Goal: Task Accomplishment & Management: Use online tool/utility

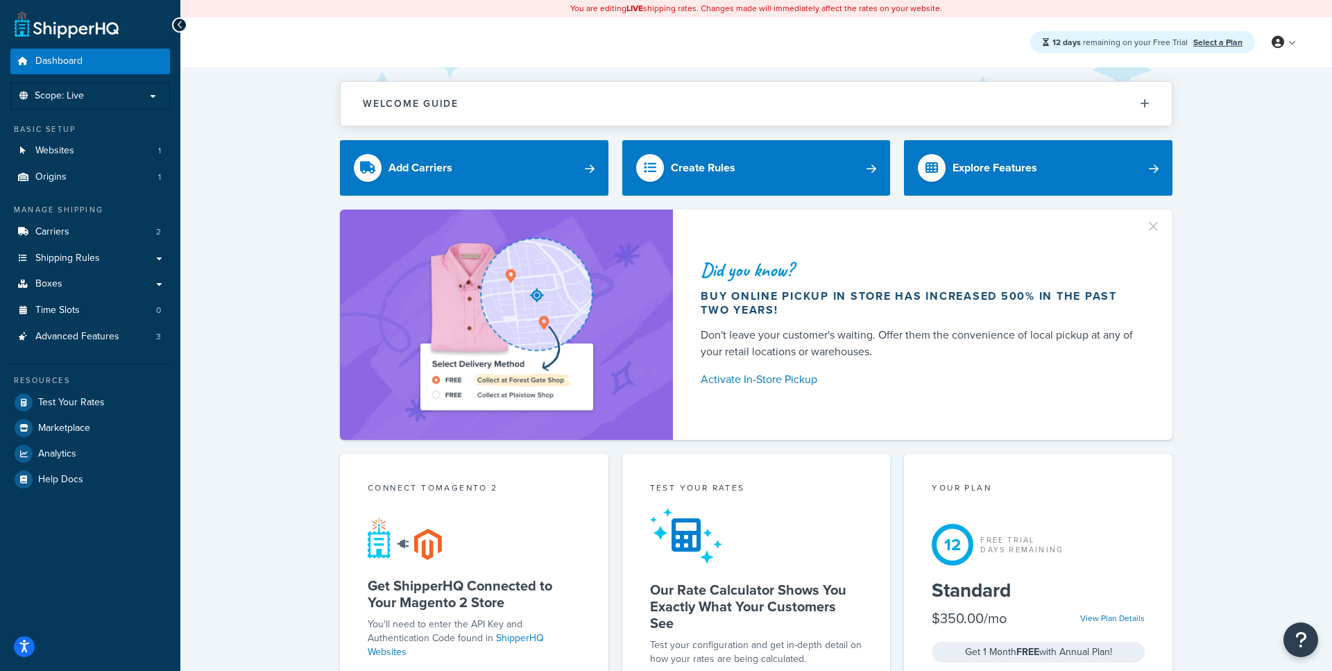
click at [100, 228] on link "Carriers 2" at bounding box center [90, 232] width 160 height 26
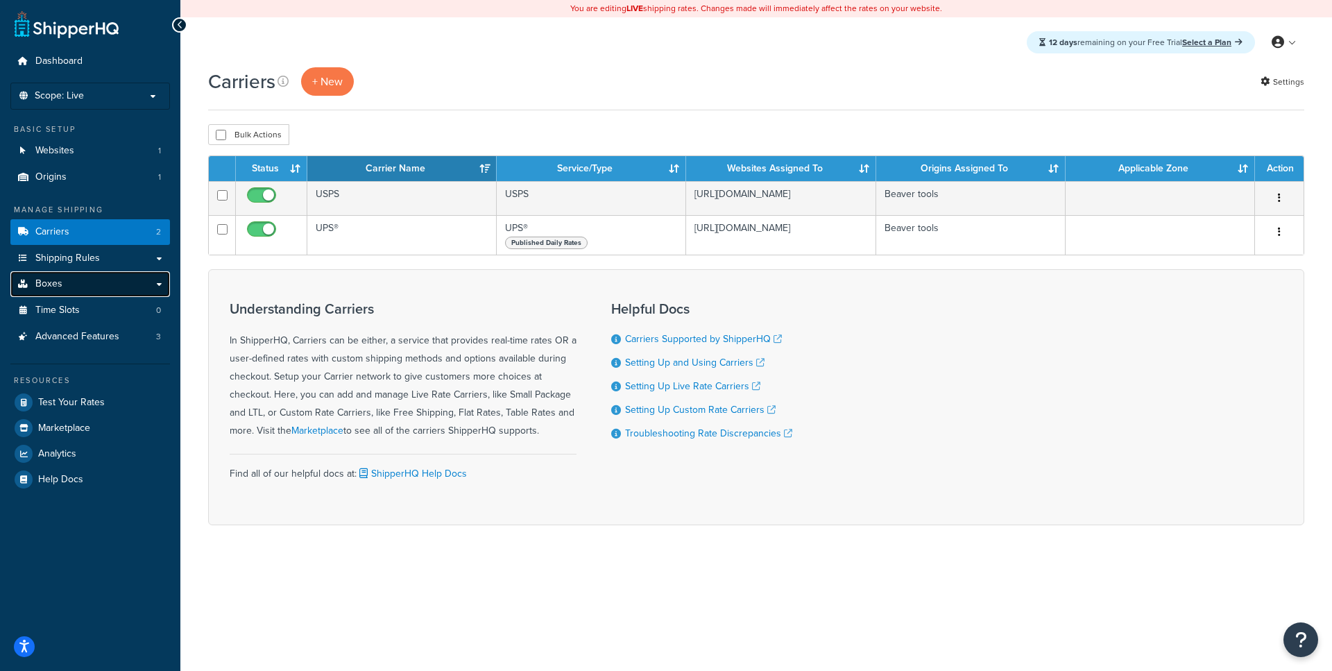
click at [96, 289] on link "Boxes" at bounding box center [90, 284] width 160 height 26
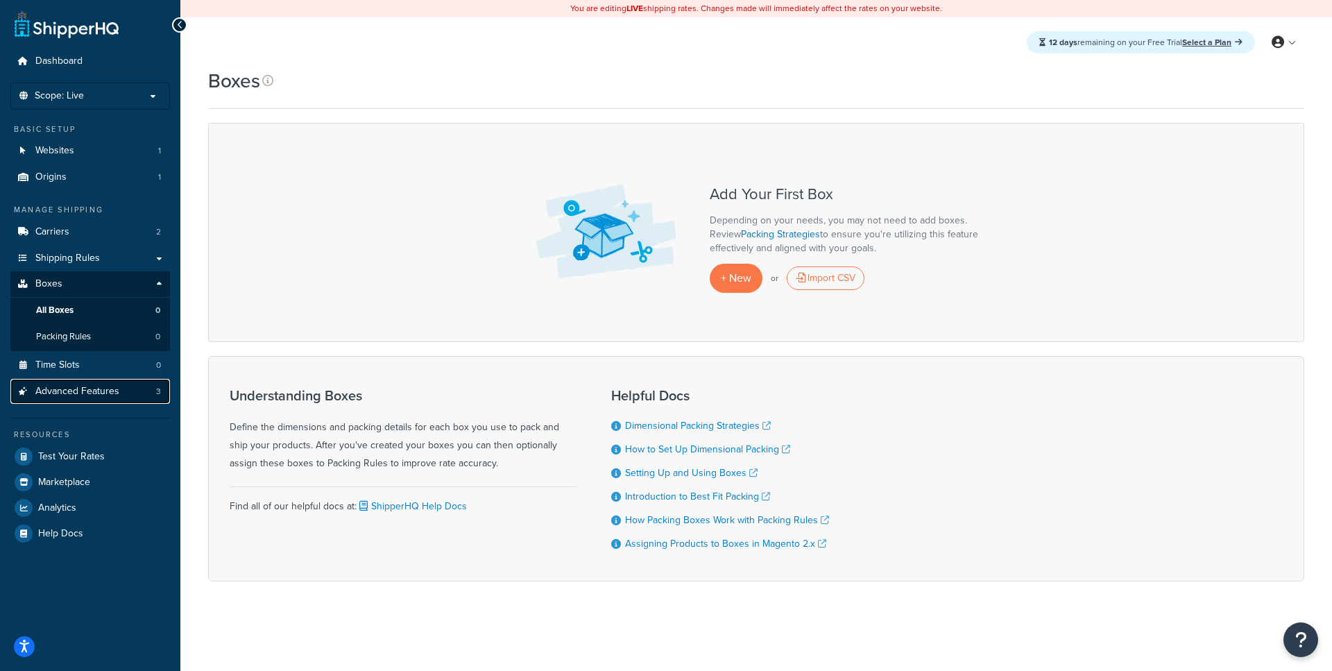
click at [99, 394] on span "Advanced Features" at bounding box center [77, 392] width 84 height 12
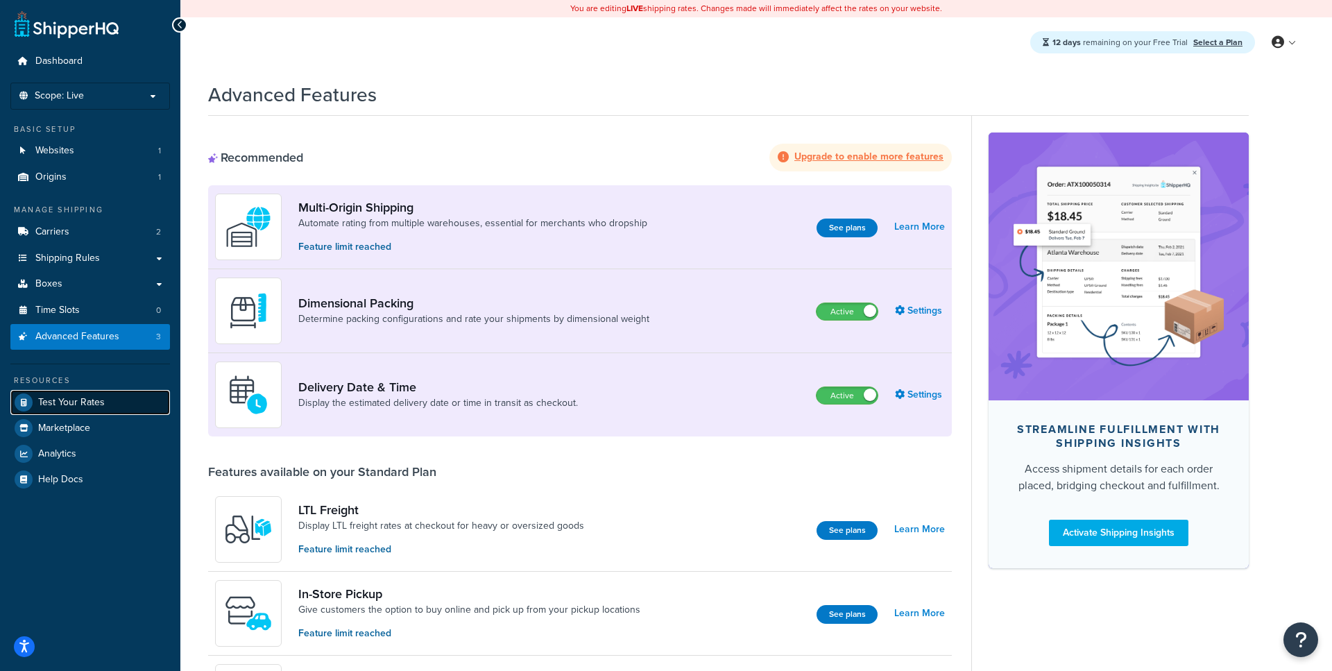
click at [102, 398] on span "Test Your Rates" at bounding box center [71, 403] width 67 height 12
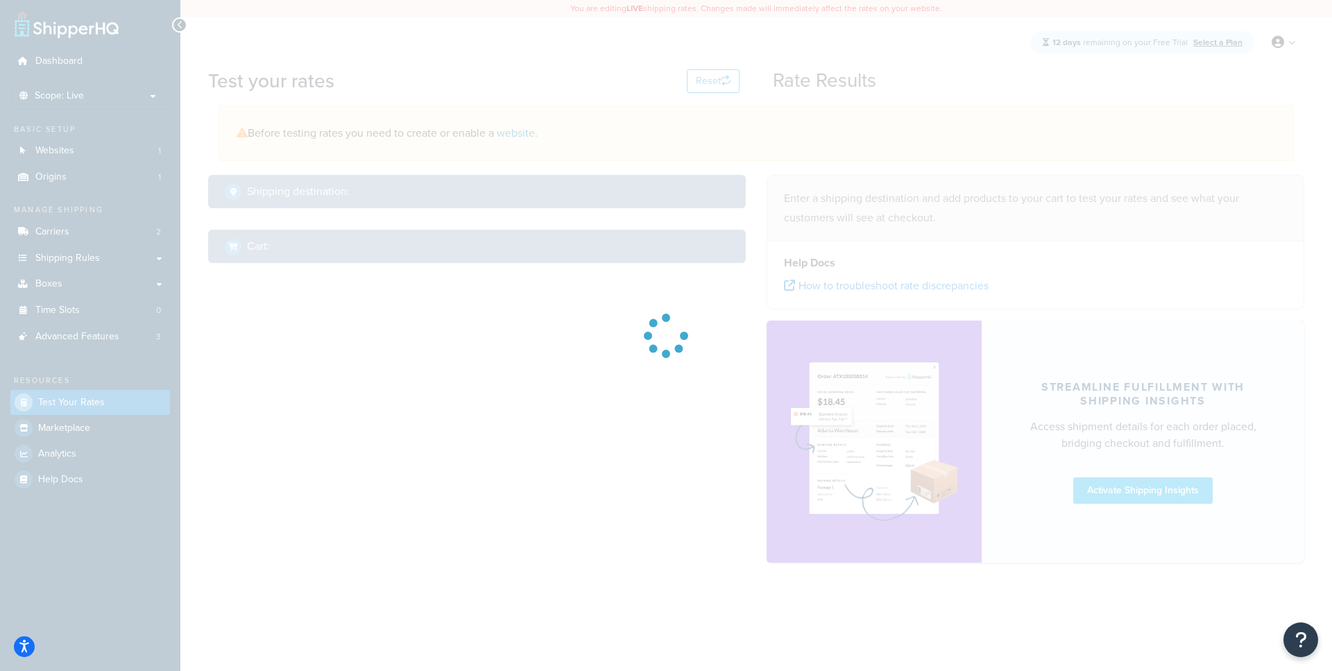
select select "TX"
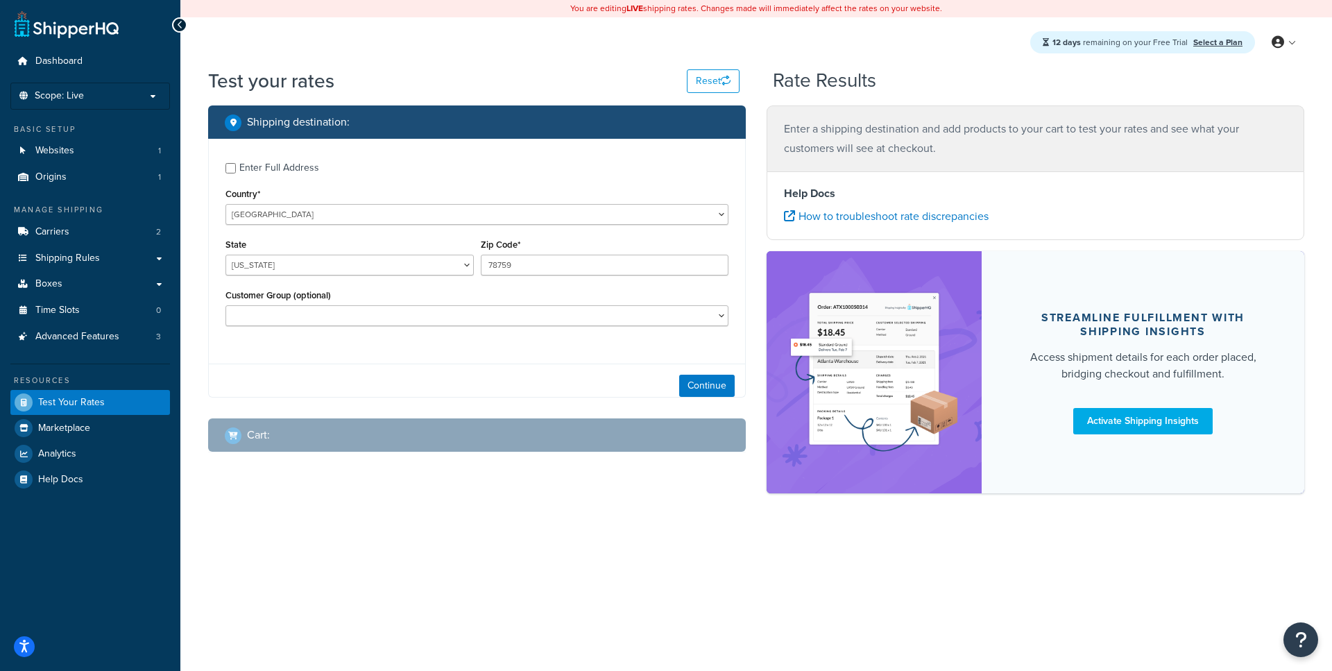
click at [260, 160] on div "Enter Full Address" at bounding box center [279, 167] width 80 height 19
click at [236, 163] on input "Enter Full Address" at bounding box center [230, 168] width 10 height 10
checkbox input "true"
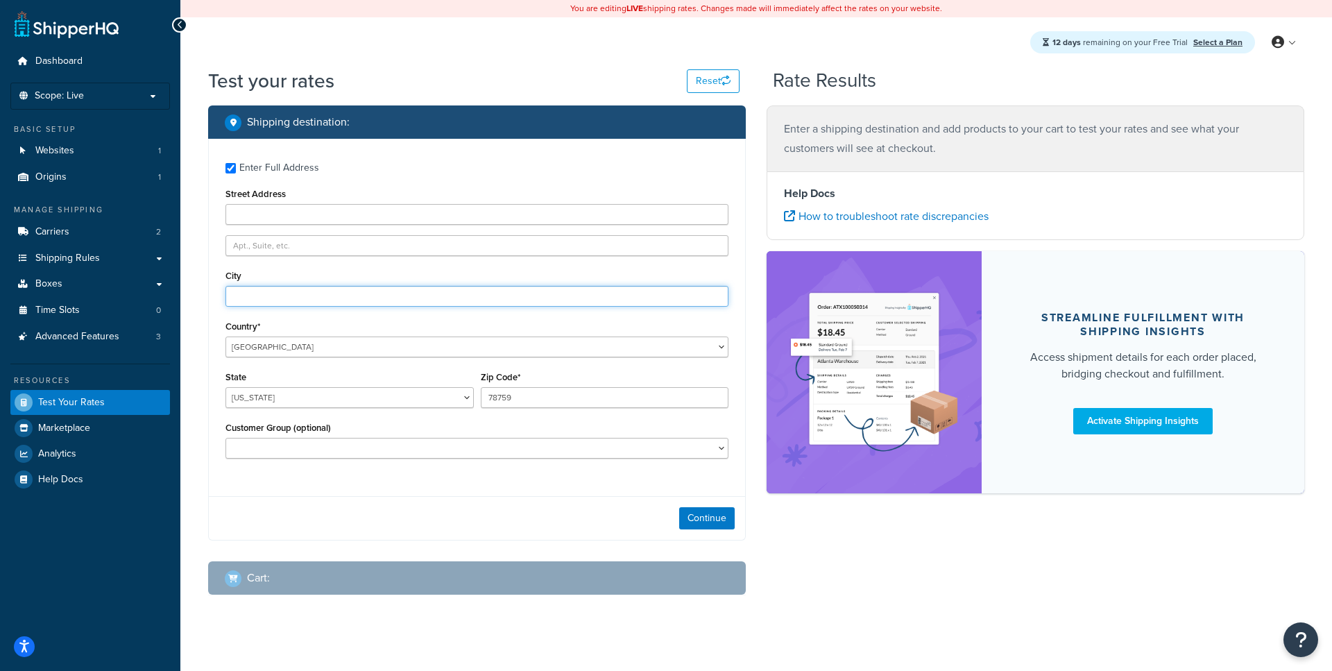
click at [296, 305] on input "City" at bounding box center [476, 296] width 503 height 21
type input "aus"
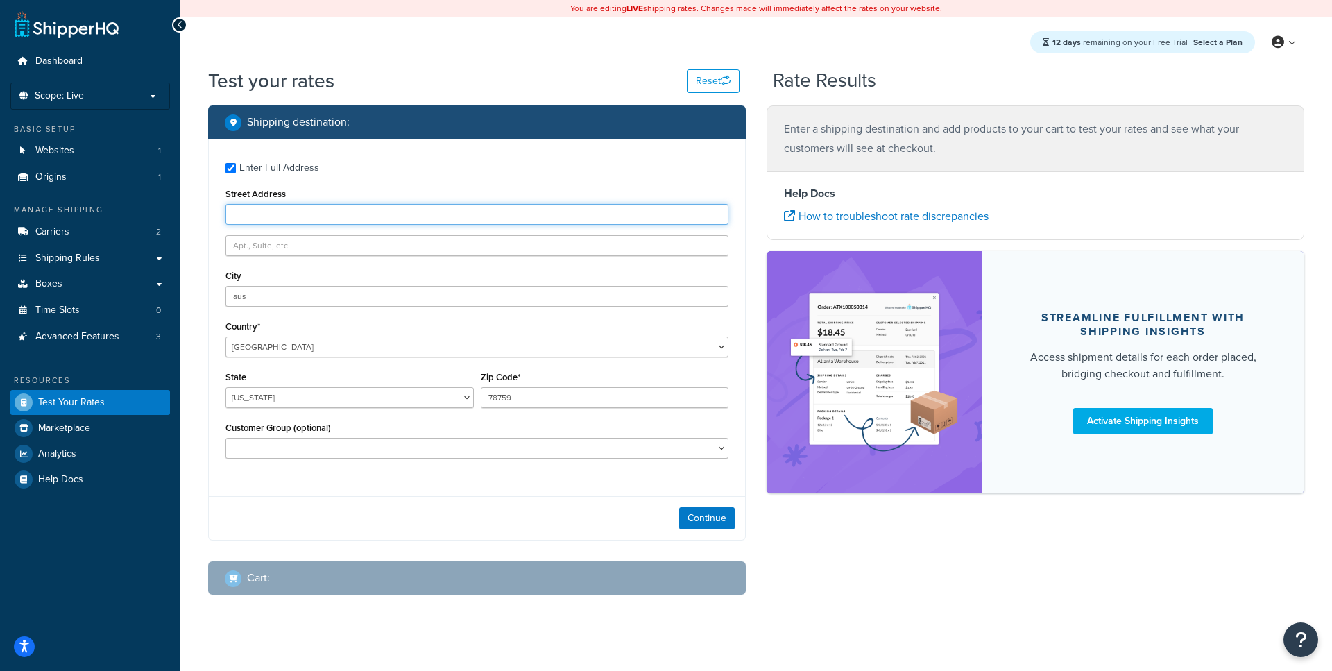
type input "2300 Laramie Trail"
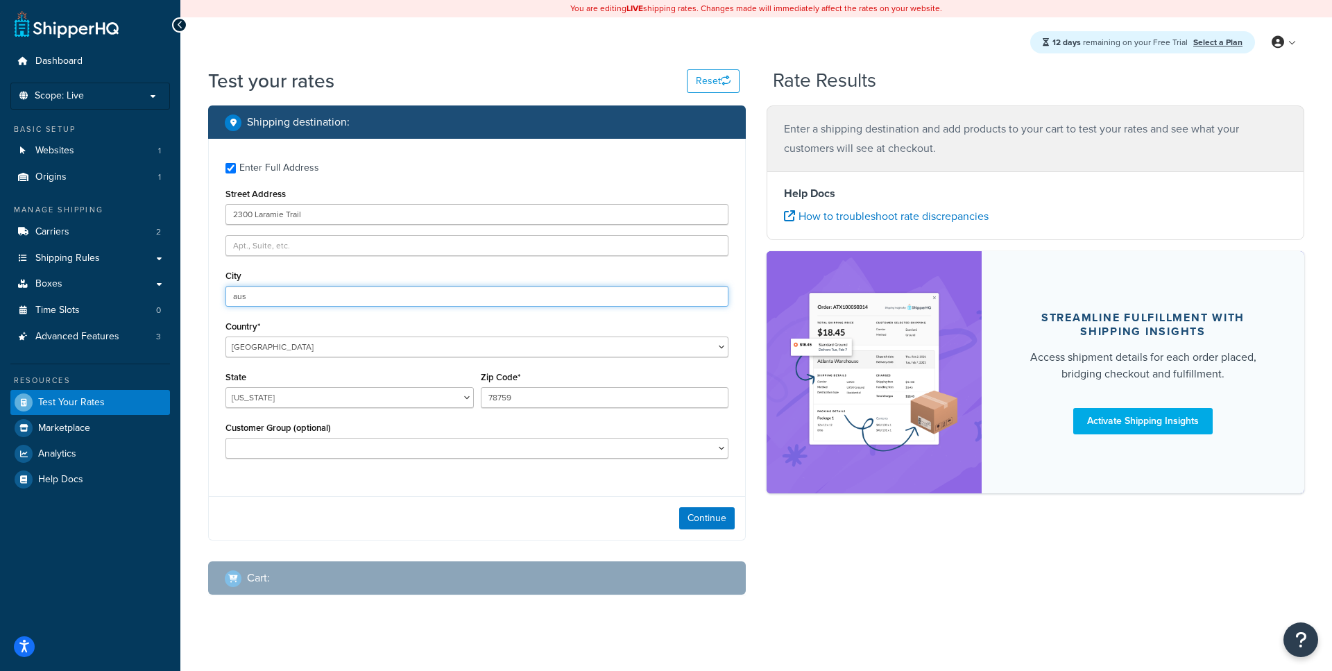
type input "Austin"
type input "78745"
click at [212, 336] on div "Enter Full Address Street Address 2300 Laramie Trail City Austin Country* Unite…" at bounding box center [477, 312] width 536 height 347
click at [729, 525] on button "Continue" at bounding box center [707, 518] width 56 height 22
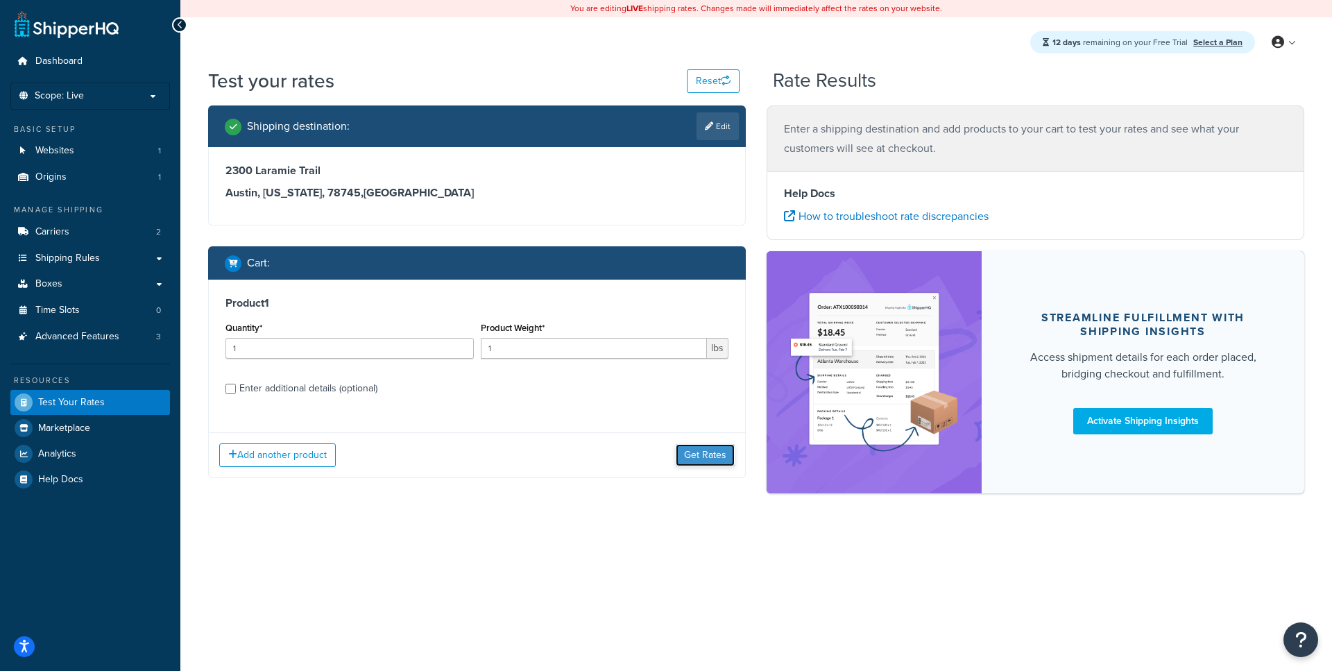
click at [686, 453] on button "Get Rates" at bounding box center [705, 455] width 59 height 22
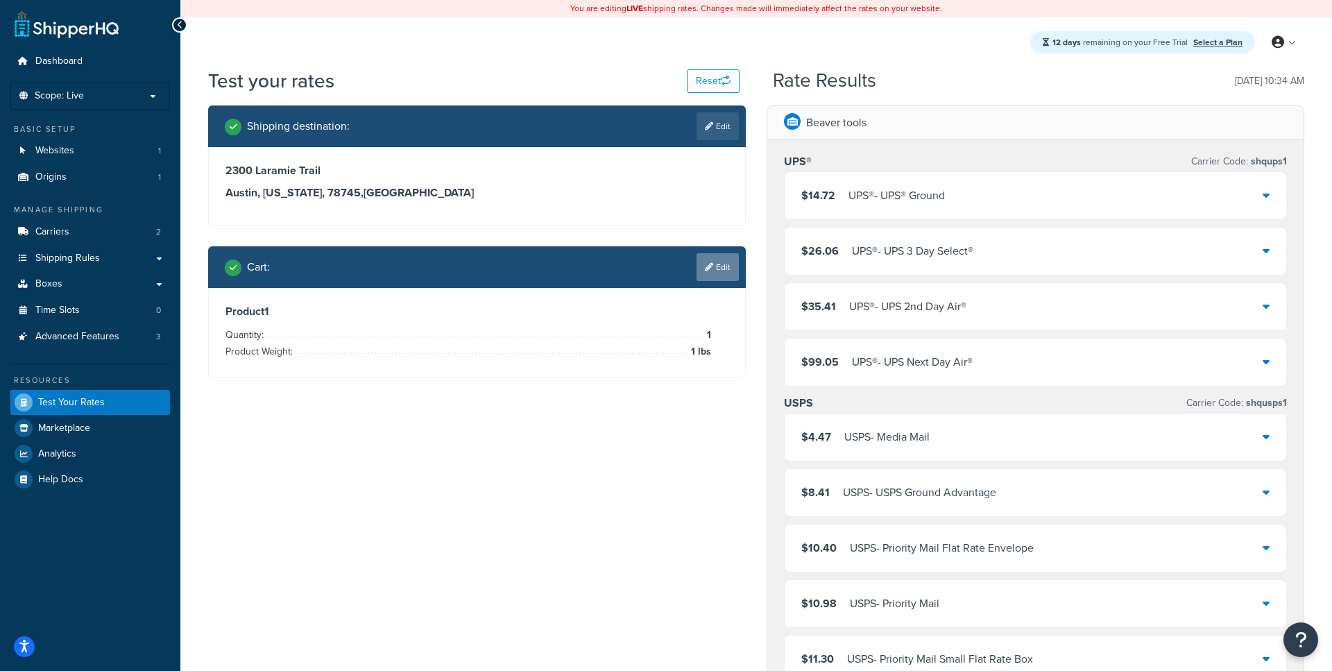
click at [725, 266] on link "Edit" at bounding box center [718, 267] width 42 height 28
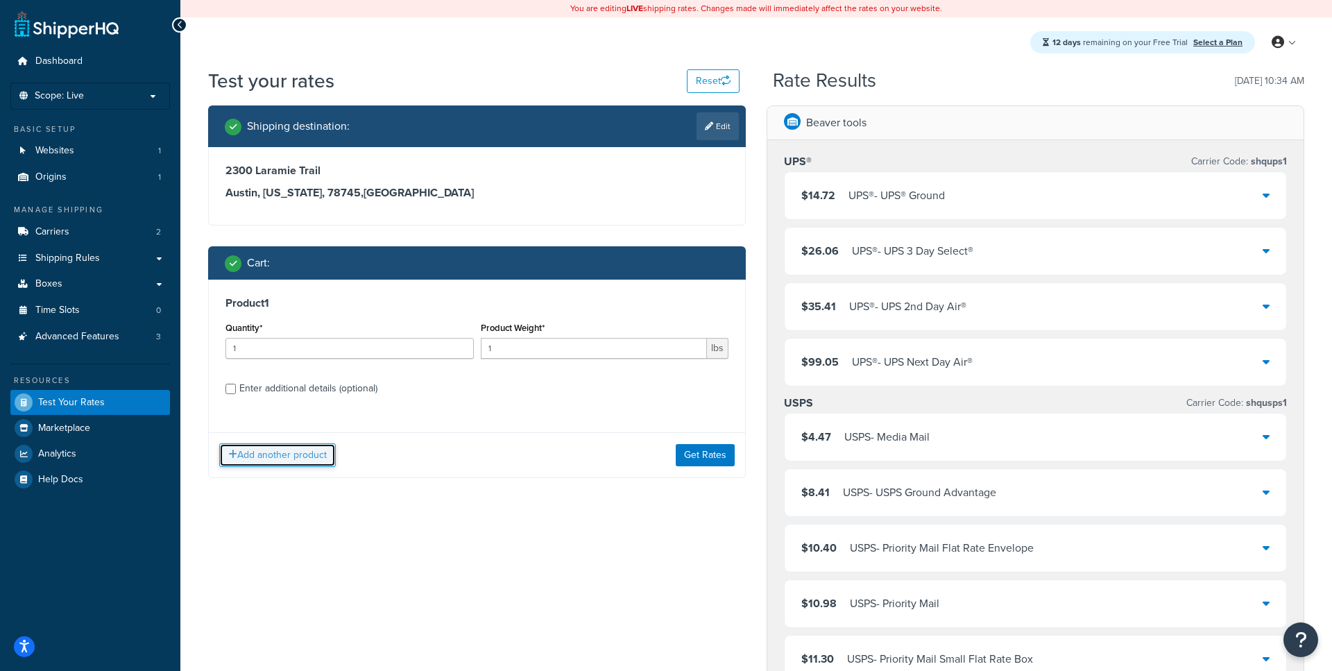
click at [289, 459] on button "Add another product" at bounding box center [277, 455] width 117 height 24
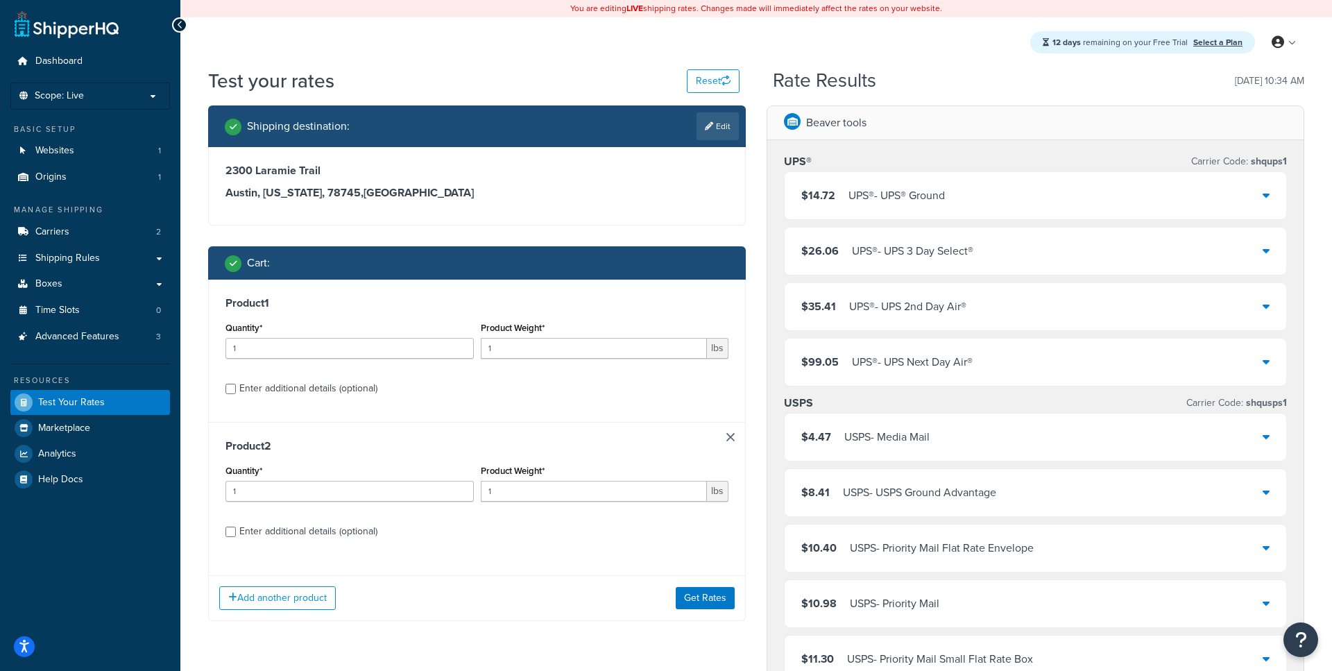
click at [728, 436] on link at bounding box center [730, 437] width 8 height 8
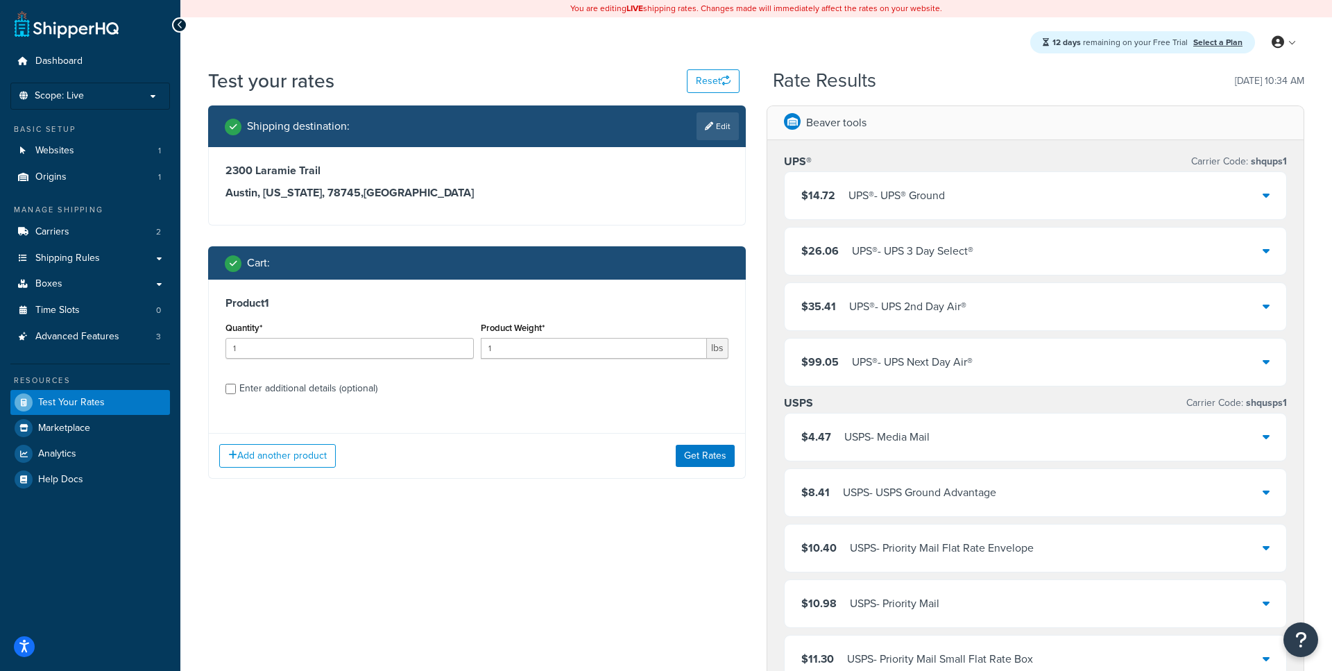
click at [266, 390] on div "Enter additional details (optional)" at bounding box center [308, 388] width 138 height 19
click at [236, 390] on input "Enter additional details (optional)" at bounding box center [230, 389] width 10 height 10
checkbox input "true"
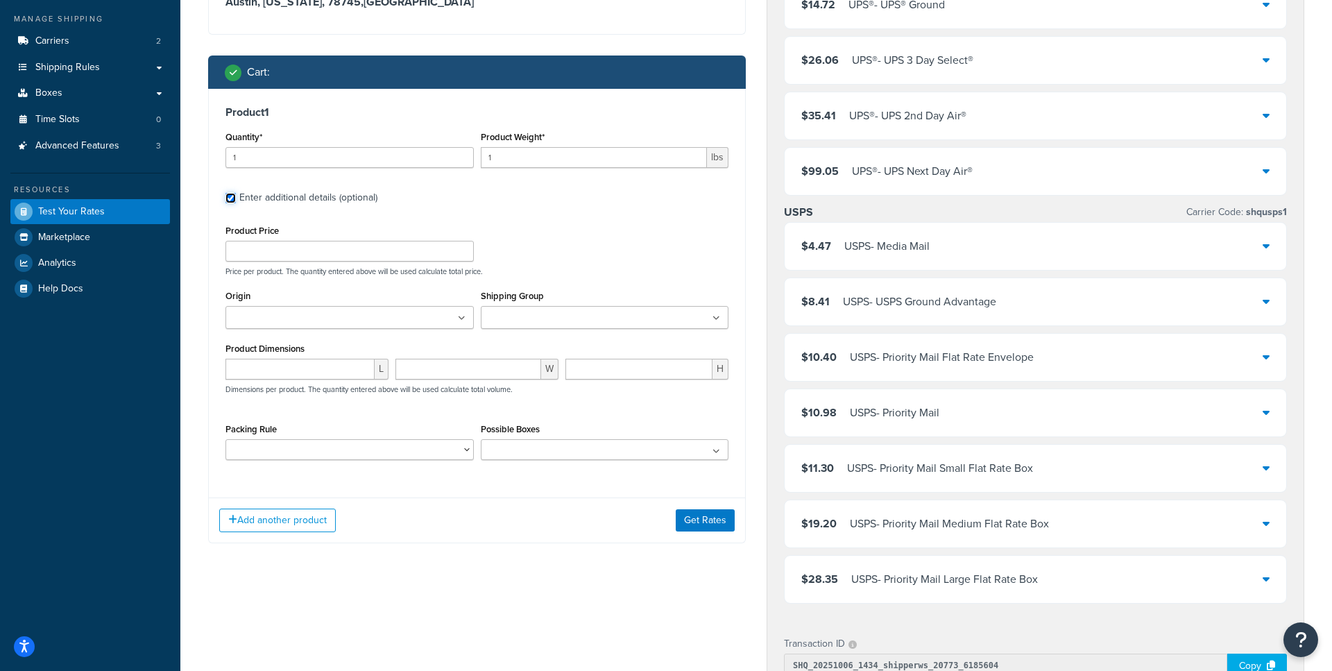
scroll to position [202, 0]
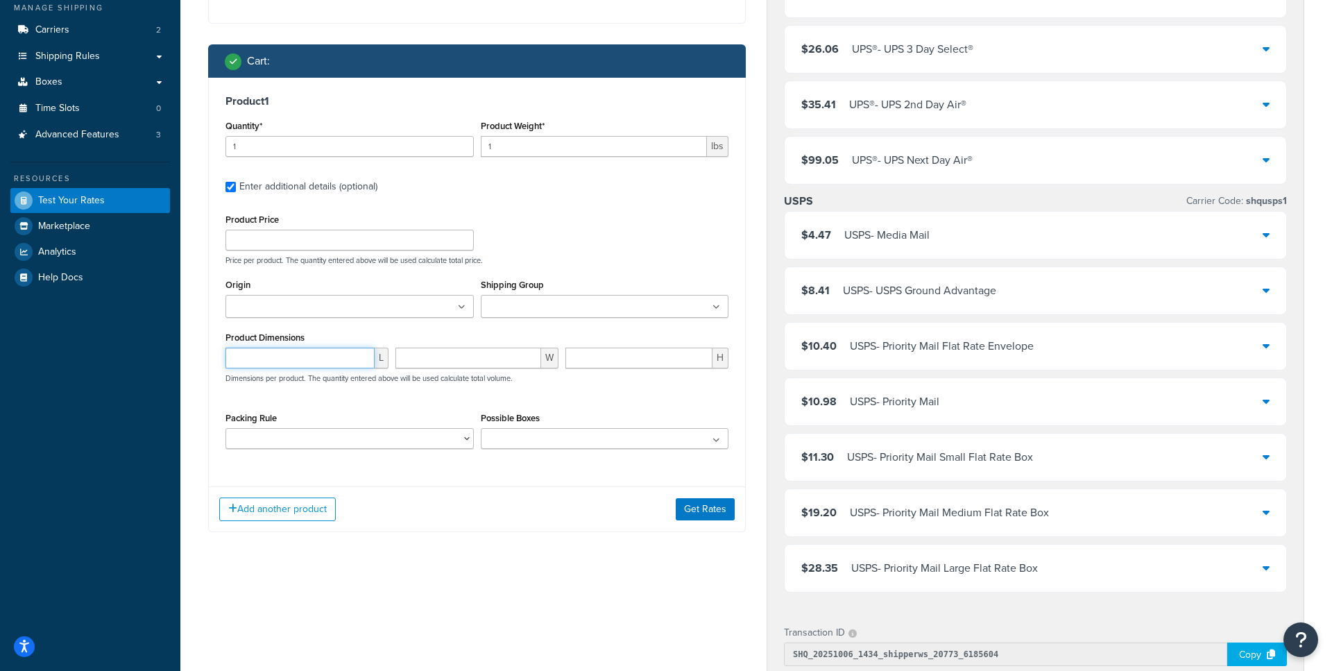
click at [325, 359] on input "number" at bounding box center [299, 358] width 149 height 21
type input "12"
click at [491, 358] on input "number" at bounding box center [468, 358] width 146 height 21
type input "12"
click at [669, 365] on input "1" at bounding box center [638, 358] width 147 height 21
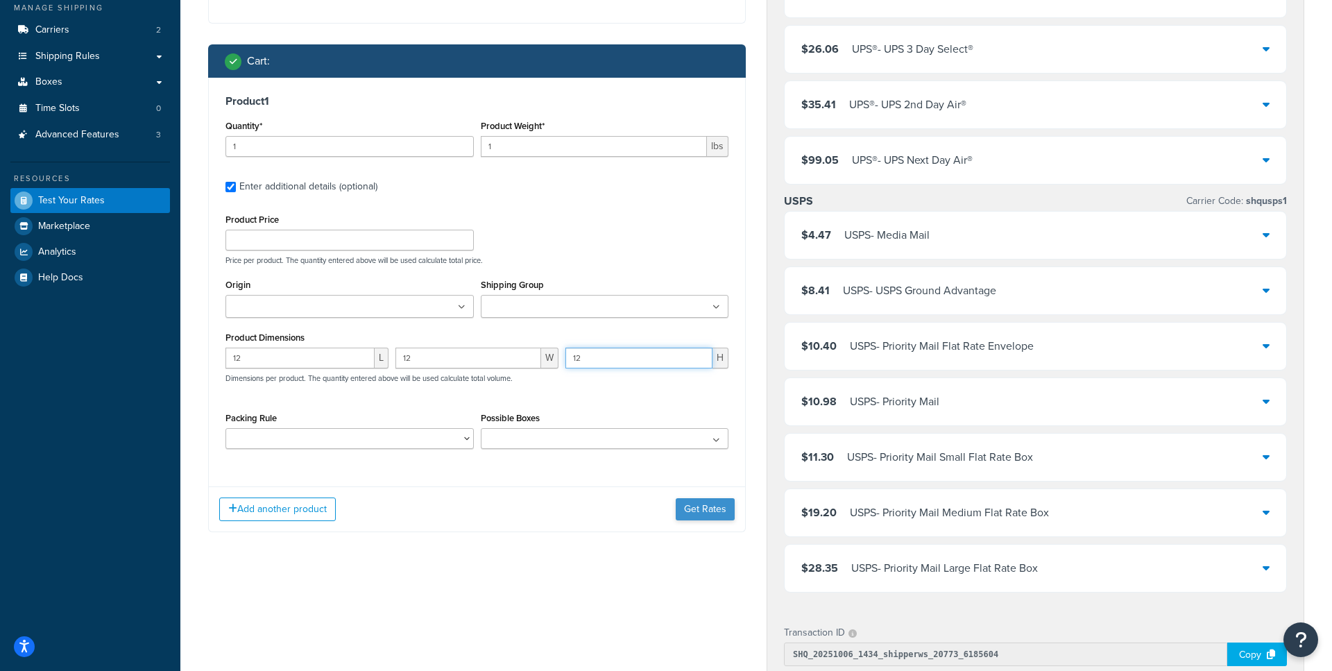
type input "12"
click at [719, 516] on button "Get Rates" at bounding box center [705, 509] width 59 height 22
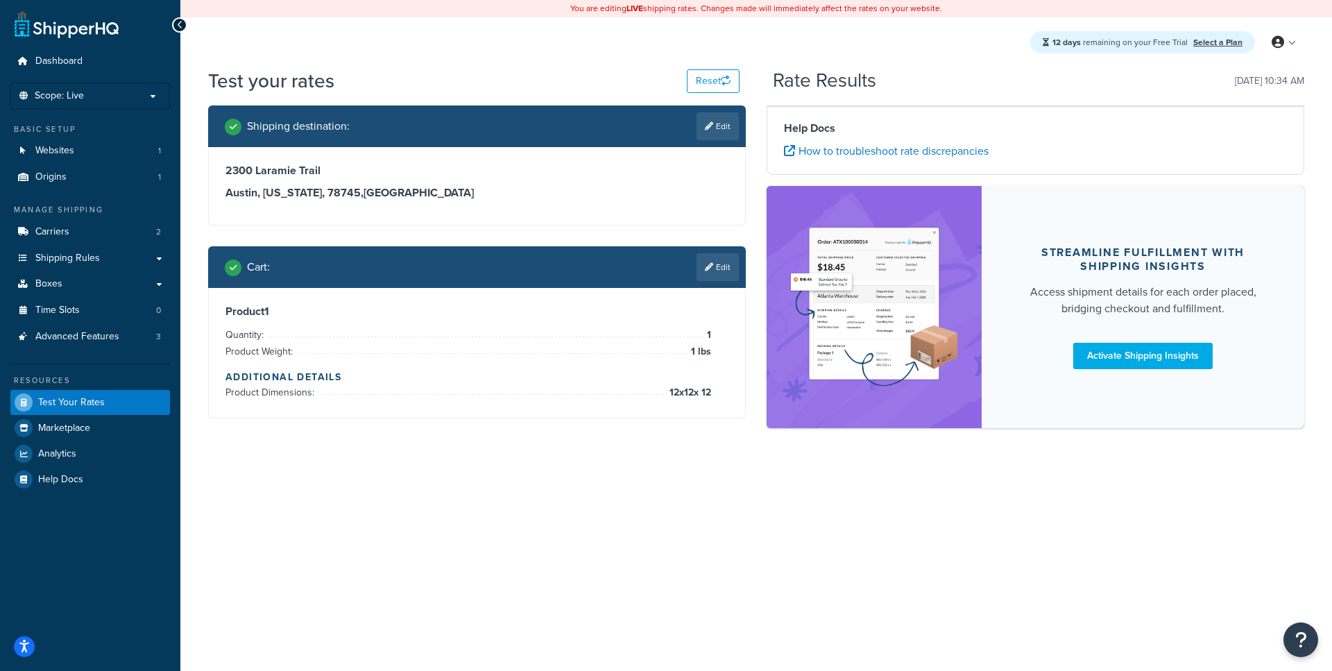
scroll to position [0, 0]
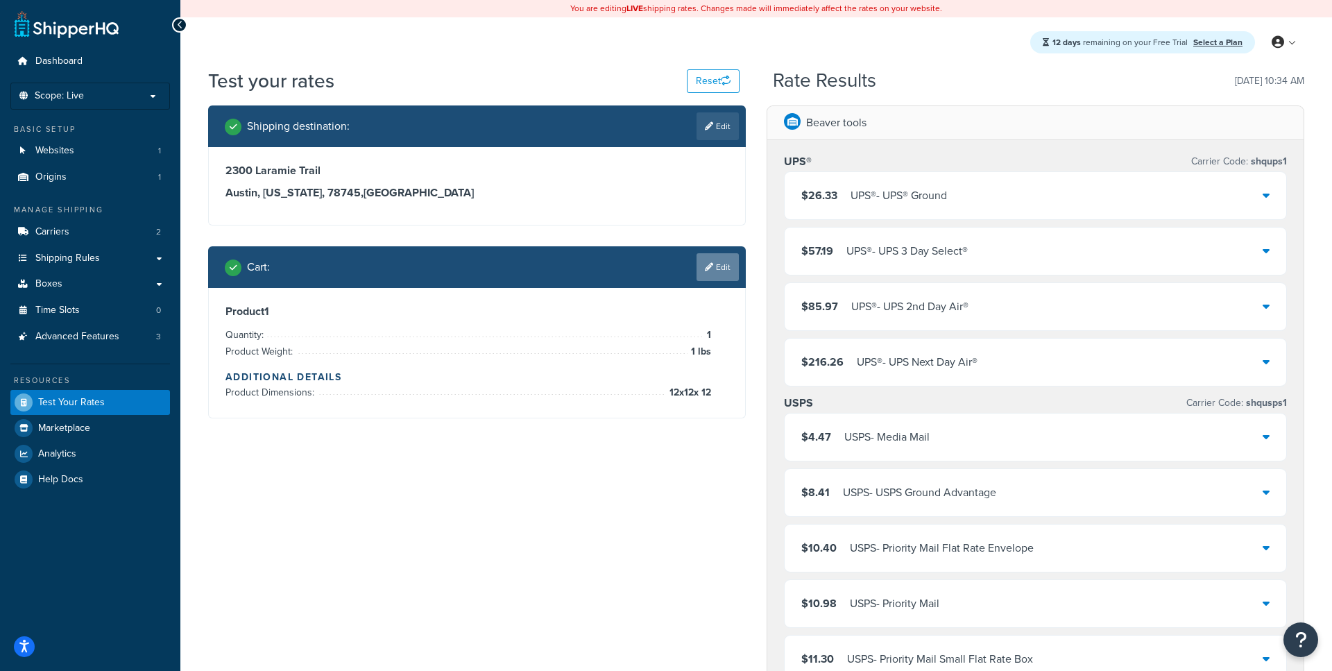
click at [716, 269] on link "Edit" at bounding box center [718, 267] width 42 height 28
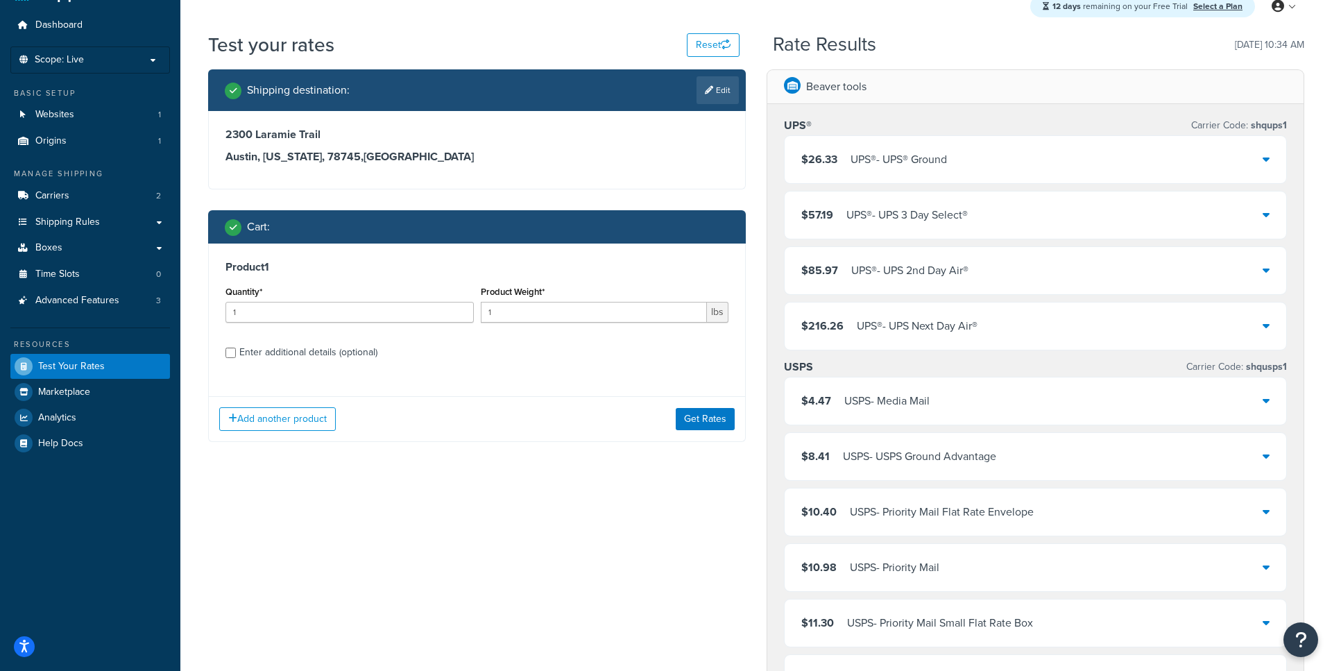
scroll to position [37, 0]
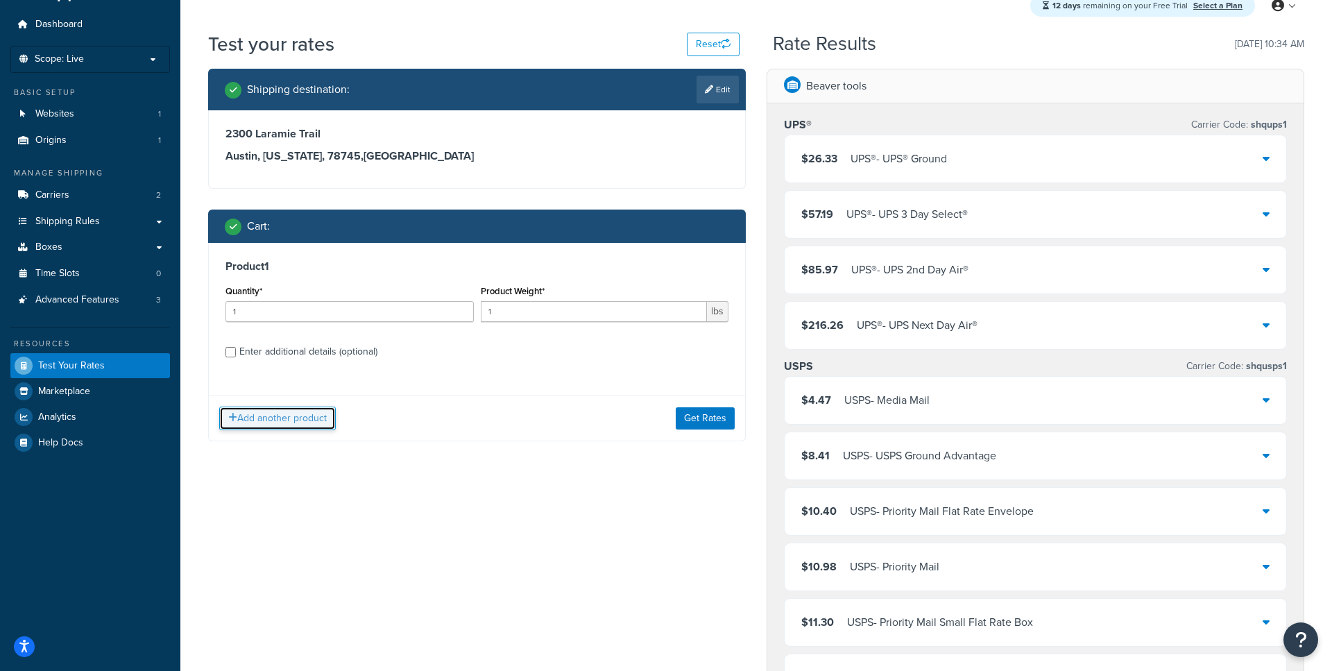
click at [285, 425] on button "Add another product" at bounding box center [277, 419] width 117 height 24
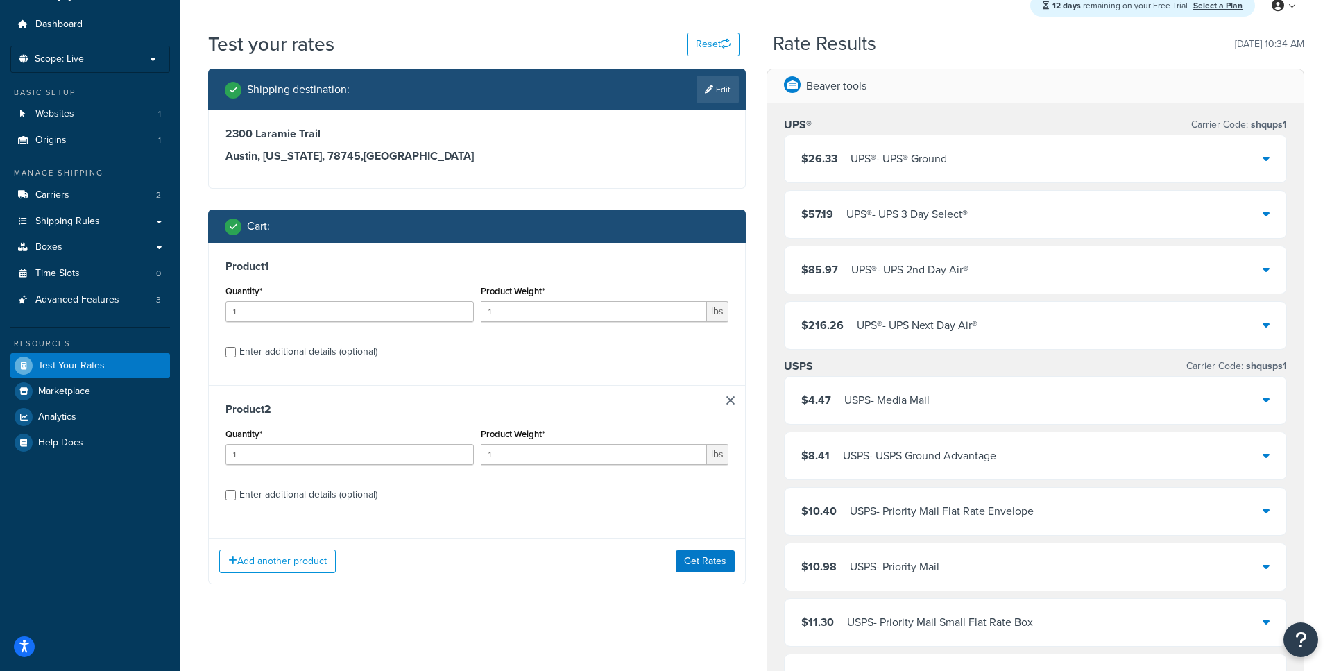
click at [739, 398] on div "Product 2 Quantity* 1 Product Weight* 1 lbs Enter additional details (optional)" at bounding box center [477, 456] width 536 height 143
click at [721, 403] on h3 "Product 2" at bounding box center [476, 409] width 503 height 14
click at [740, 395] on div "Product 2 Quantity* 1 Product Weight* 1 lbs Enter additional details (optional)" at bounding box center [477, 456] width 536 height 143
click at [733, 404] on link at bounding box center [730, 400] width 8 height 8
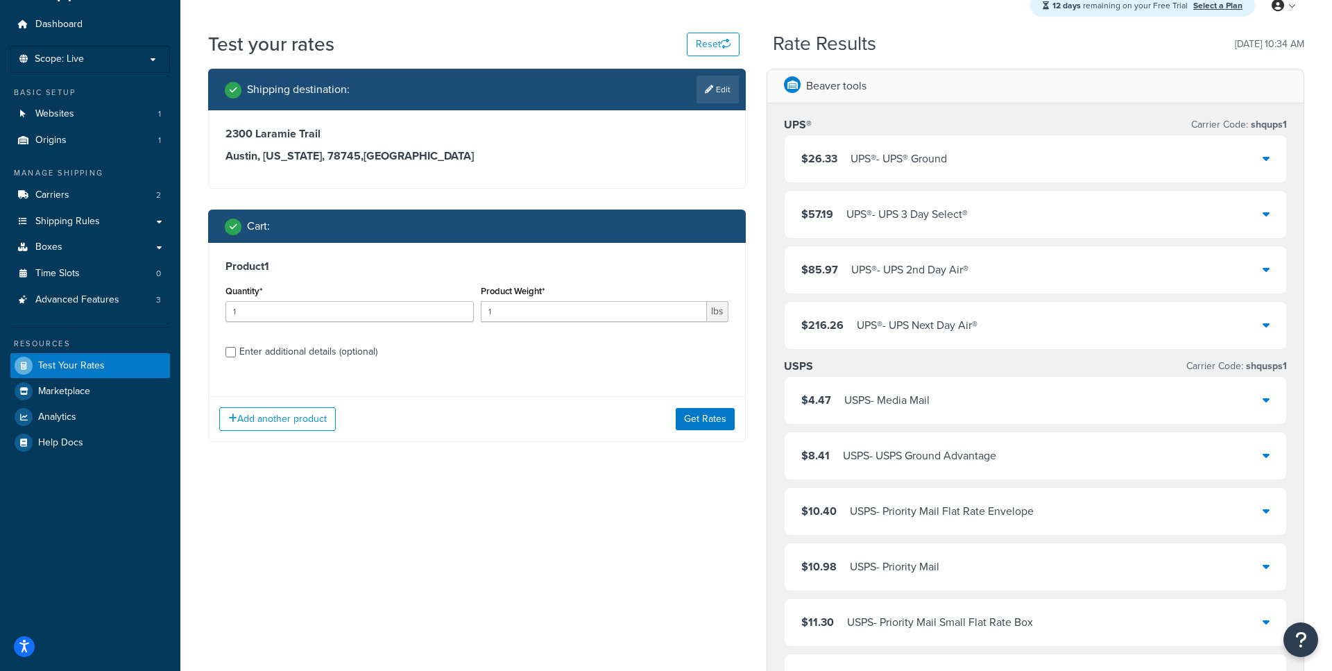
click at [303, 353] on div "Enter additional details (optional)" at bounding box center [308, 351] width 138 height 19
click at [236, 353] on input "Enter additional details (optional)" at bounding box center [230, 352] width 10 height 10
checkbox input "true"
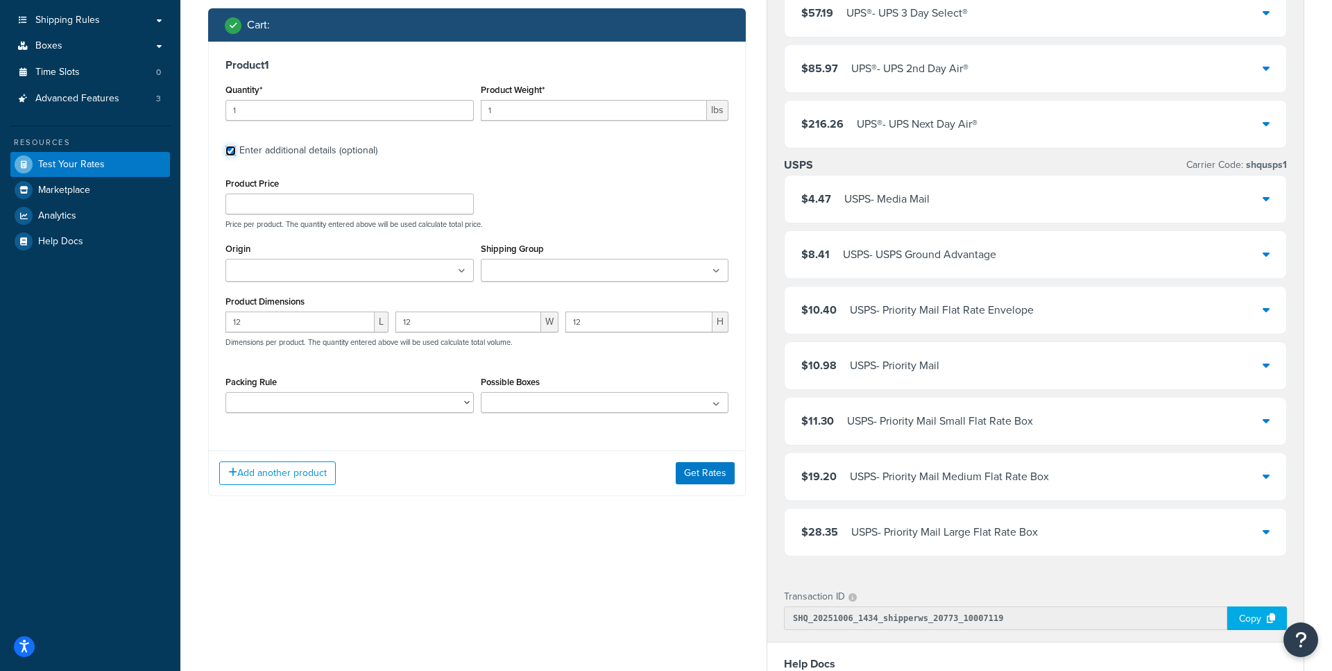
scroll to position [259, 0]
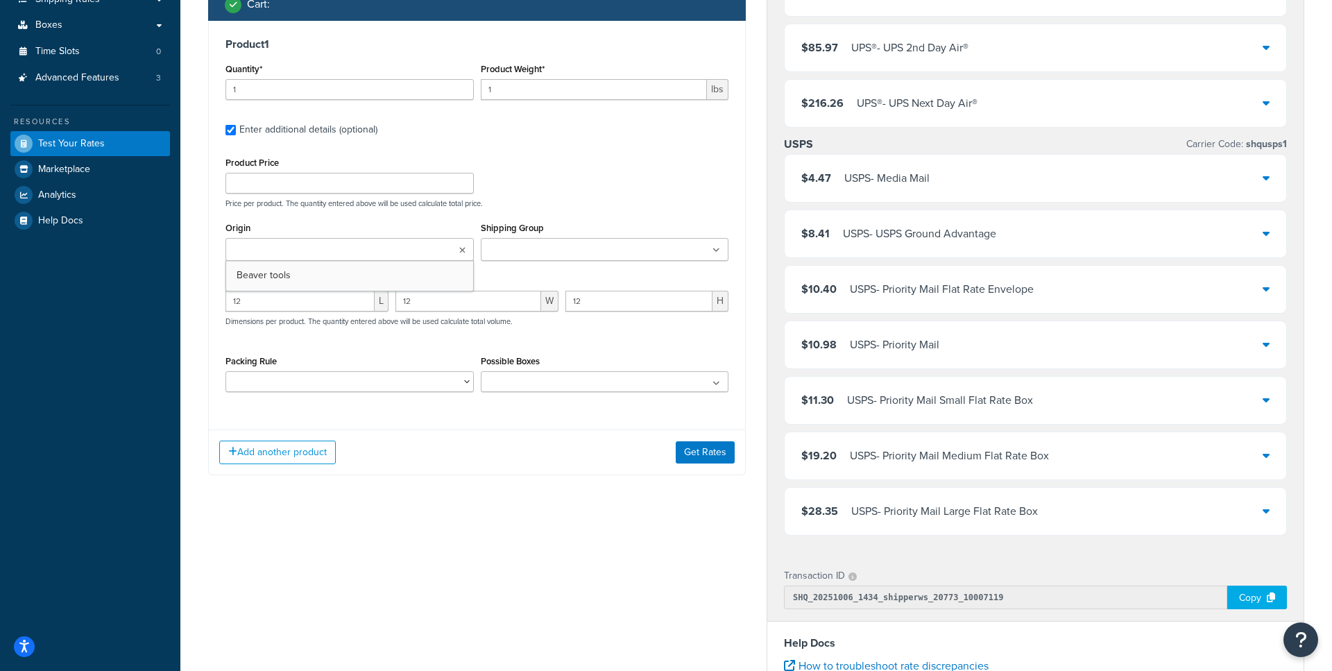
click at [419, 255] on ul at bounding box center [349, 249] width 248 height 23
click at [705, 462] on button "Get Rates" at bounding box center [705, 457] width 59 height 22
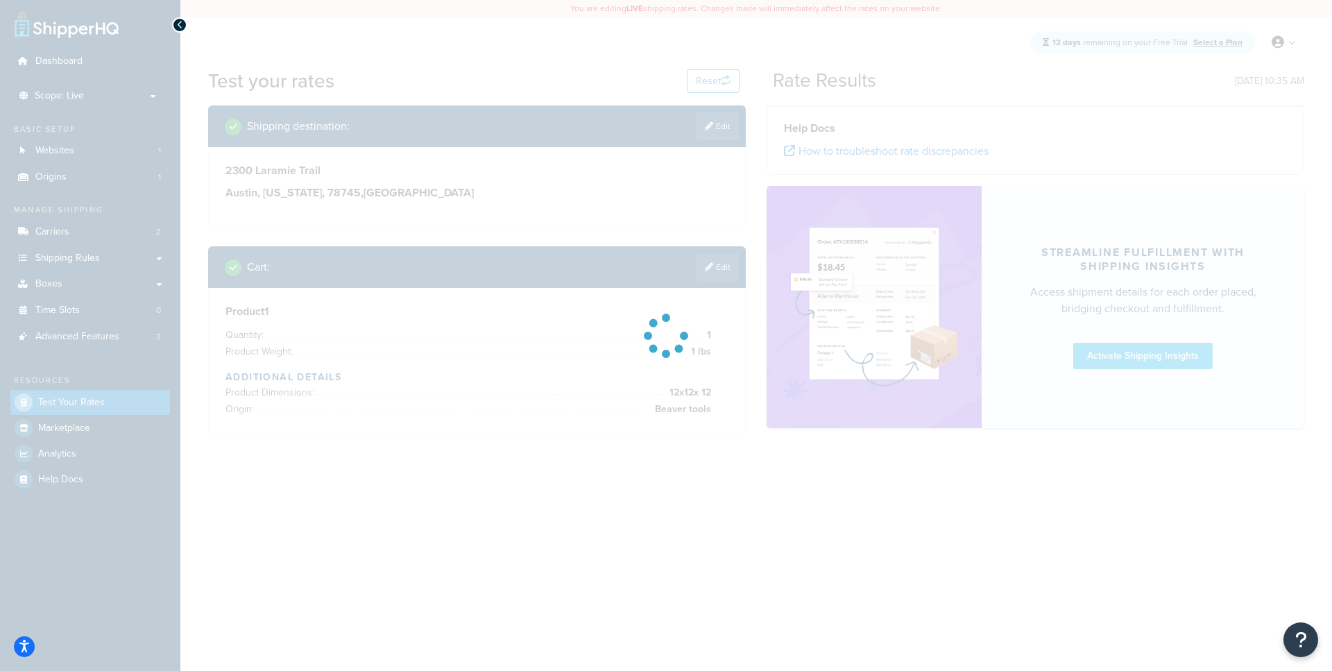
scroll to position [0, 0]
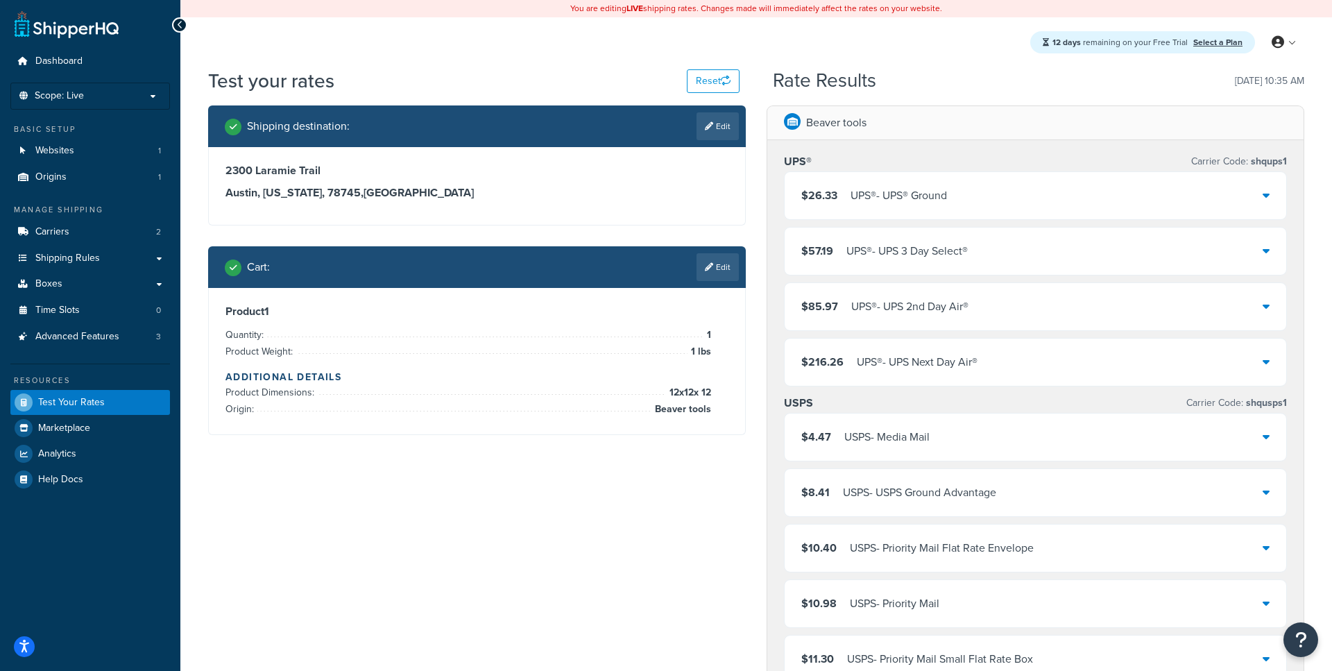
click at [717, 110] on div "Shipping destination : Edit" at bounding box center [477, 126] width 538 height 42
click at [712, 128] on link "Edit" at bounding box center [718, 126] width 42 height 28
select select "TX"
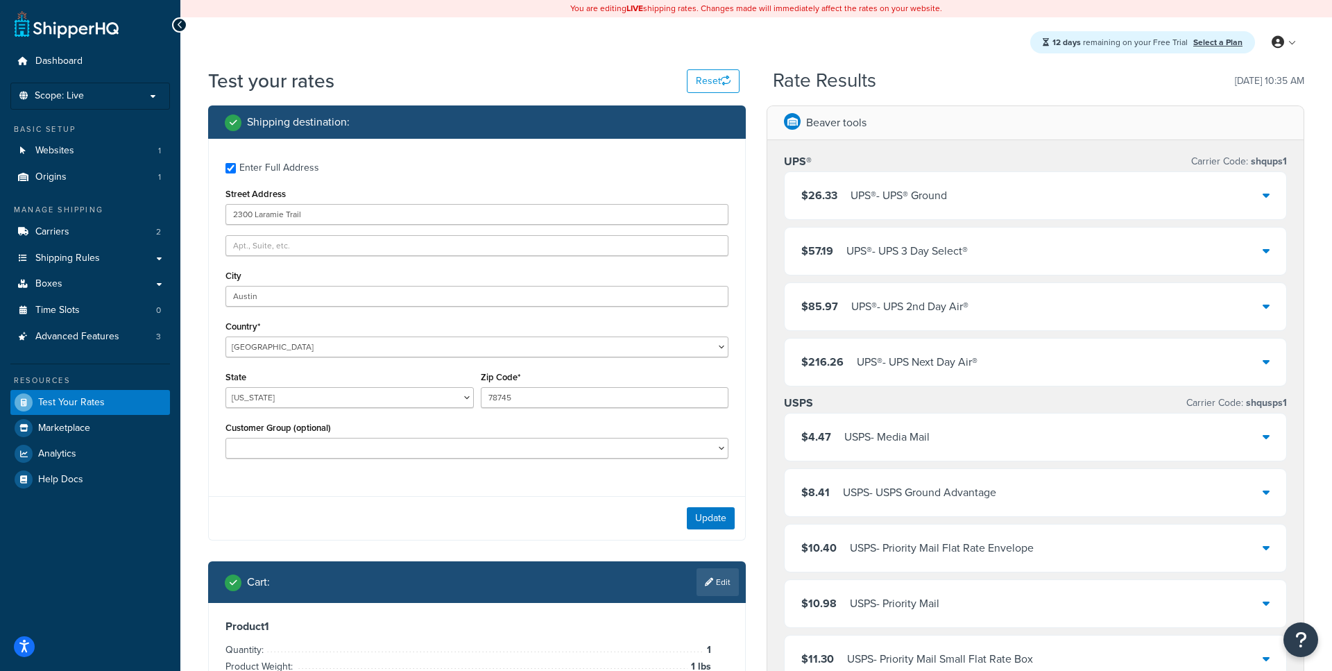
click at [290, 167] on div "Enter Full Address" at bounding box center [279, 167] width 80 height 19
click at [236, 167] on input "Enter Full Address" at bounding box center [230, 168] width 10 height 10
checkbox input "false"
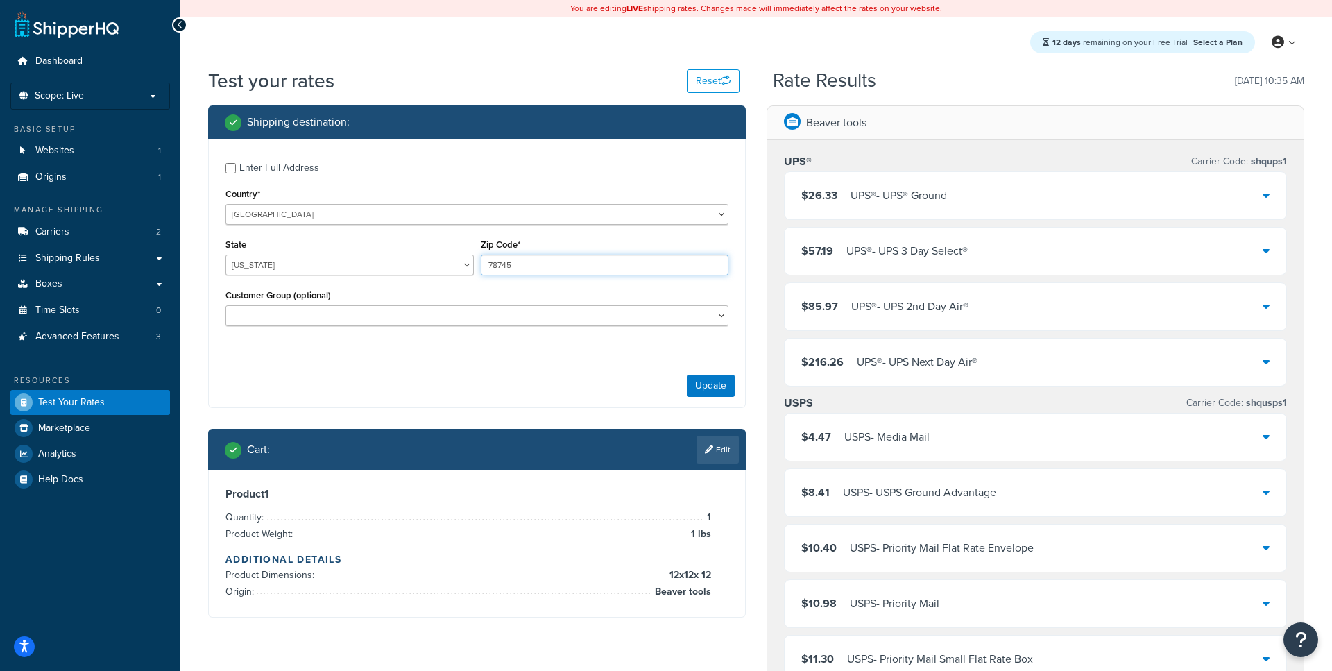
click at [518, 267] on input "78745" at bounding box center [605, 265] width 248 height 21
type input "63101"
click at [692, 389] on button "Update" at bounding box center [711, 386] width 48 height 22
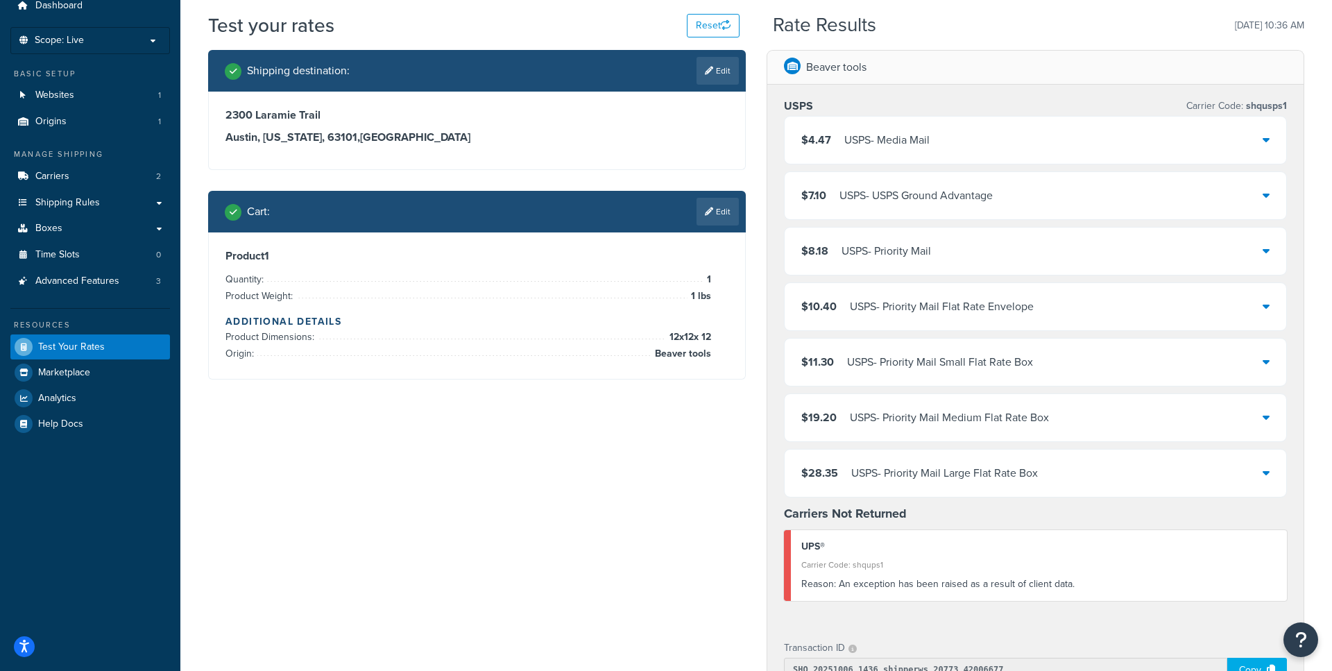
scroll to position [62, 0]
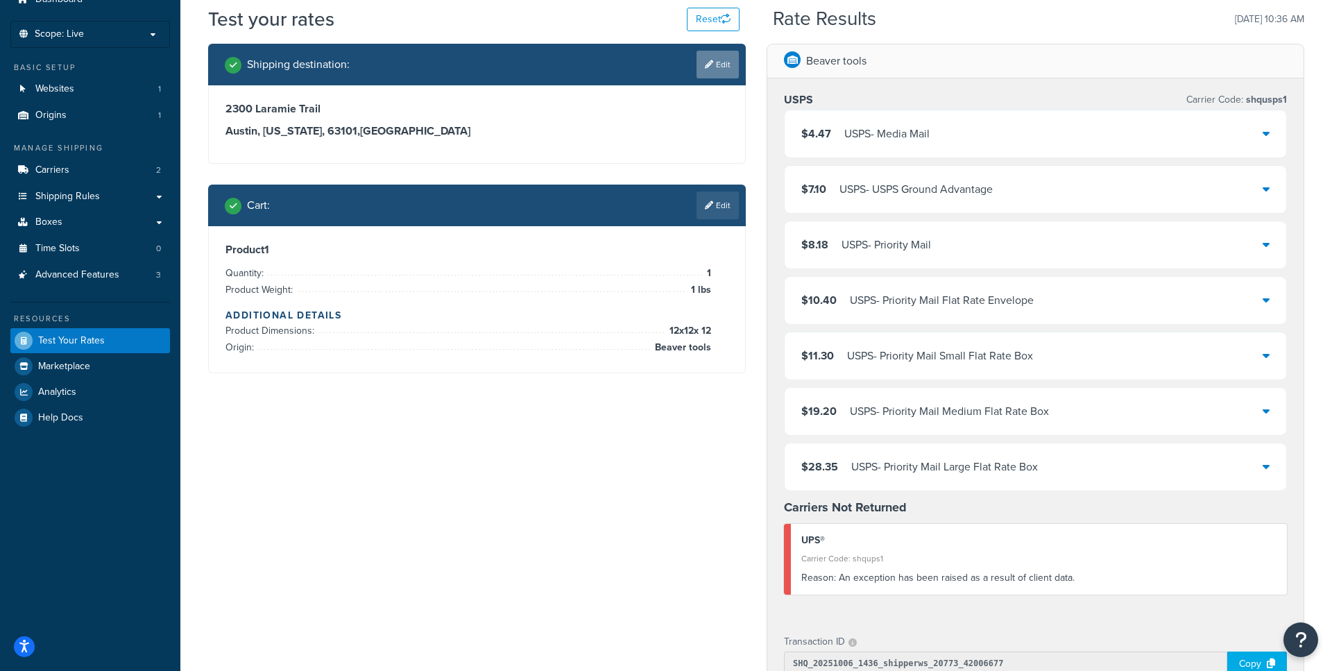
click at [715, 53] on link "Edit" at bounding box center [718, 65] width 42 height 28
select select "TX"
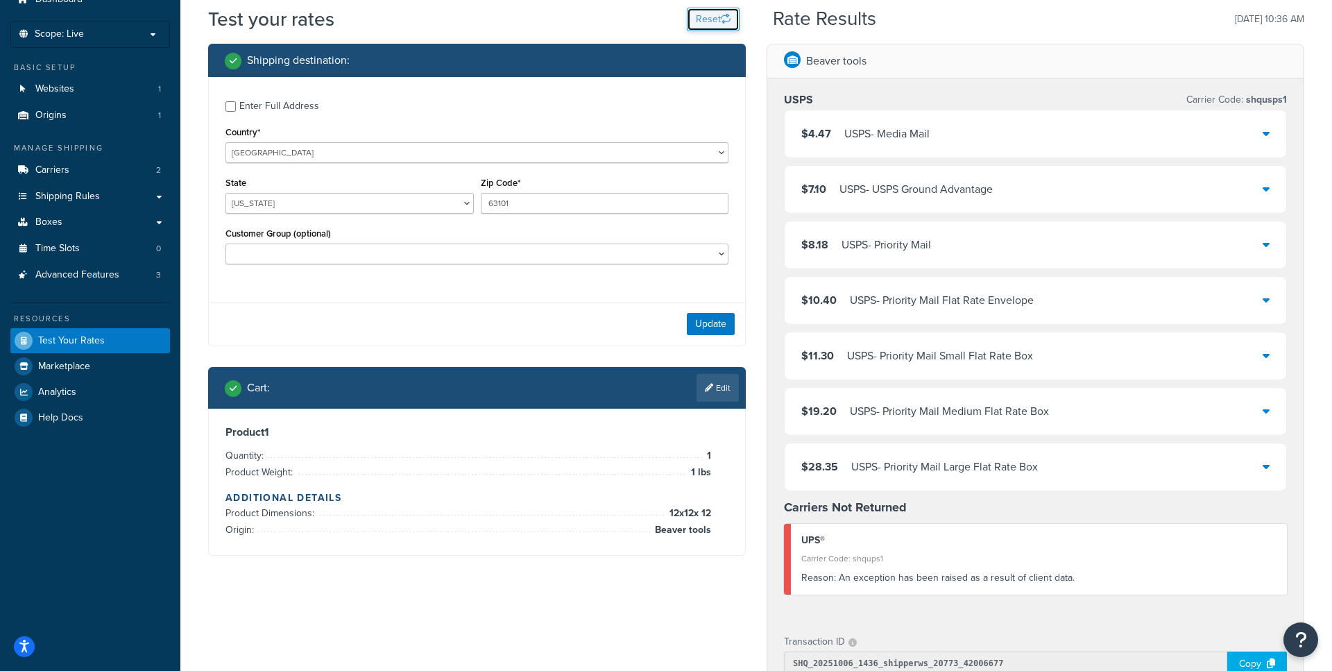
click at [720, 22] on button "Reset" at bounding box center [713, 20] width 53 height 24
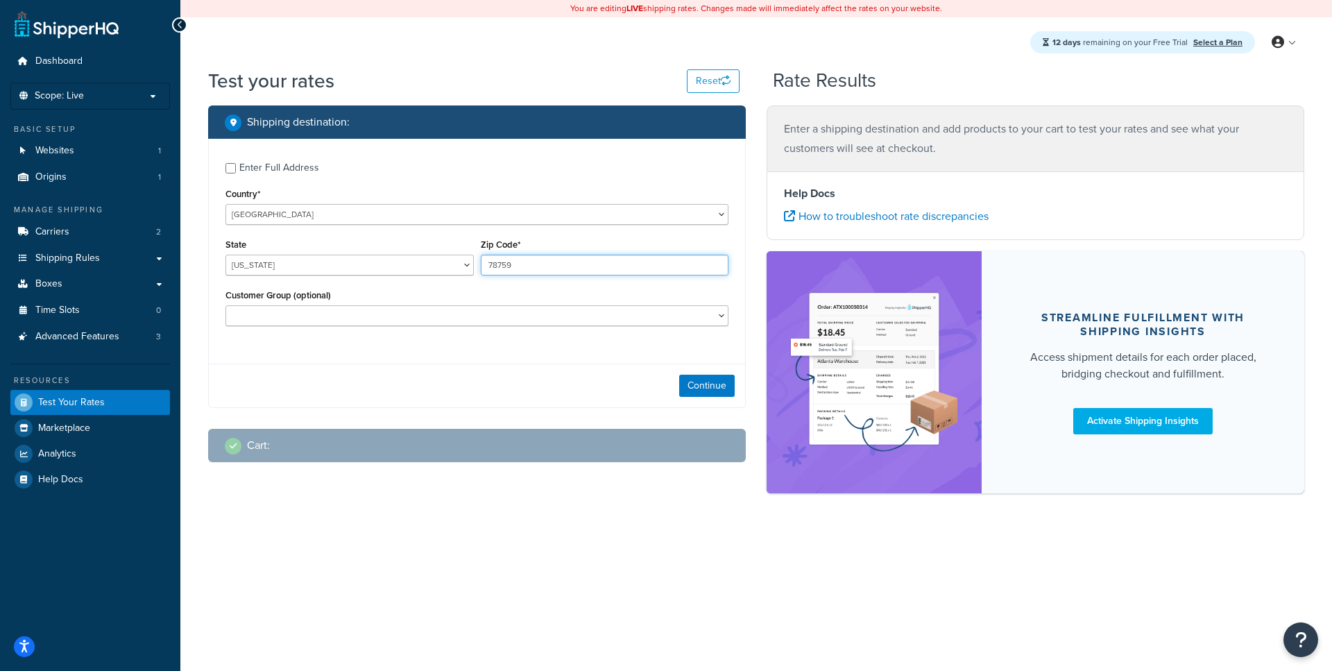
click at [521, 262] on input "78759" at bounding box center [605, 265] width 248 height 21
type input "63101"
click at [703, 386] on button "Continue" at bounding box center [707, 386] width 56 height 22
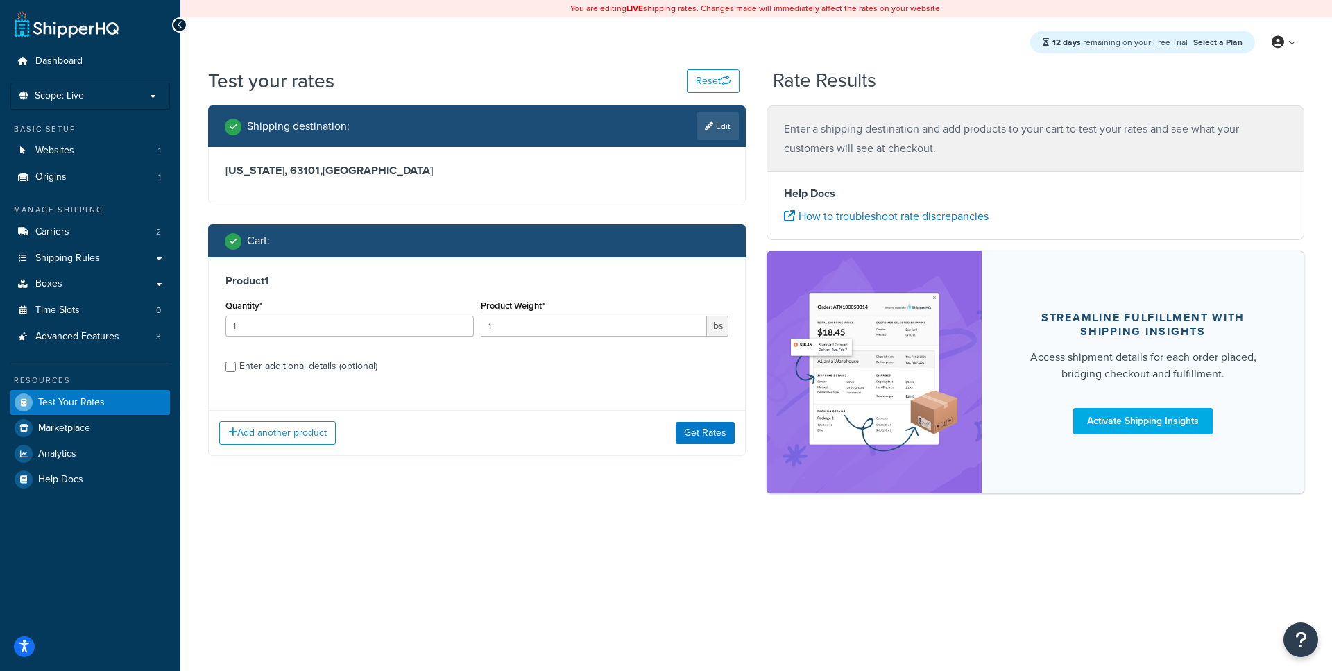
click at [292, 377] on div "Product 1 Quantity* 1 Product Weight* 1 lbs Enter additional details (optional)" at bounding box center [477, 328] width 536 height 142
click at [296, 370] on div "Enter additional details (optional)" at bounding box center [308, 366] width 138 height 19
click at [236, 370] on input "Enter additional details (optional)" at bounding box center [230, 366] width 10 height 10
checkbox input "true"
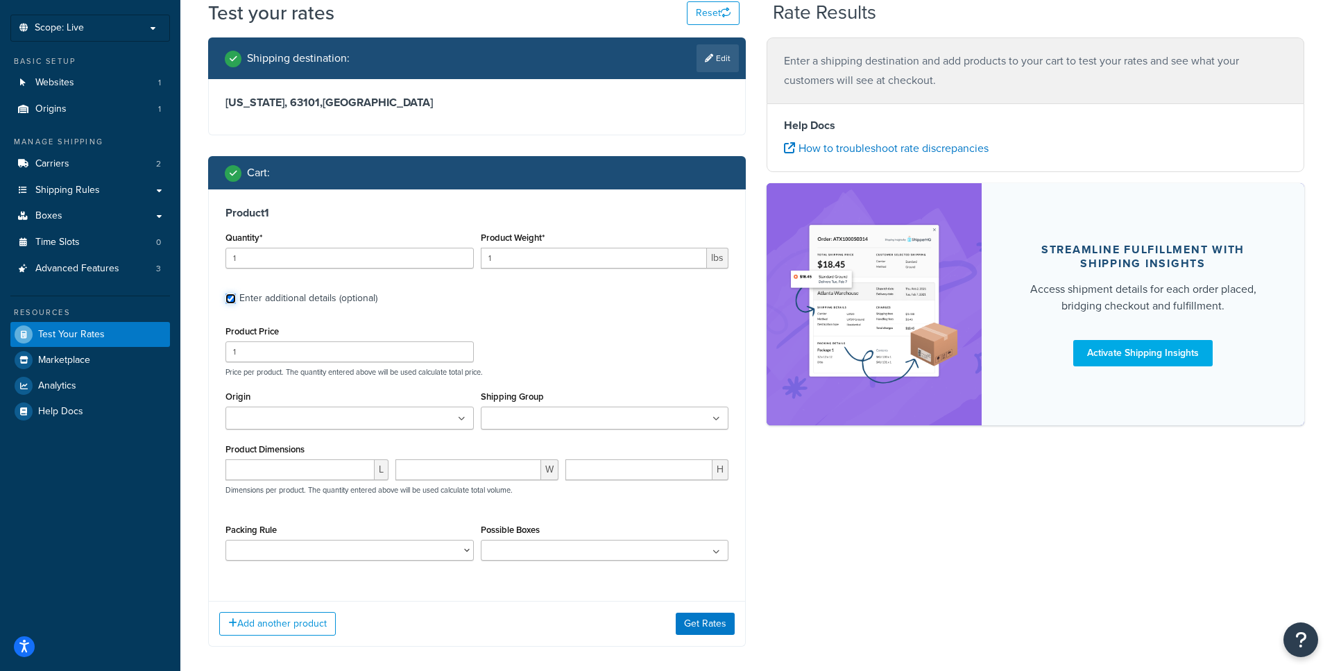
scroll to position [69, 0]
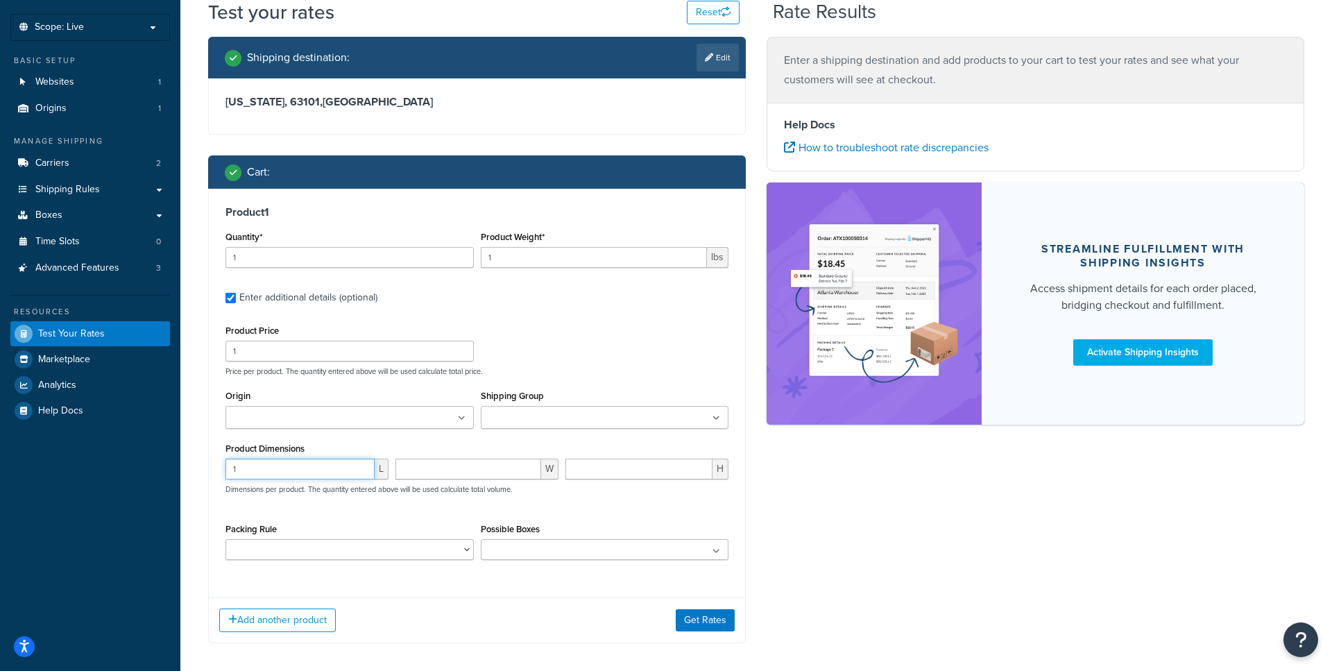
click at [333, 477] on input "1" at bounding box center [299, 469] width 149 height 21
type input "12"
click at [484, 465] on input "1" at bounding box center [468, 469] width 146 height 21
type input "121"
click at [612, 479] on input "2" at bounding box center [638, 469] width 147 height 21
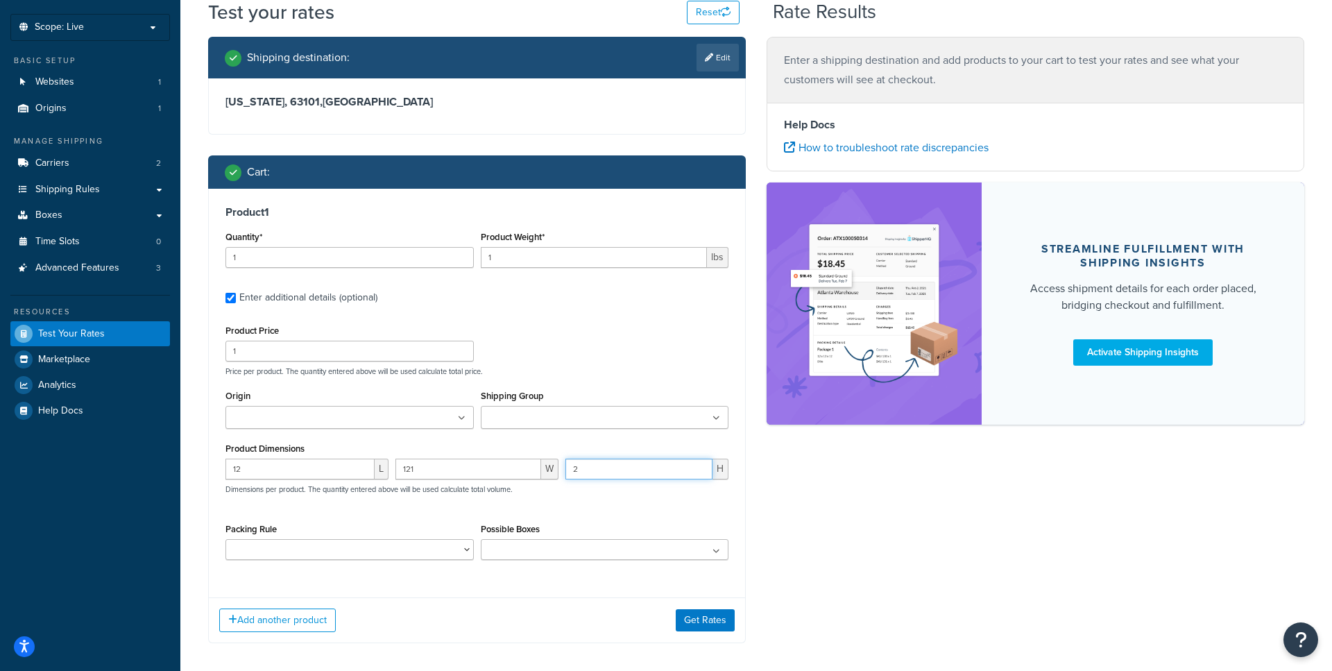
type input "2"
click at [366, 426] on ul at bounding box center [349, 417] width 248 height 23
click at [713, 620] on button "Get Rates" at bounding box center [705, 624] width 59 height 22
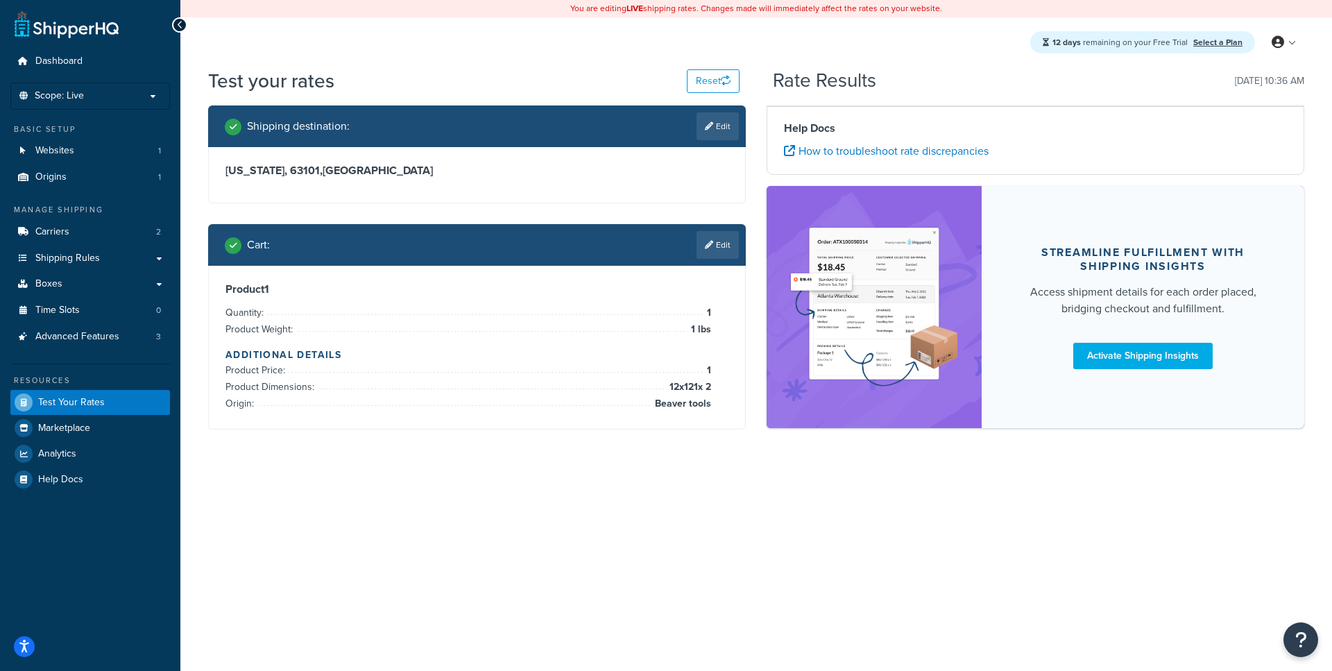
scroll to position [0, 0]
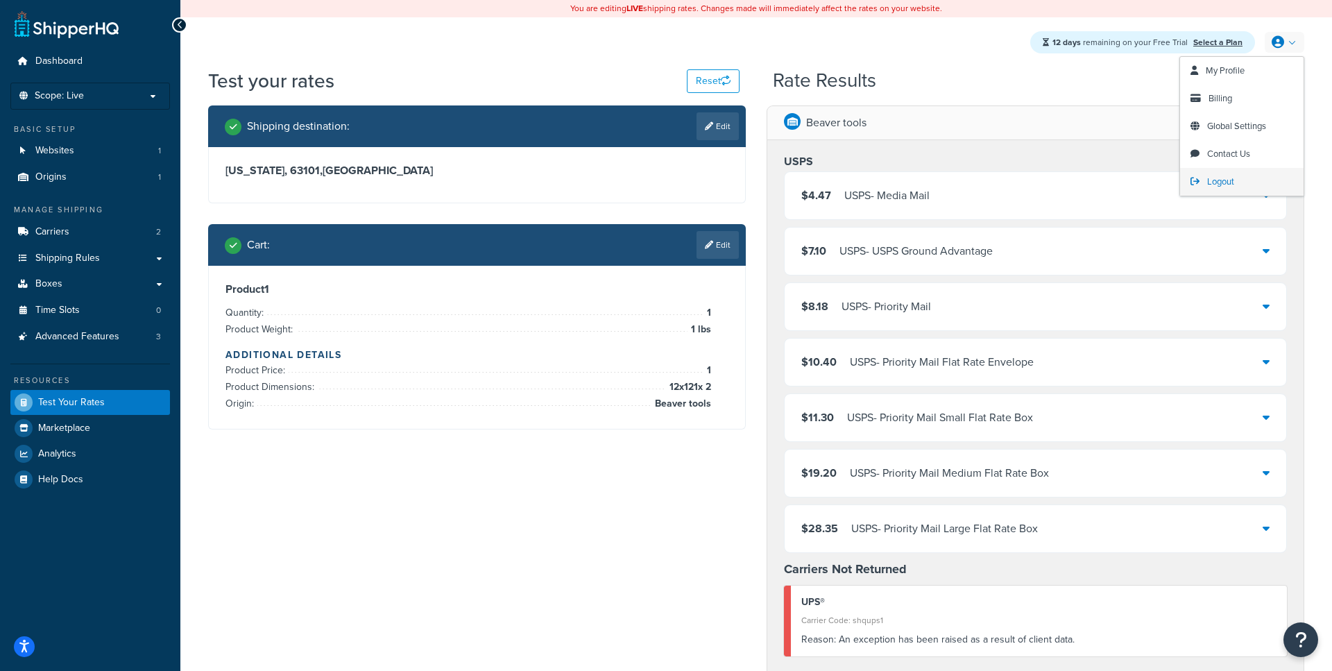
click at [1200, 182] on link "Logout" at bounding box center [1241, 182] width 123 height 28
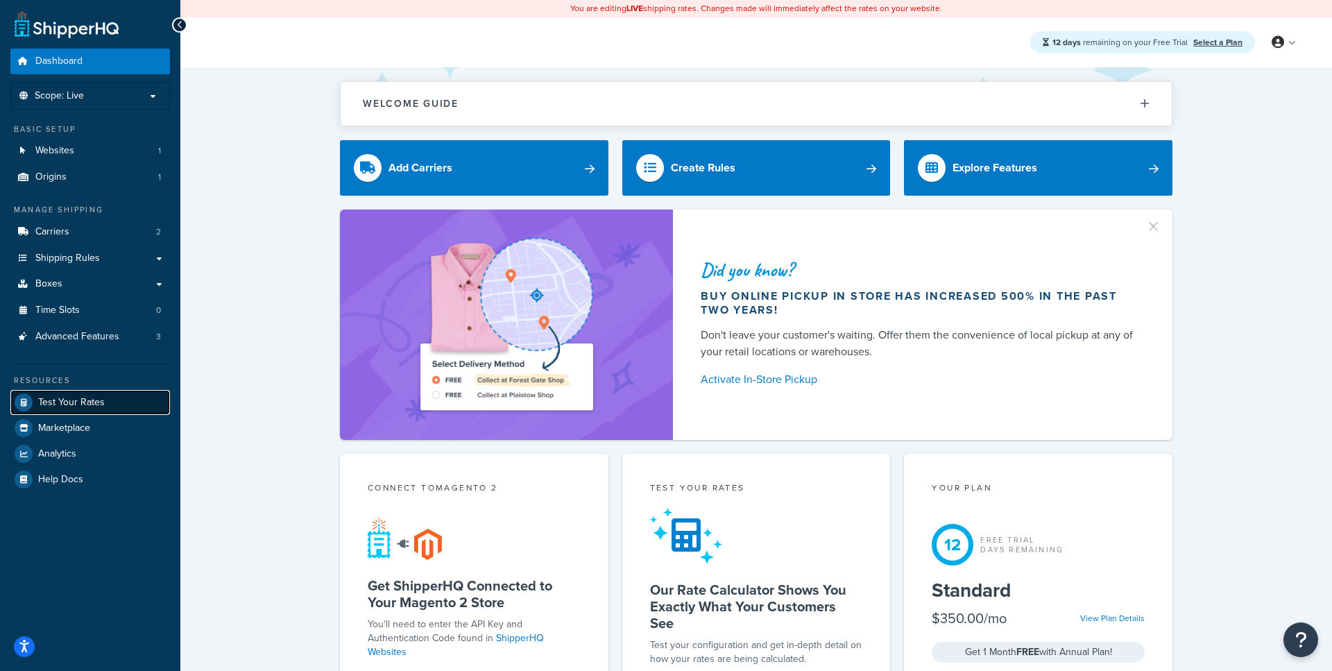
click at [94, 401] on span "Test Your Rates" at bounding box center [71, 403] width 67 height 12
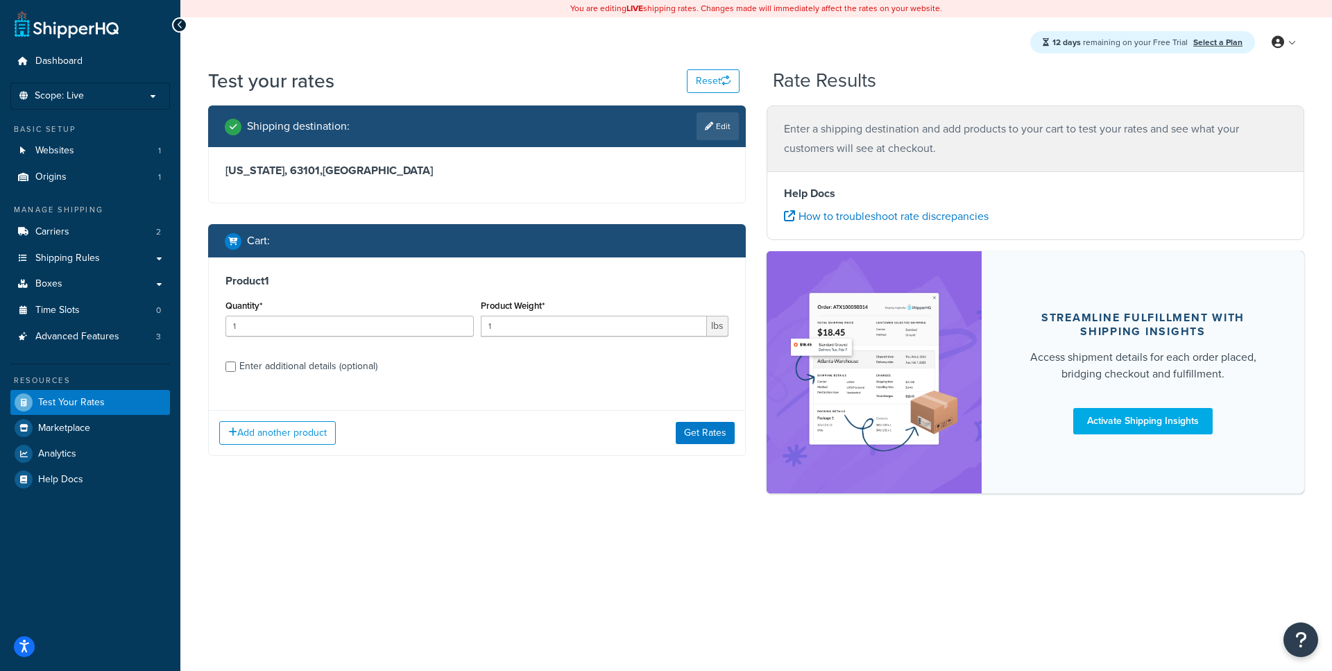
click at [699, 93] on div "Test your rates Reset" at bounding box center [473, 80] width 531 height 27
click at [697, 82] on button "Reset" at bounding box center [713, 81] width 53 height 24
select select "TX"
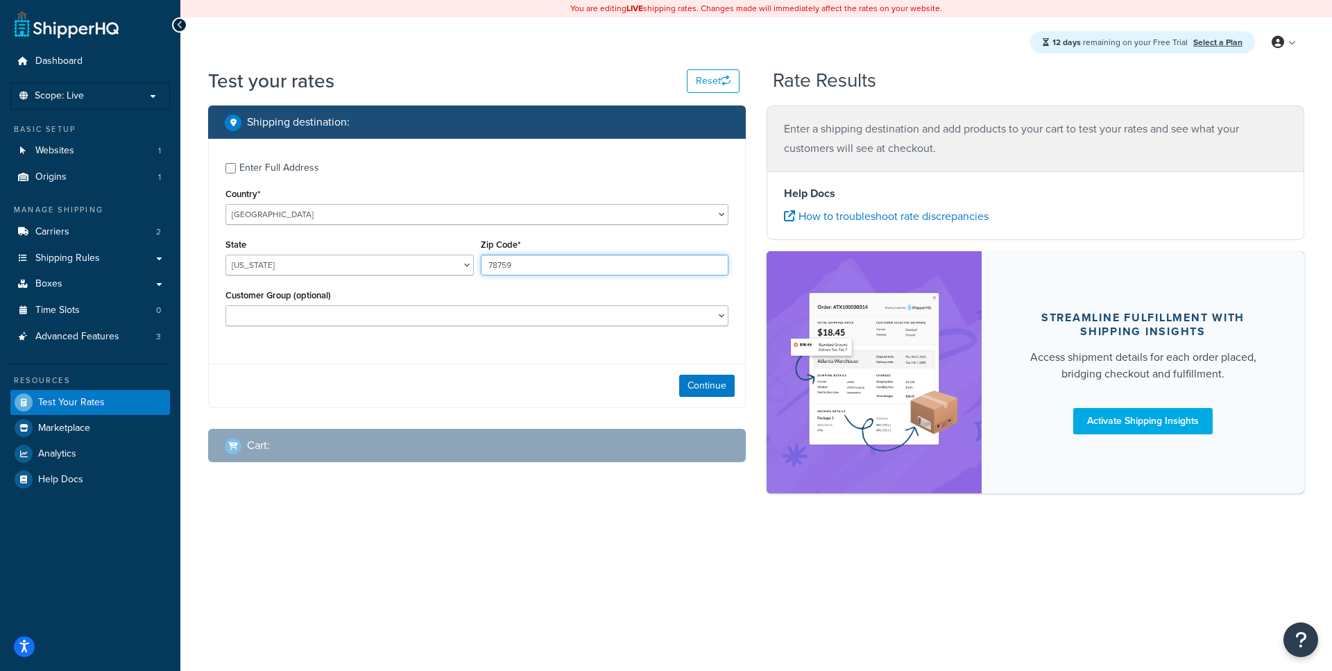
click at [497, 268] on input "78759" at bounding box center [605, 265] width 248 height 21
type input "63101"
click at [710, 392] on button "Continue" at bounding box center [707, 386] width 56 height 22
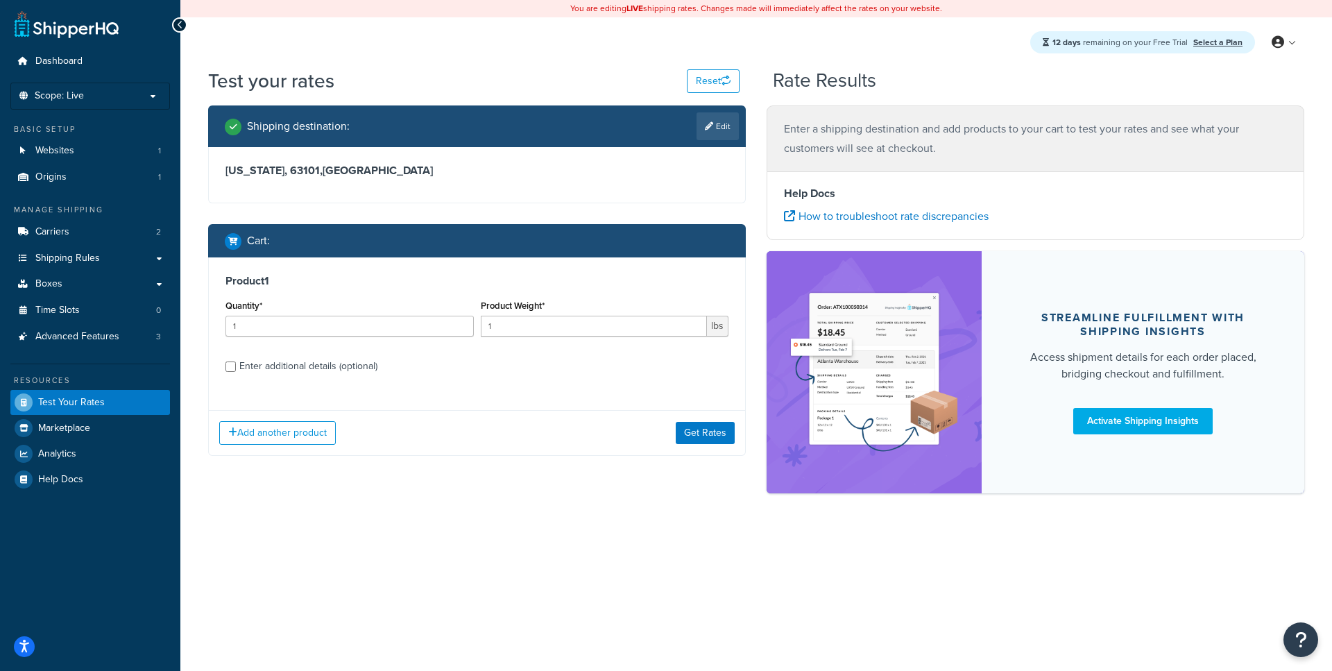
click at [327, 366] on div "Enter additional details (optional)" at bounding box center [308, 366] width 138 height 19
click at [236, 366] on input "Enter additional details (optional)" at bounding box center [230, 366] width 10 height 10
checkbox input "true"
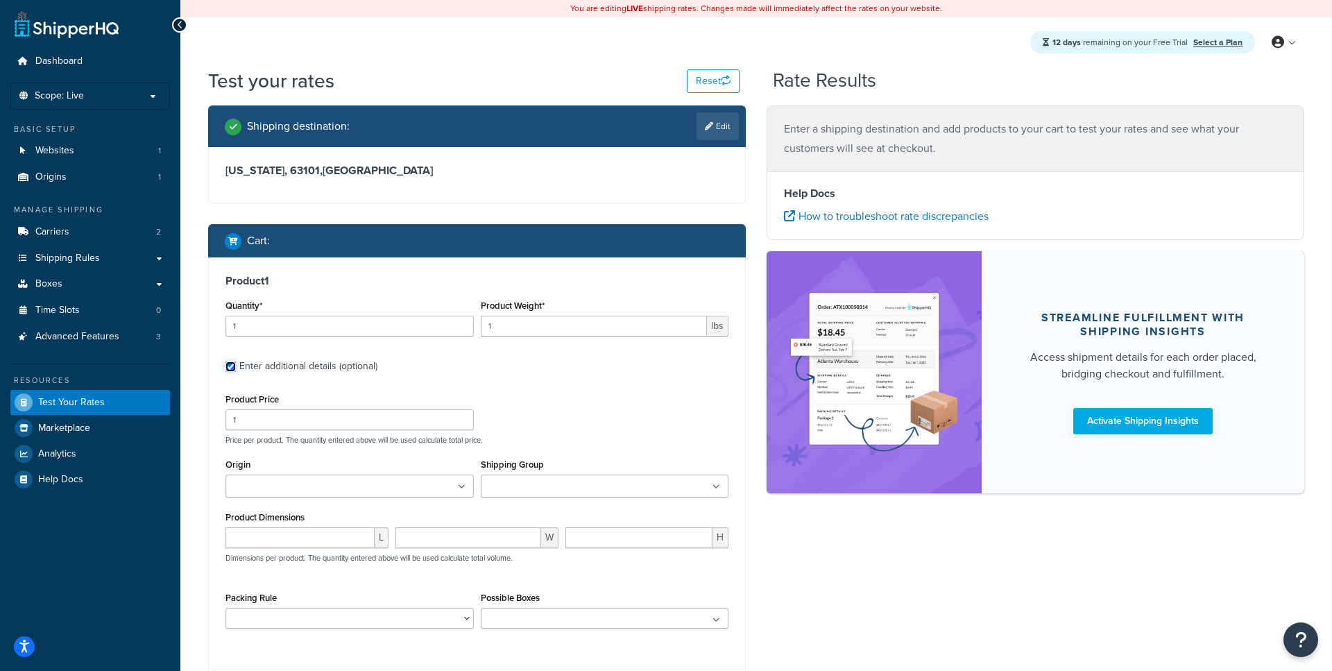
scroll to position [2, 0]
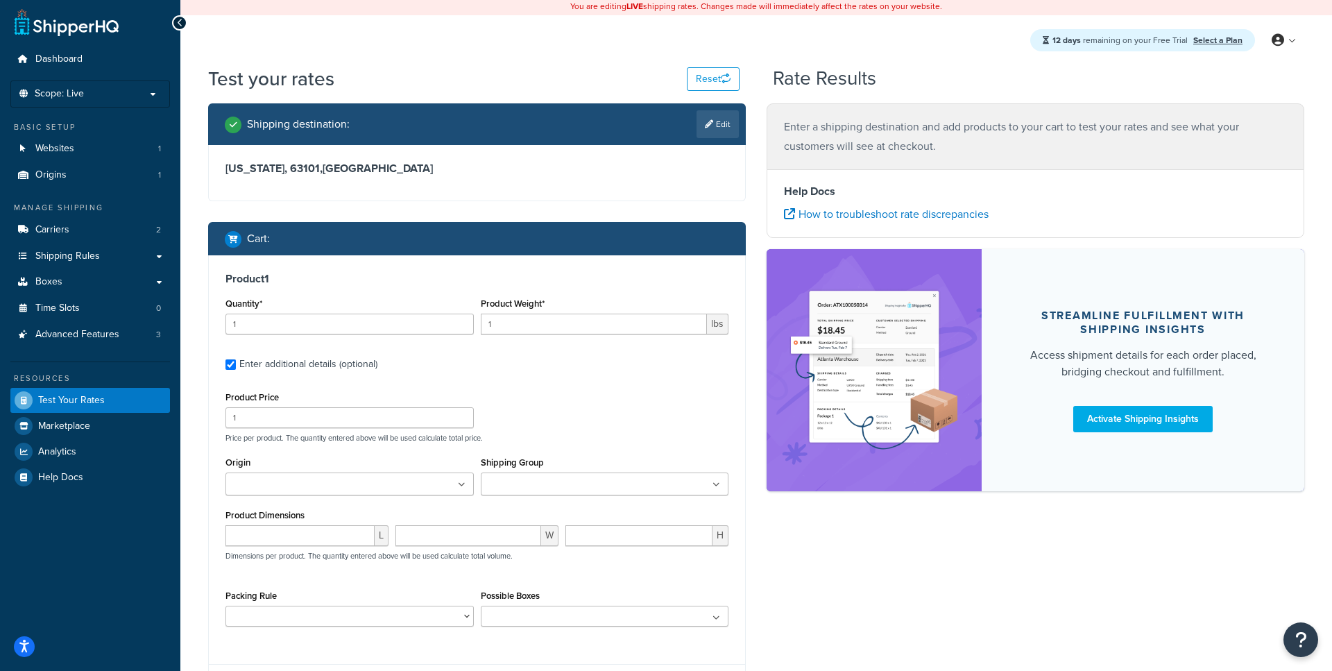
click at [278, 550] on div "L" at bounding box center [307, 540] width 170 height 31
click at [316, 538] on input "number" at bounding box center [299, 535] width 149 height 21
type input "12"
click at [433, 532] on input "1" at bounding box center [468, 535] width 146 height 21
type input "12"
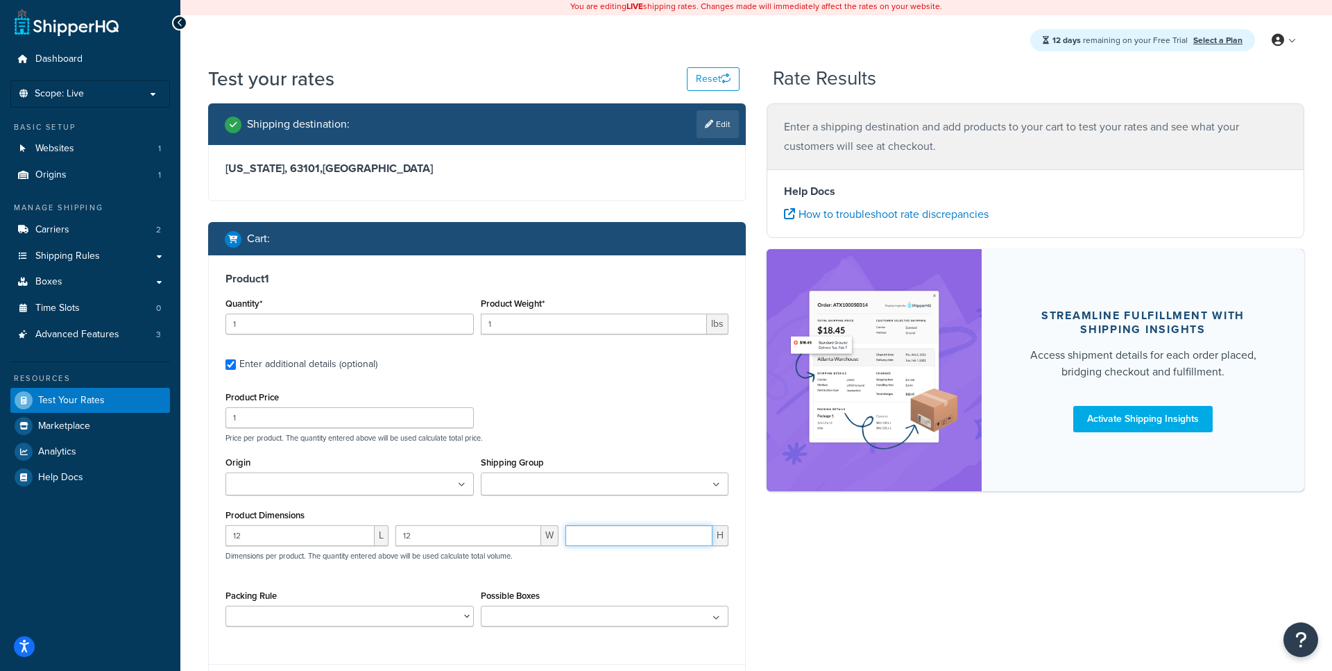
click at [637, 541] on input "number" at bounding box center [638, 535] width 147 height 21
type input "12"
click at [366, 486] on ul at bounding box center [349, 483] width 248 height 23
click at [465, 432] on div "Product Price 1 Price per product. The quantity entered above will be used calc…" at bounding box center [477, 415] width 510 height 55
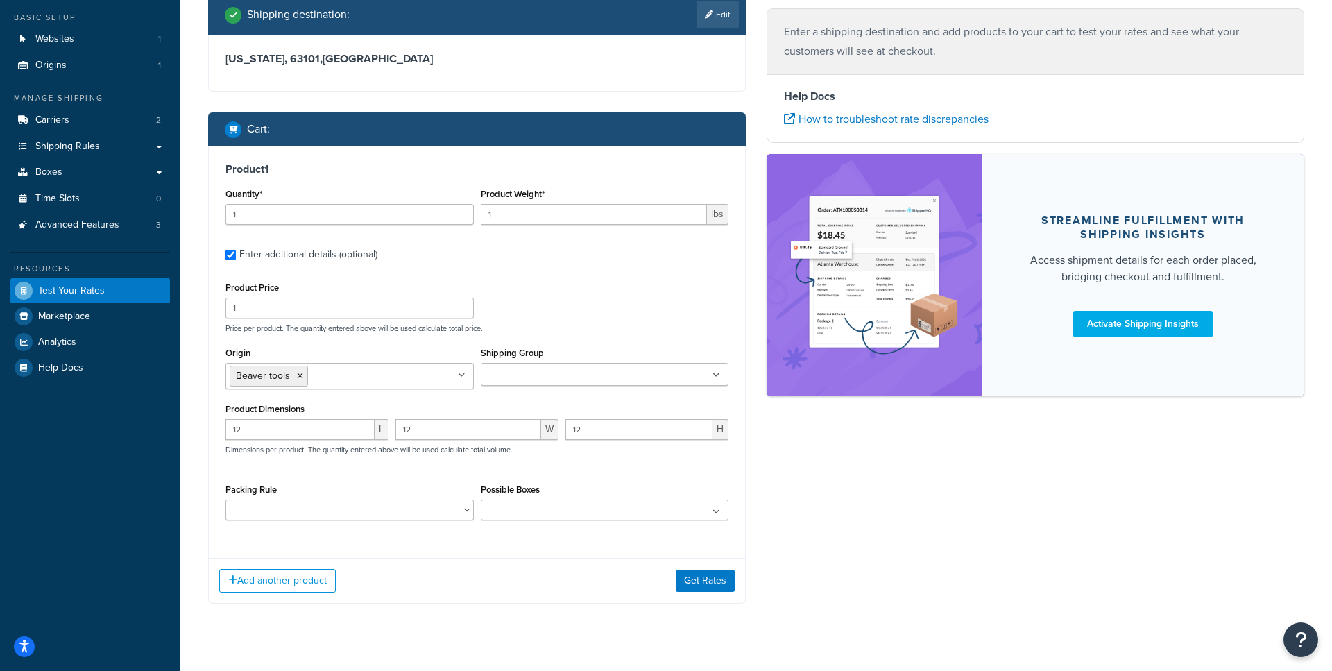
scroll to position [136, 0]
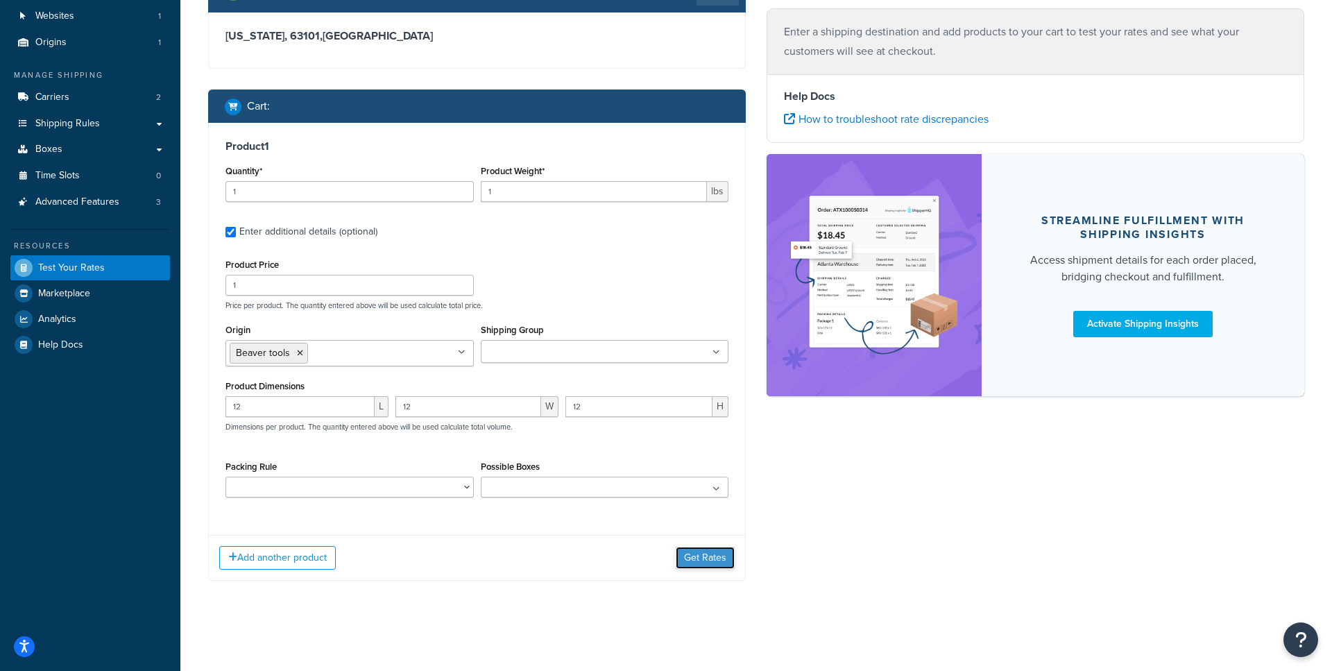
click at [698, 555] on button "Get Rates" at bounding box center [705, 558] width 59 height 22
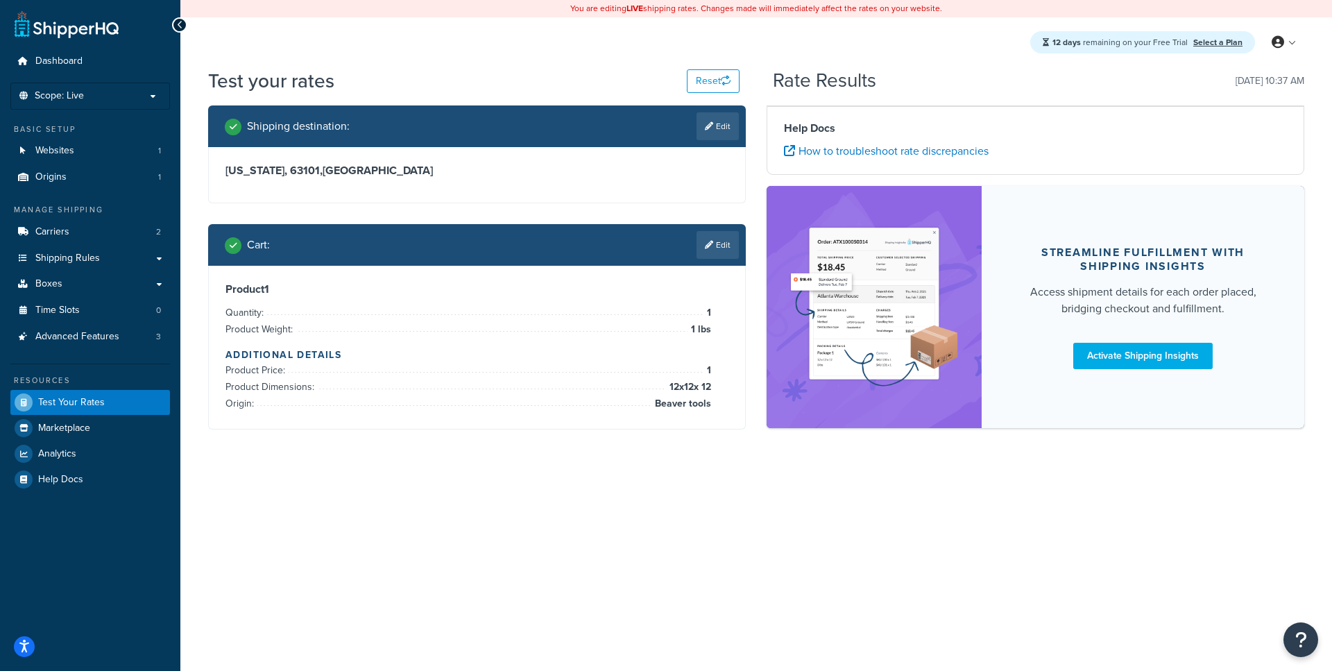
scroll to position [0, 0]
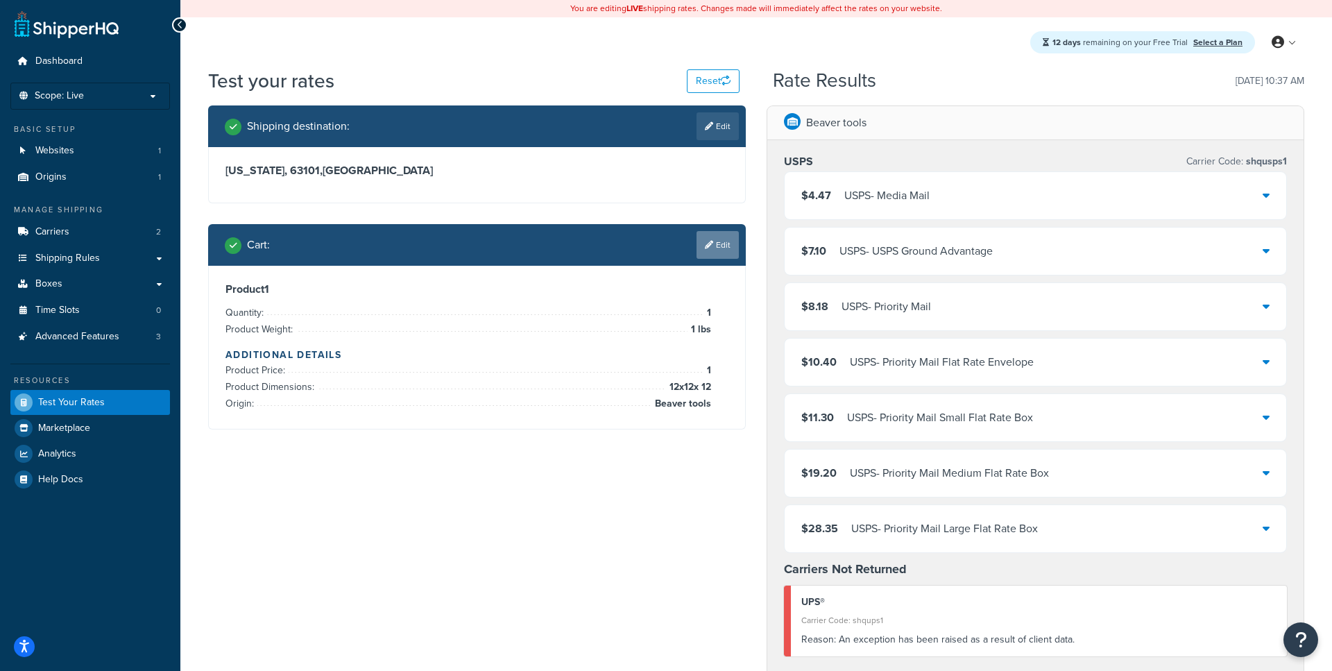
click at [722, 253] on link "Edit" at bounding box center [718, 245] width 42 height 28
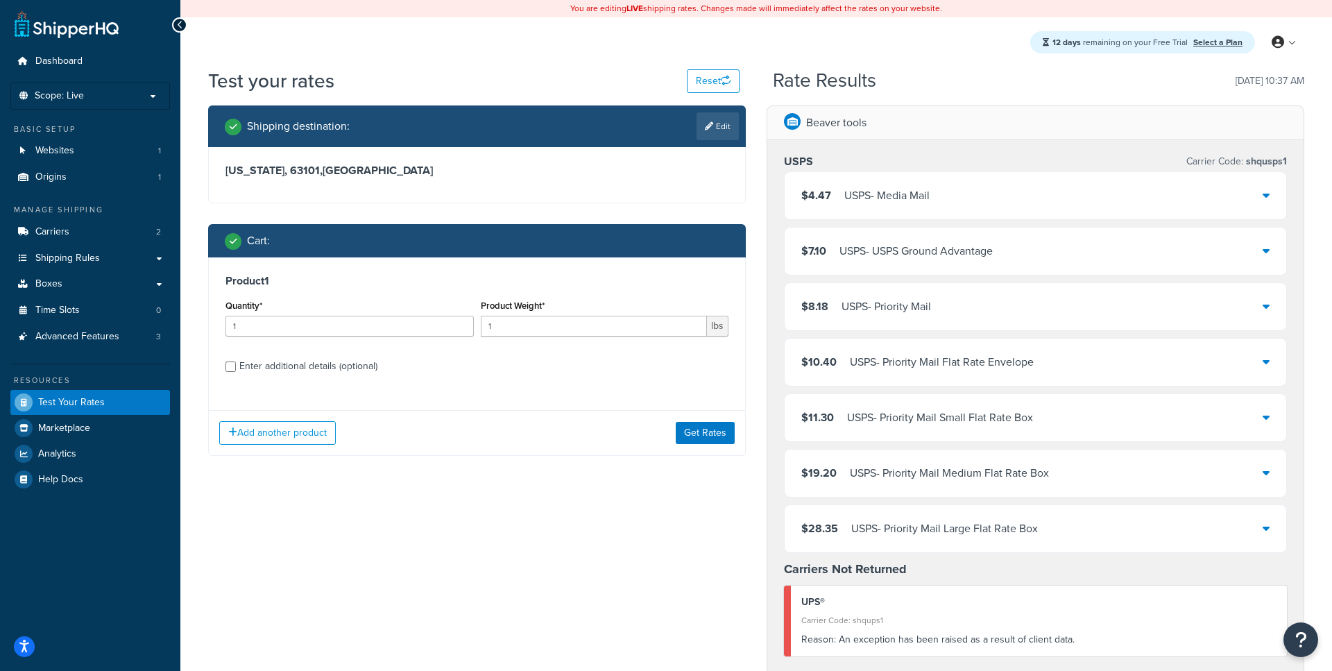
click at [306, 364] on div "Enter additional details (optional)" at bounding box center [308, 366] width 138 height 19
click at [236, 364] on input "Enter additional details (optional)" at bounding box center [230, 366] width 10 height 10
checkbox input "true"
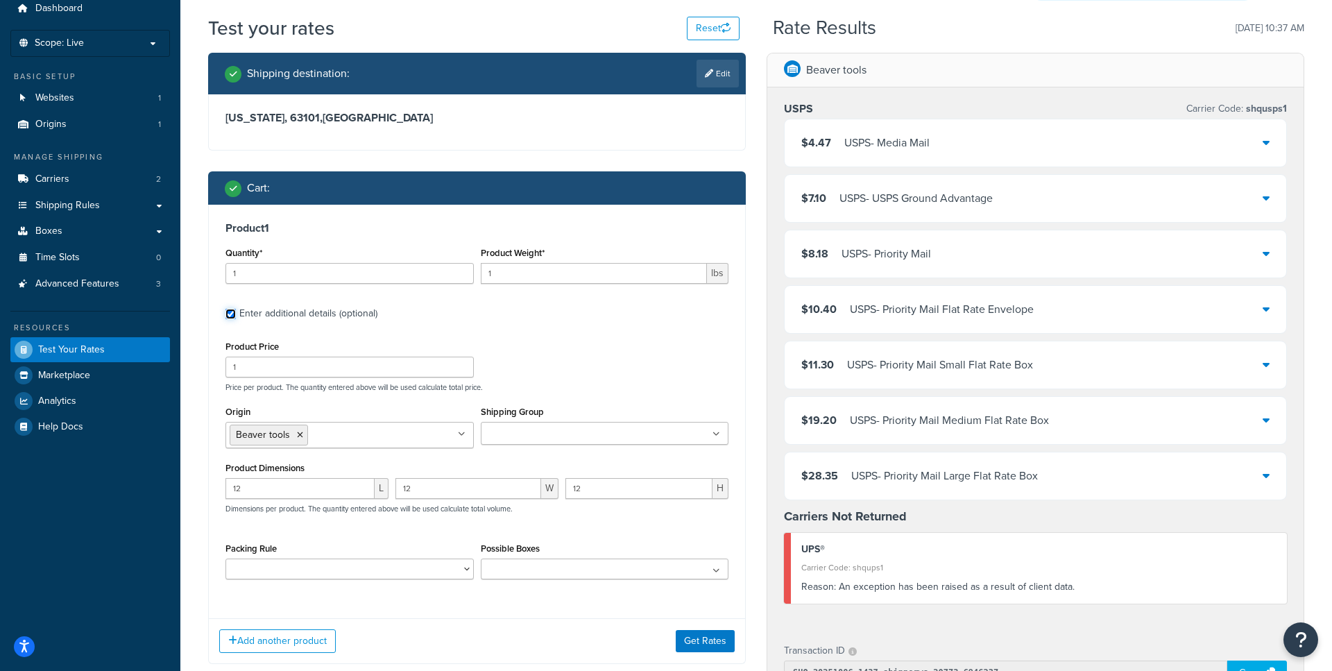
scroll to position [53, 0]
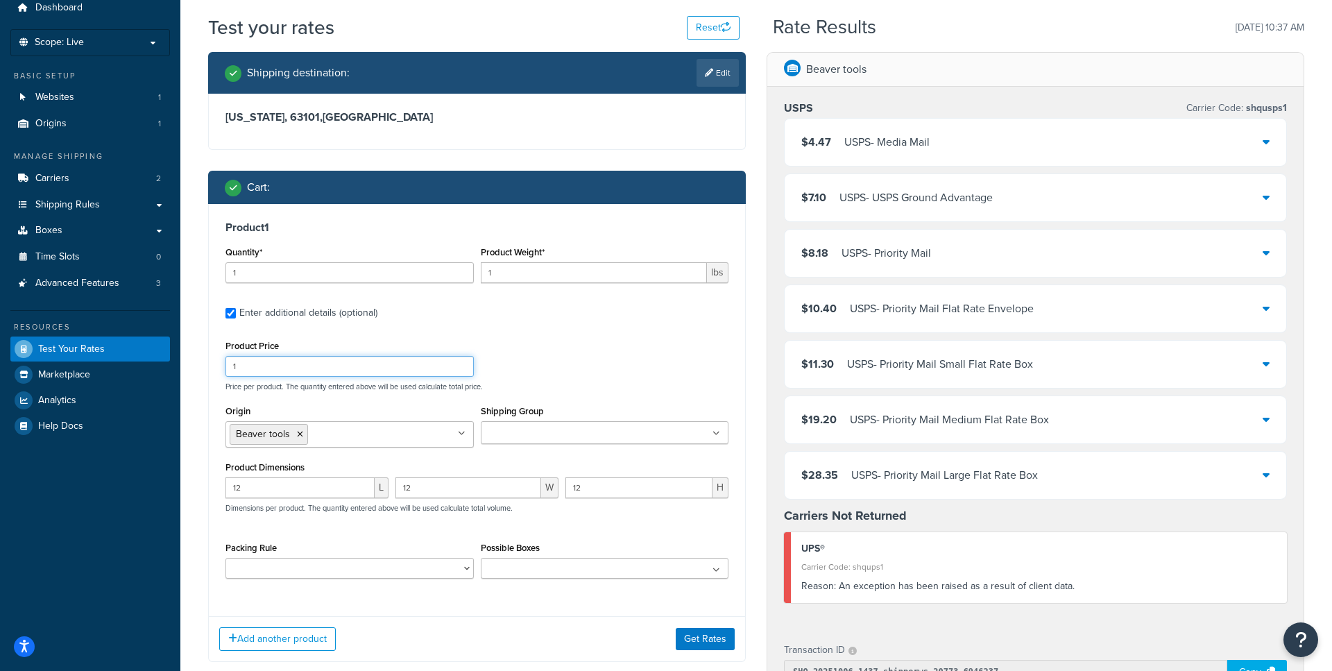
click at [398, 364] on input "1" at bounding box center [349, 366] width 248 height 21
type input "0"
click at [719, 640] on button "Get Rates" at bounding box center [705, 639] width 59 height 22
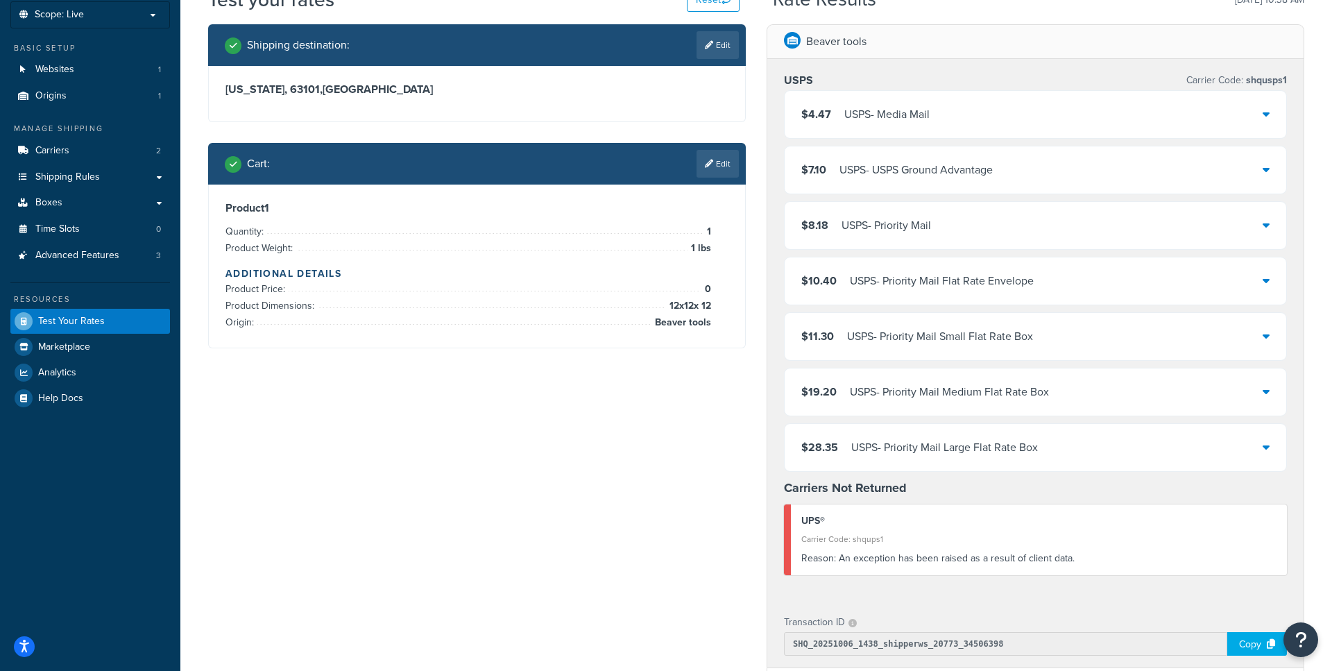
scroll to position [0, 0]
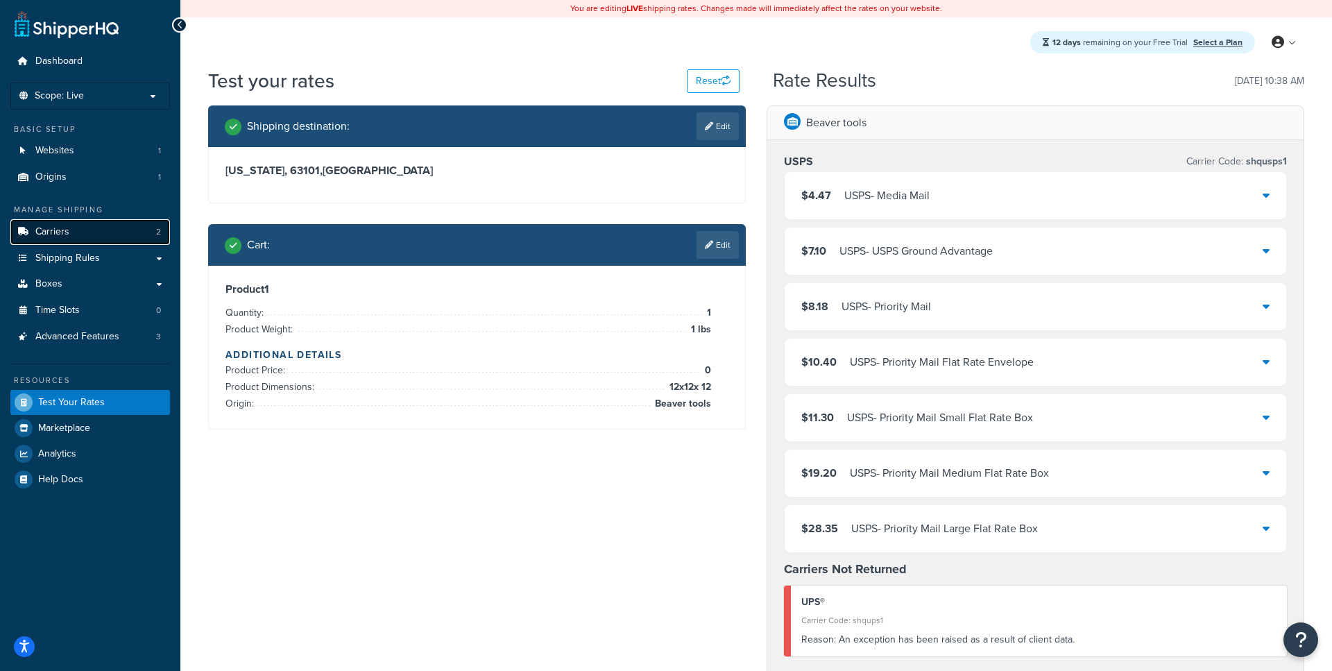
click at [78, 235] on link "Carriers 2" at bounding box center [90, 232] width 160 height 26
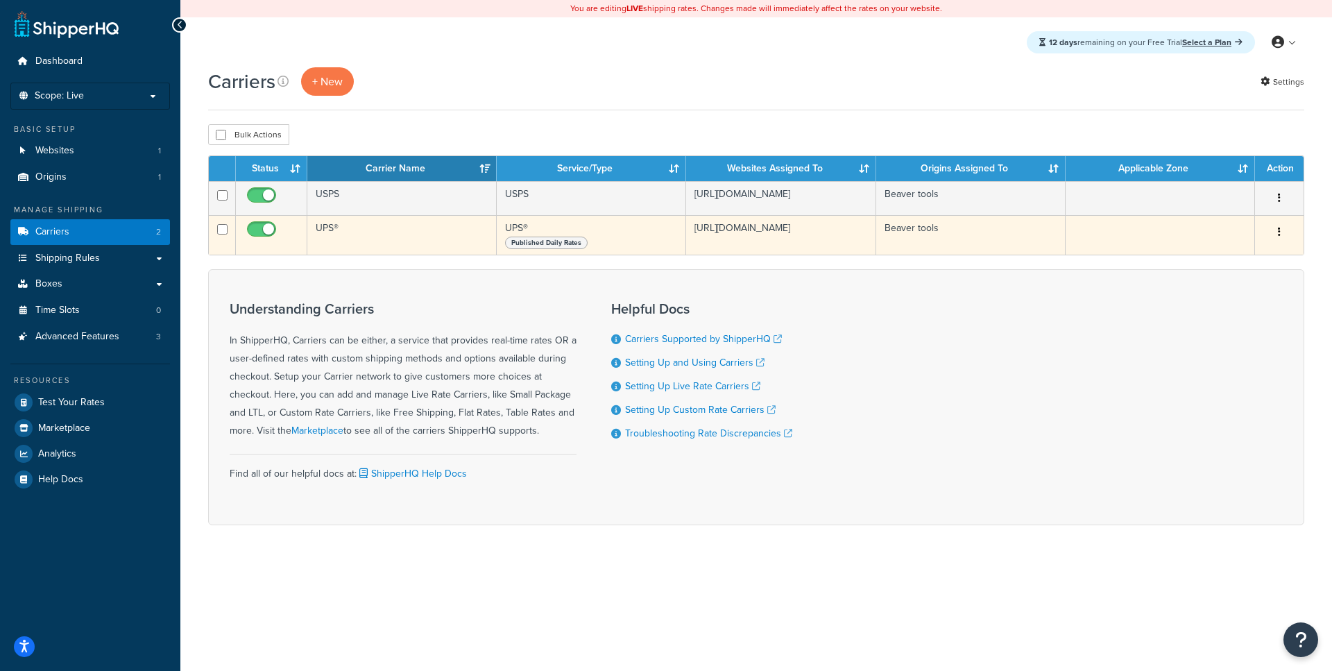
click at [355, 234] on td "UPS®" at bounding box center [401, 235] width 189 height 40
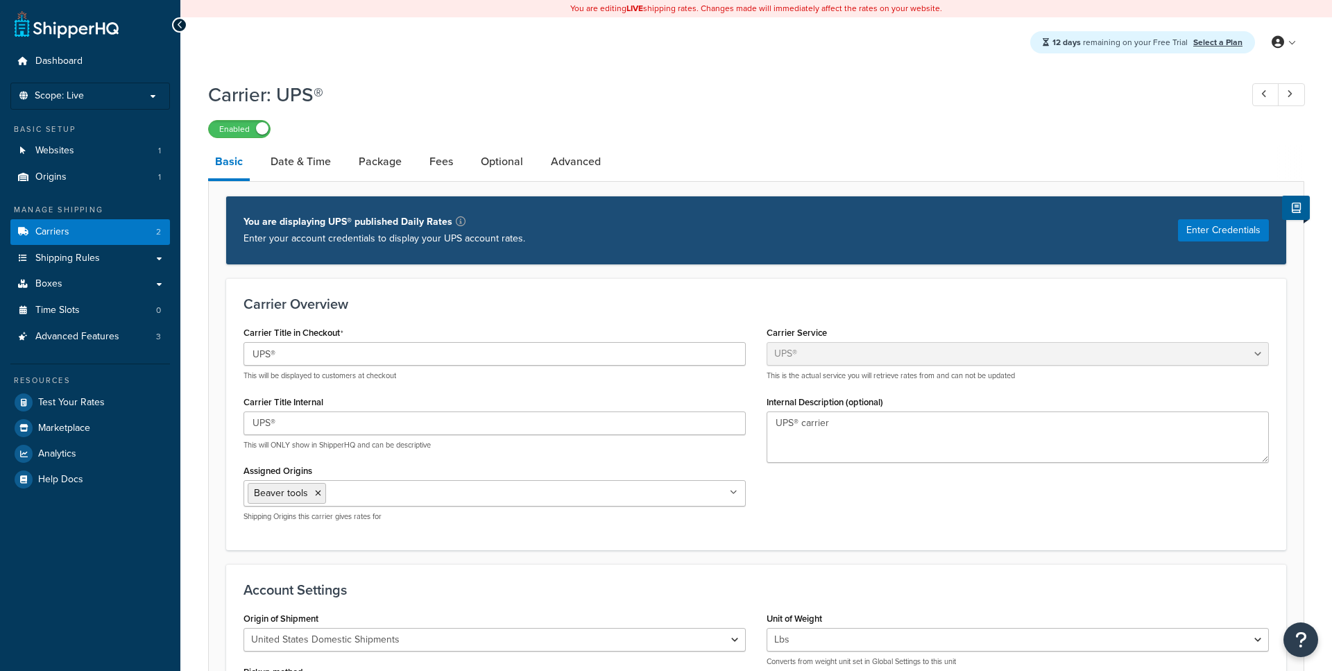
select select "ups"
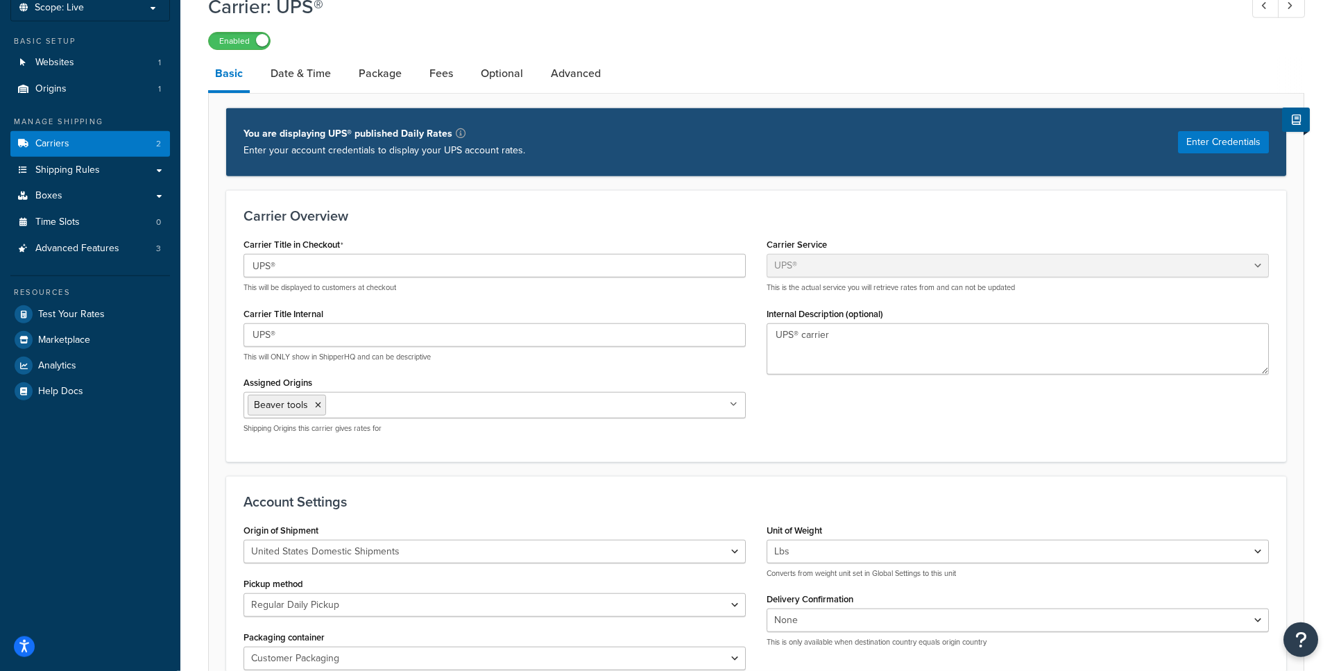
scroll to position [83, 0]
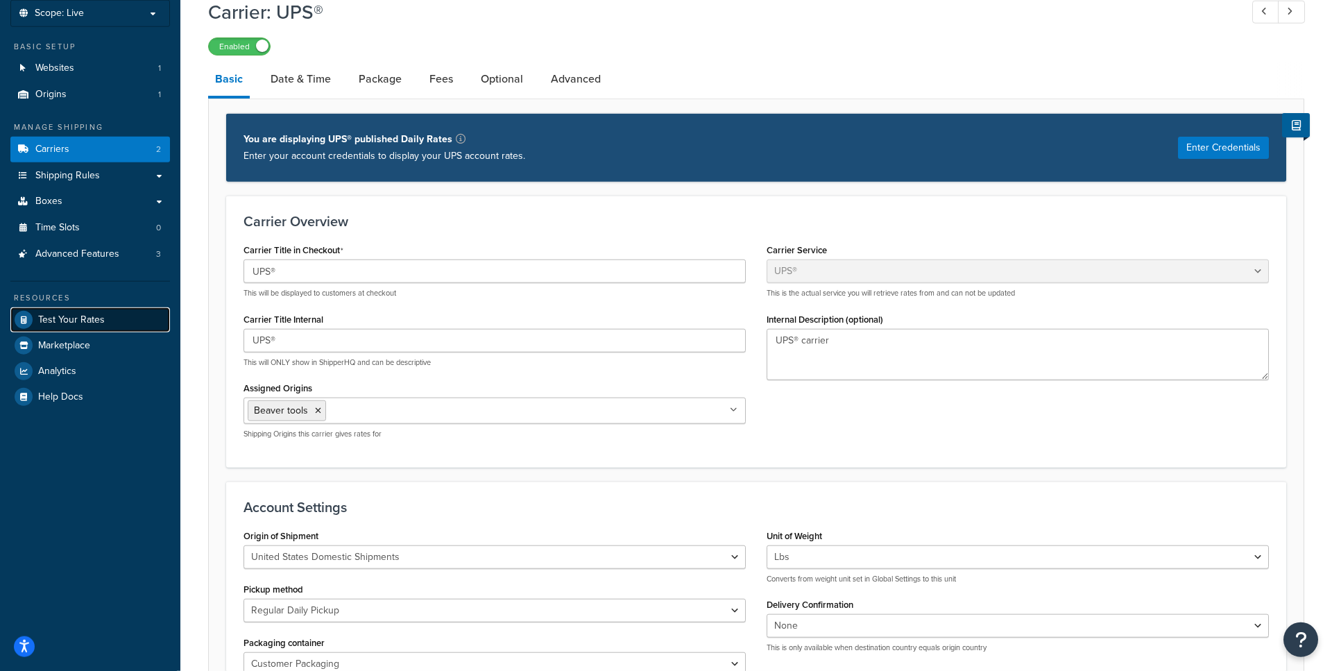
click at [95, 325] on span "Test Your Rates" at bounding box center [71, 320] width 67 height 12
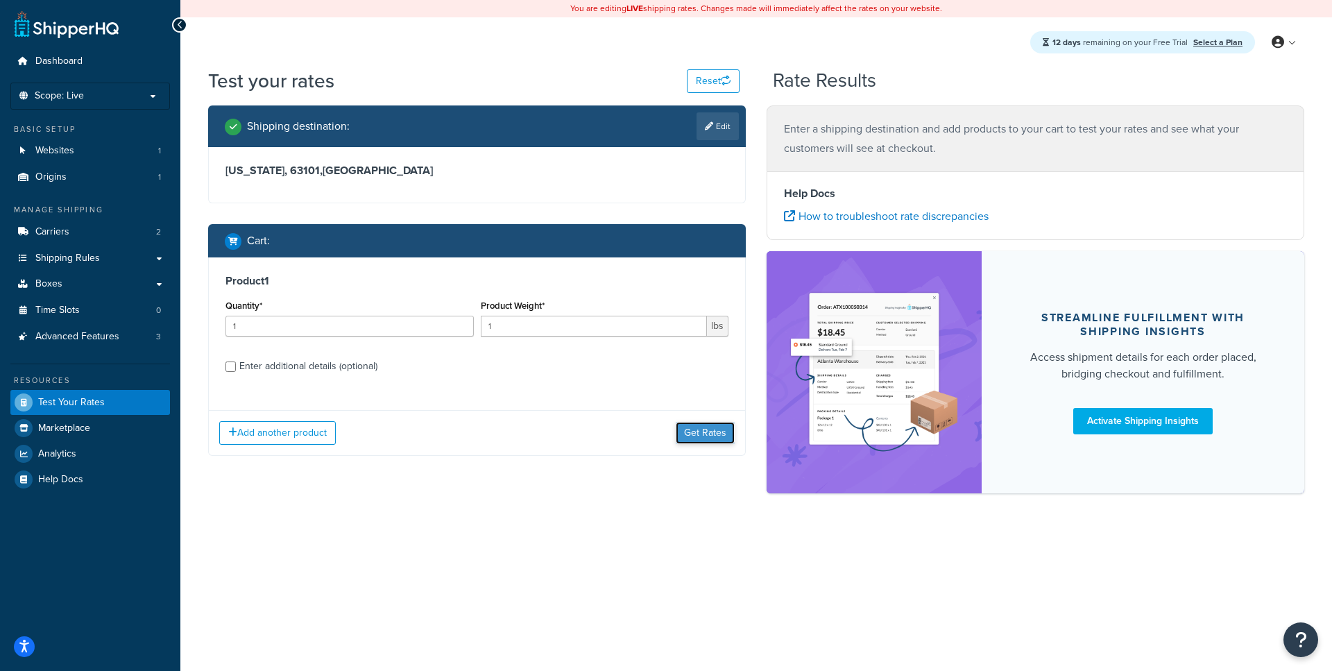
click at [712, 434] on button "Get Rates" at bounding box center [705, 433] width 59 height 22
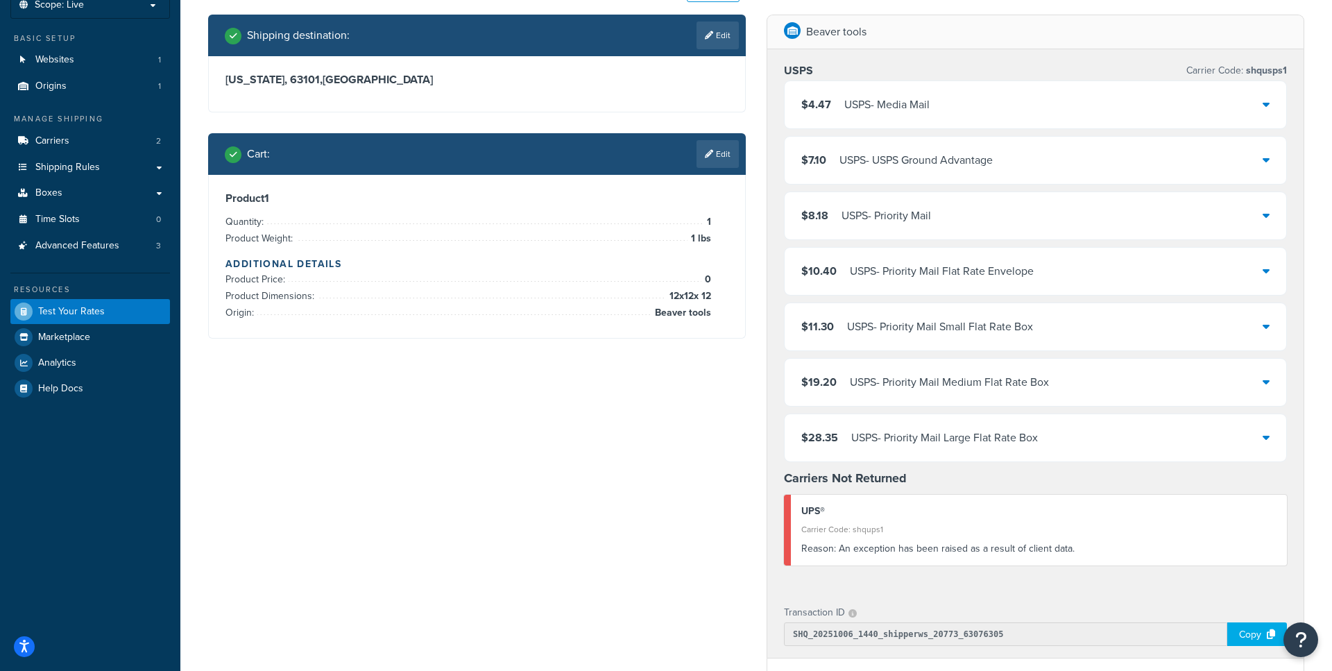
scroll to position [92, 0]
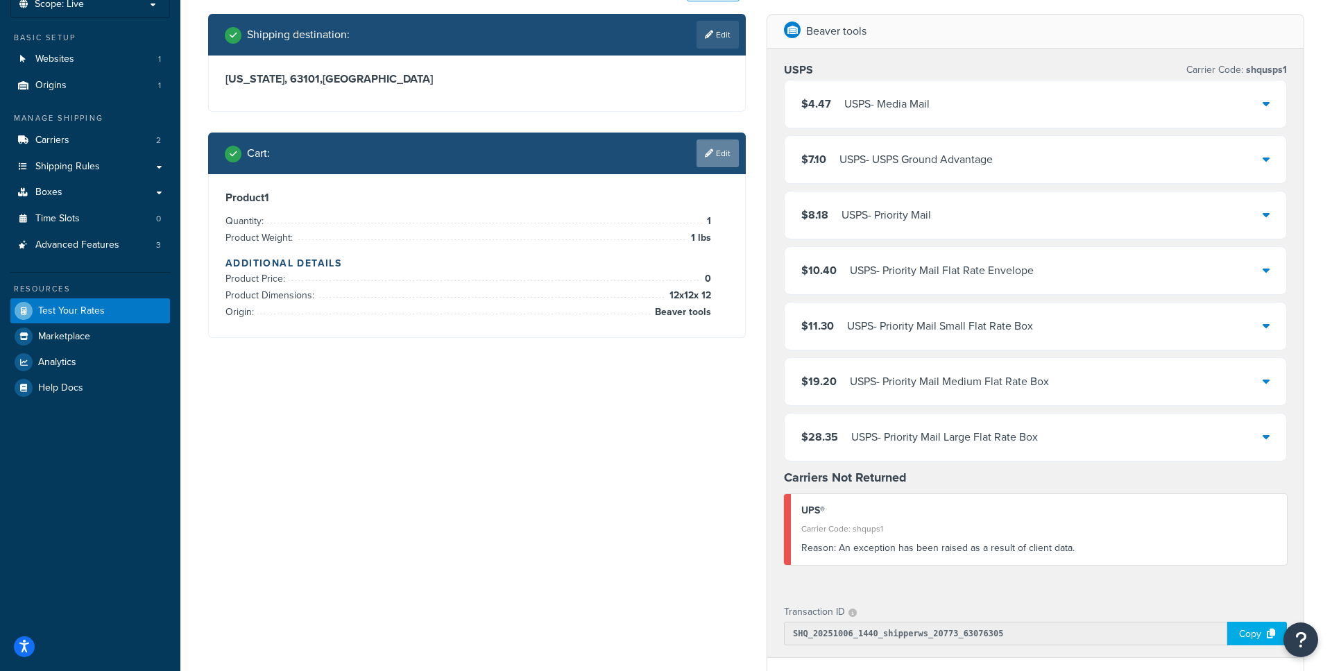
click at [716, 153] on link "Edit" at bounding box center [718, 153] width 42 height 28
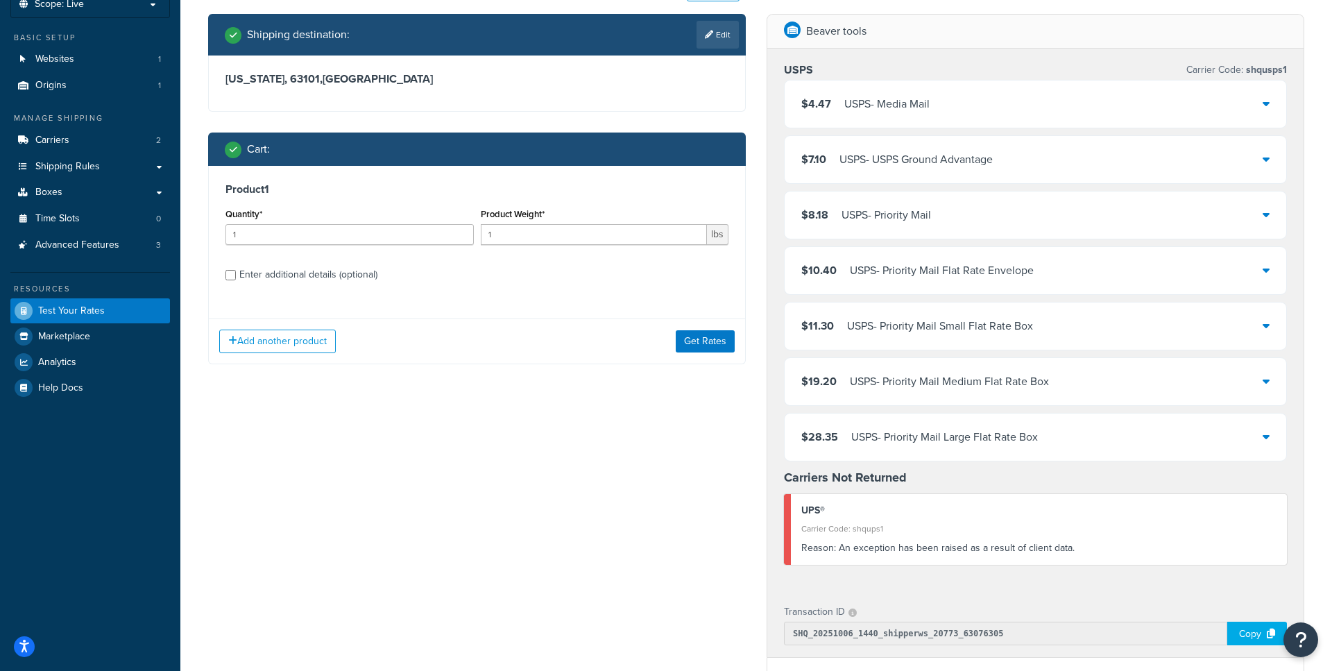
click at [301, 286] on div "Product 1 Quantity* 1 Product Weight* 1 lbs Enter additional details (optional)" at bounding box center [477, 237] width 536 height 142
click at [302, 275] on div "Enter additional details (optional)" at bounding box center [308, 274] width 138 height 19
click at [236, 275] on input "Enter additional details (optional)" at bounding box center [230, 275] width 10 height 10
checkbox input "true"
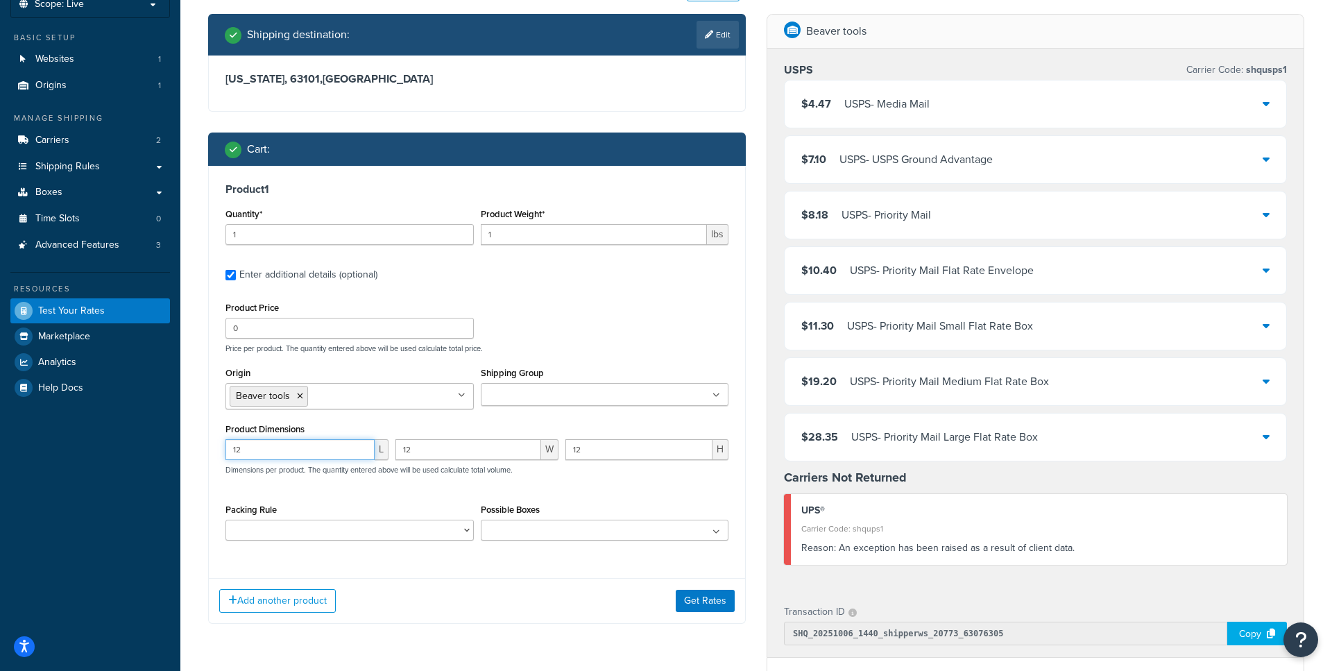
click at [329, 450] on input "12" at bounding box center [299, 449] width 149 height 21
type input "0"
click at [470, 459] on input "12" at bounding box center [468, 449] width 146 height 21
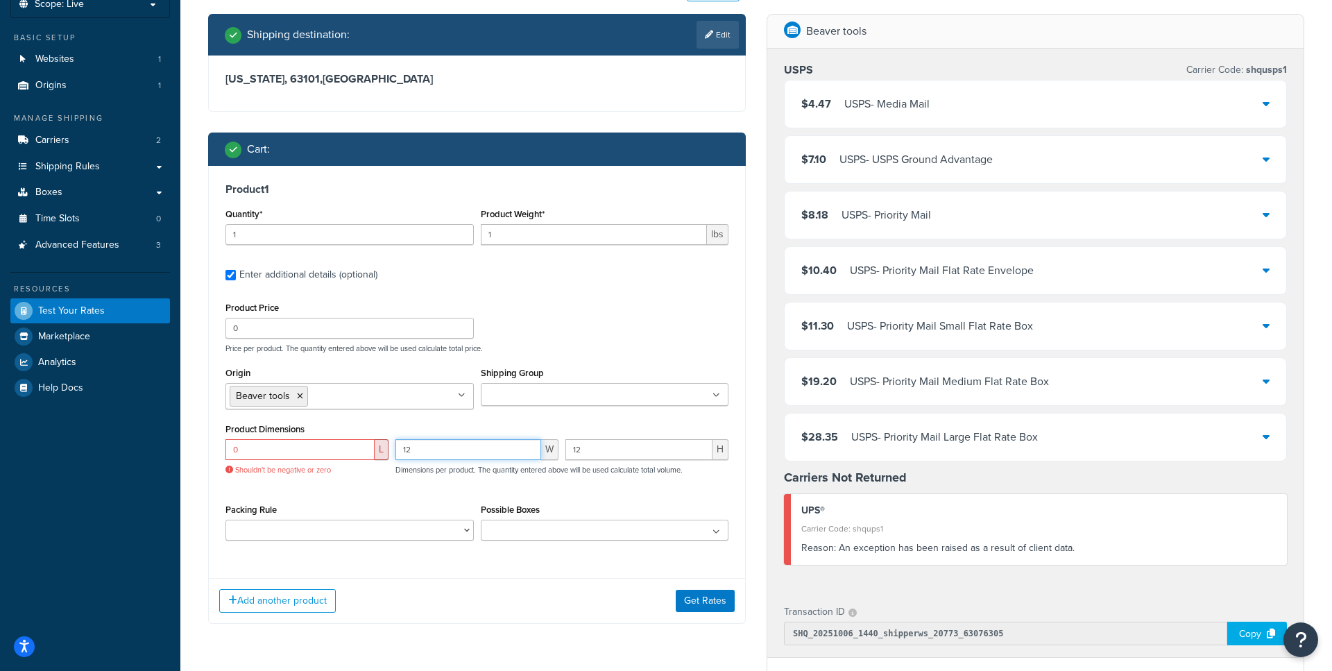
click at [470, 459] on input "12" at bounding box center [468, 449] width 146 height 21
type input "0"
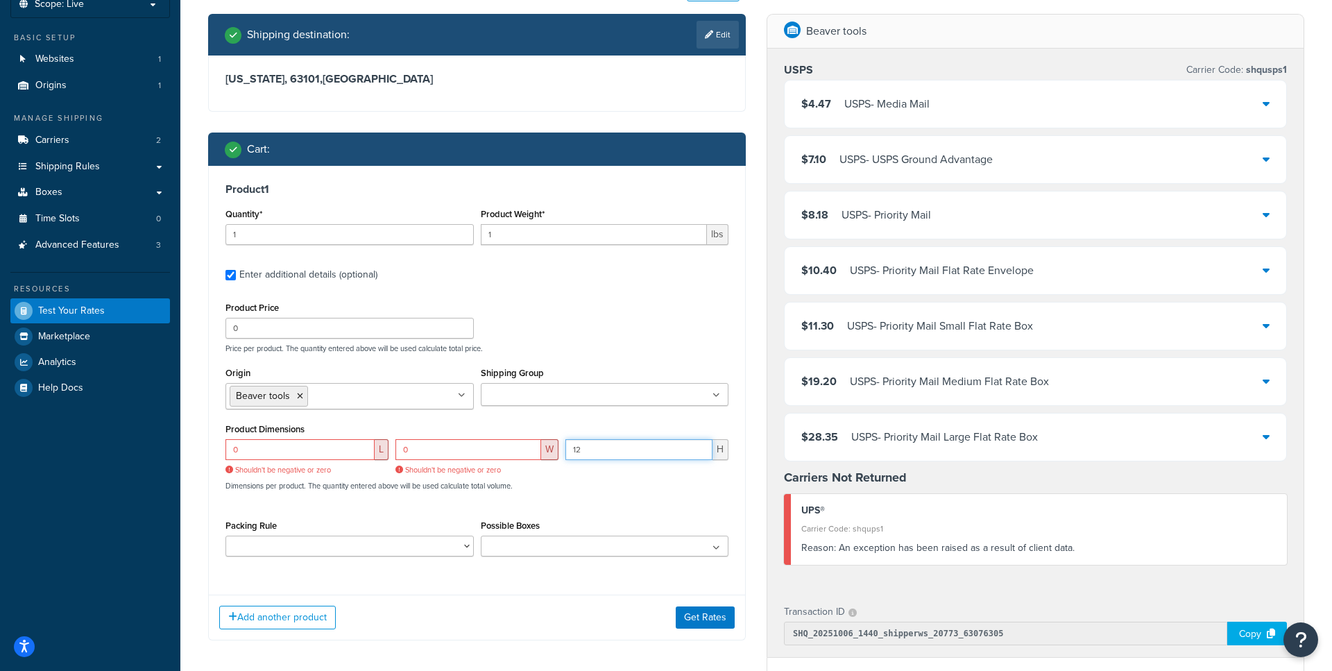
click at [631, 454] on input "12" at bounding box center [638, 449] width 147 height 21
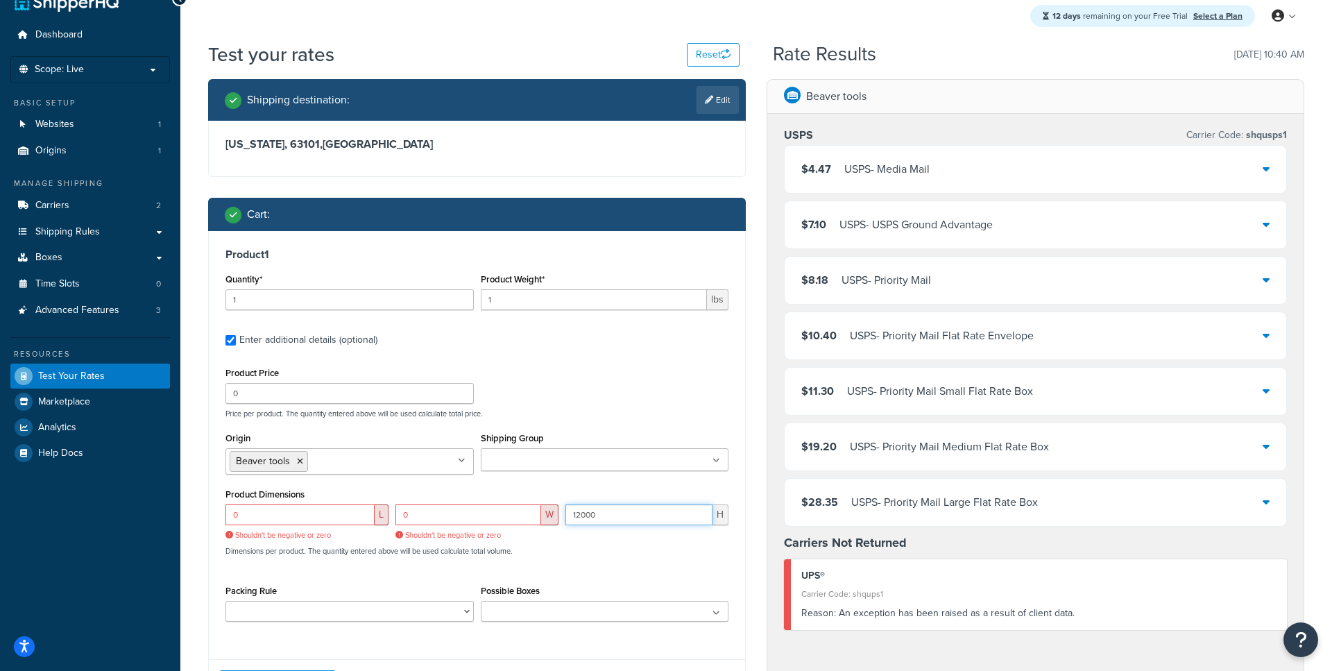
scroll to position [28, 0]
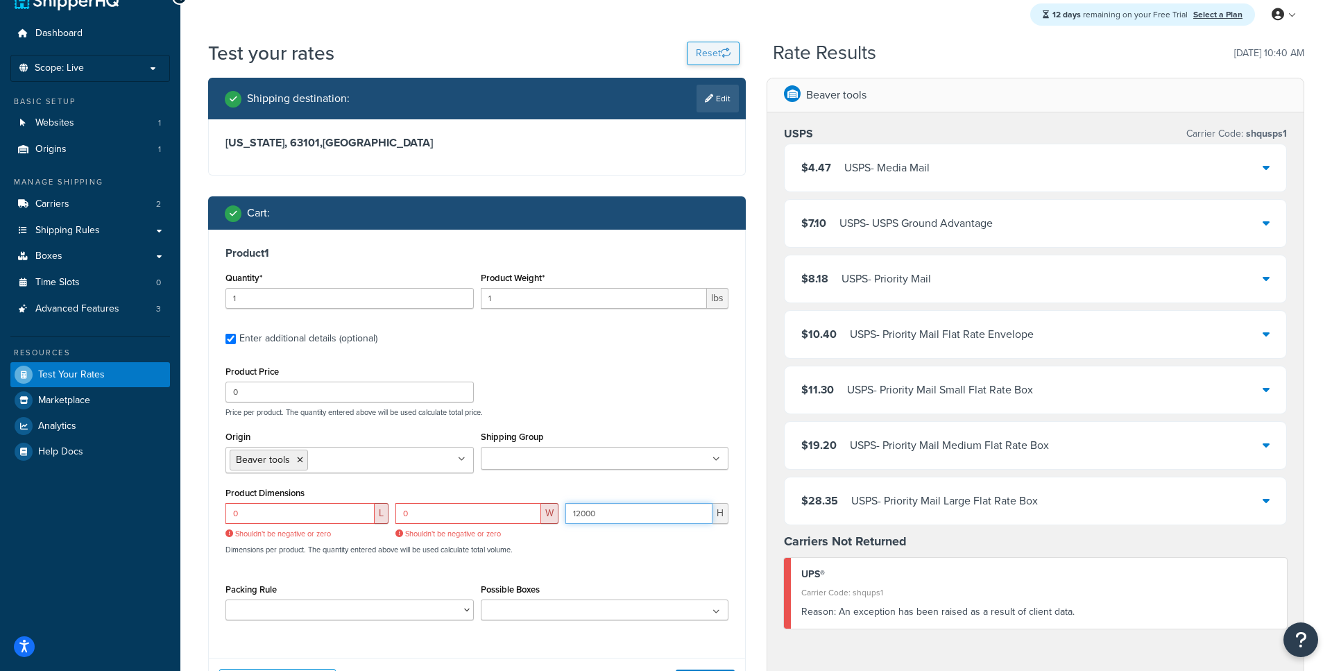
type input "12000"
click at [725, 60] on button "Reset" at bounding box center [713, 54] width 53 height 24
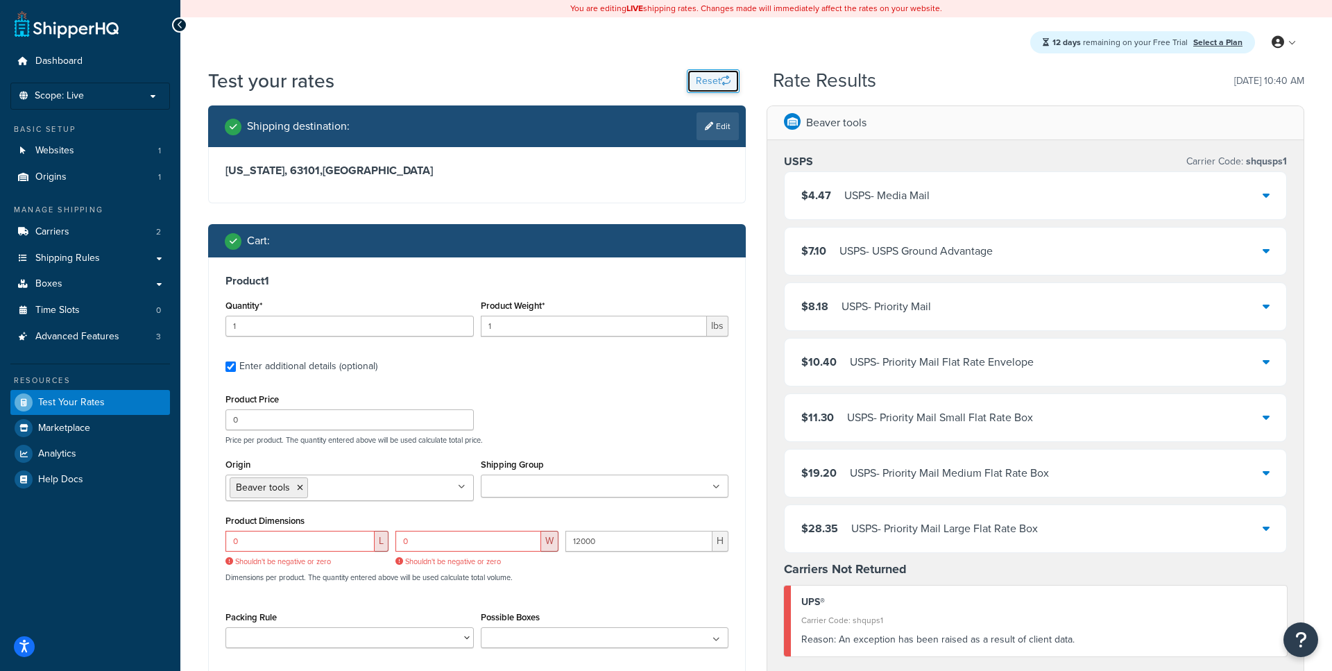
select select "TX"
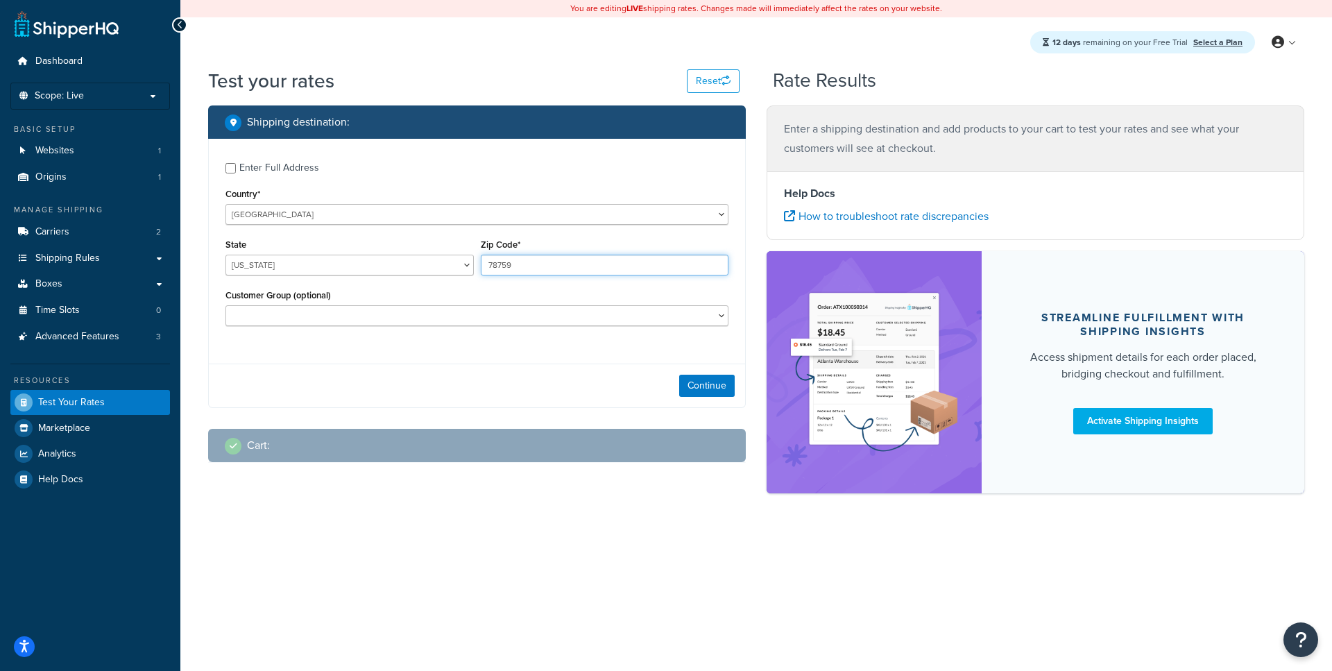
click at [533, 275] on input "78759" at bounding box center [605, 265] width 248 height 21
click at [525, 262] on input "7875963101" at bounding box center [605, 265] width 248 height 21
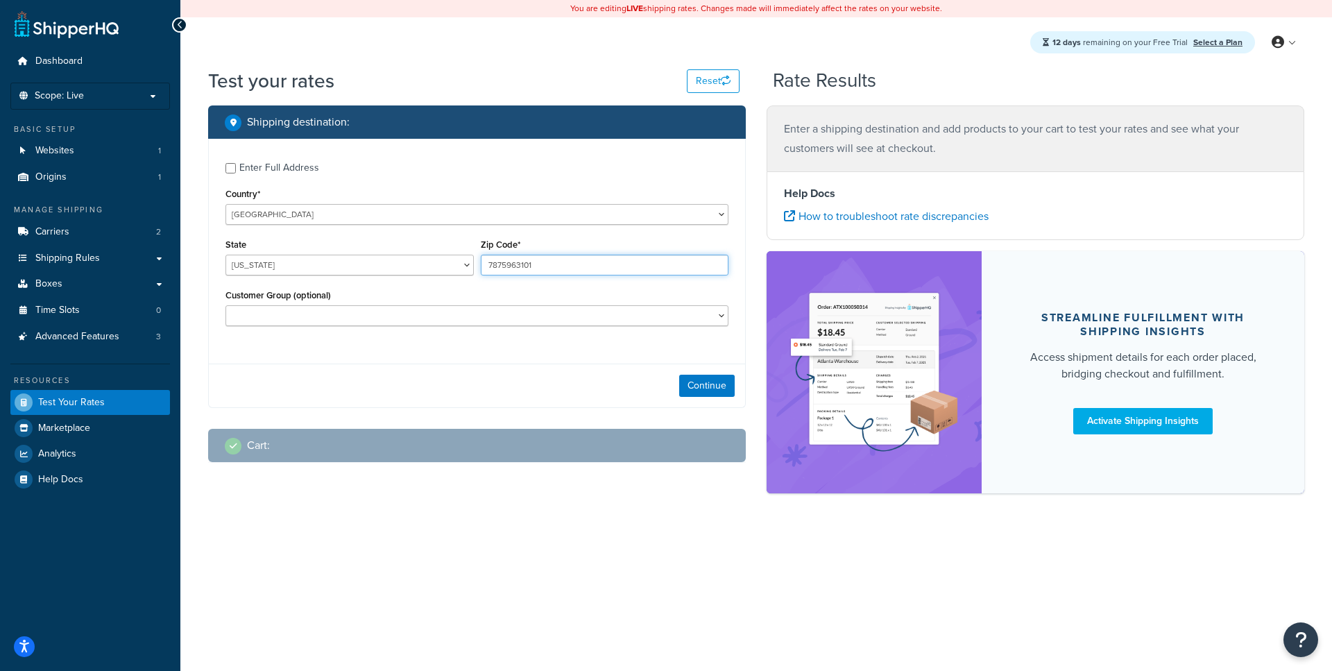
click at [525, 262] on input "7875963101" at bounding box center [605, 265] width 248 height 21
type input "63101"
click at [710, 386] on button "Continue" at bounding box center [707, 386] width 56 height 22
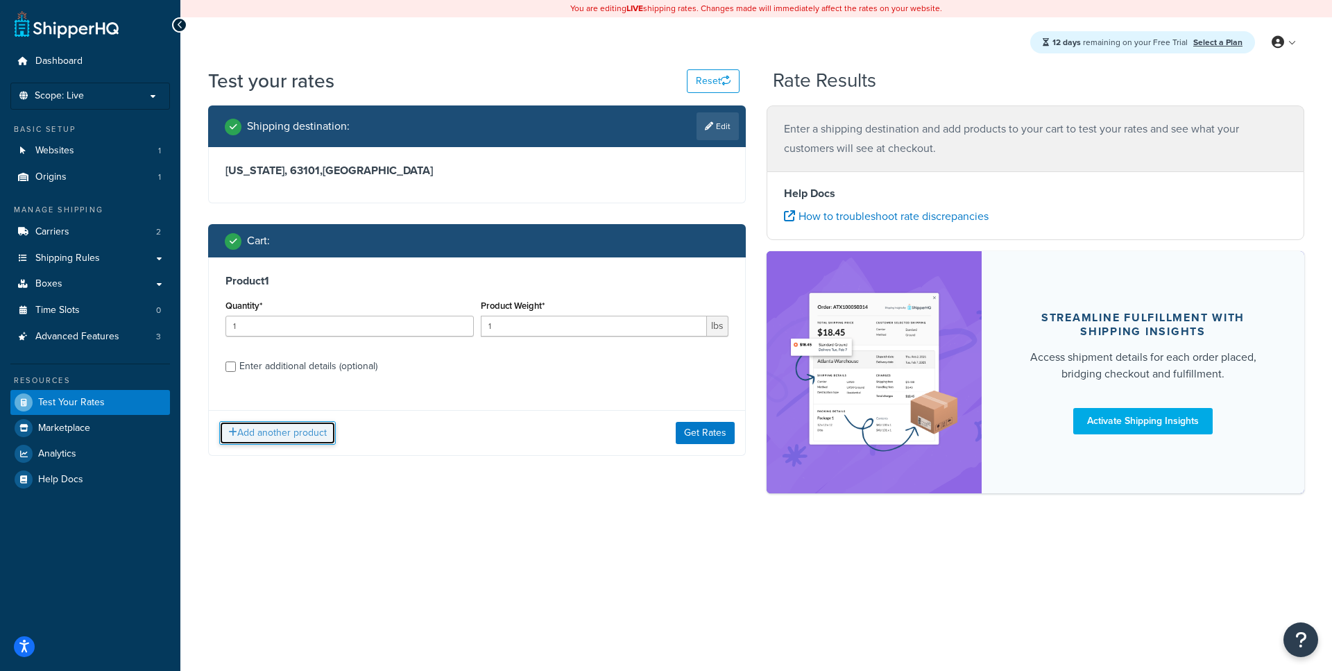
click at [259, 424] on button "Add another product" at bounding box center [277, 433] width 117 height 24
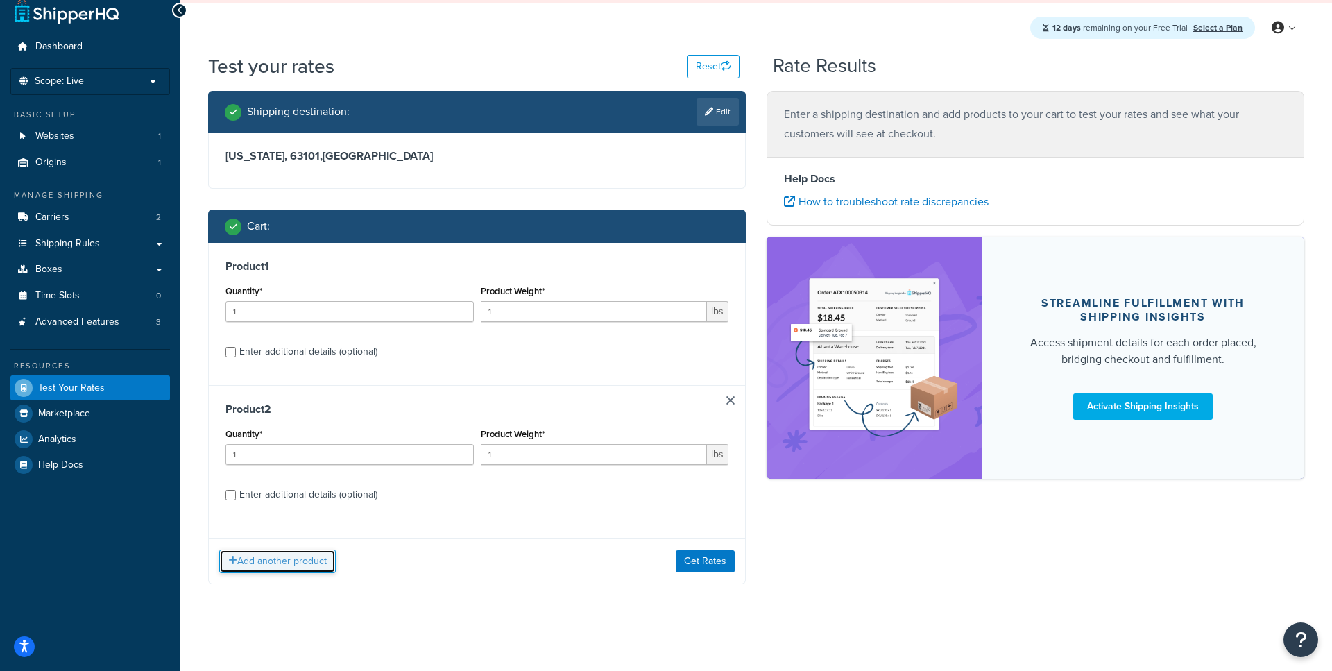
scroll to position [19, 0]
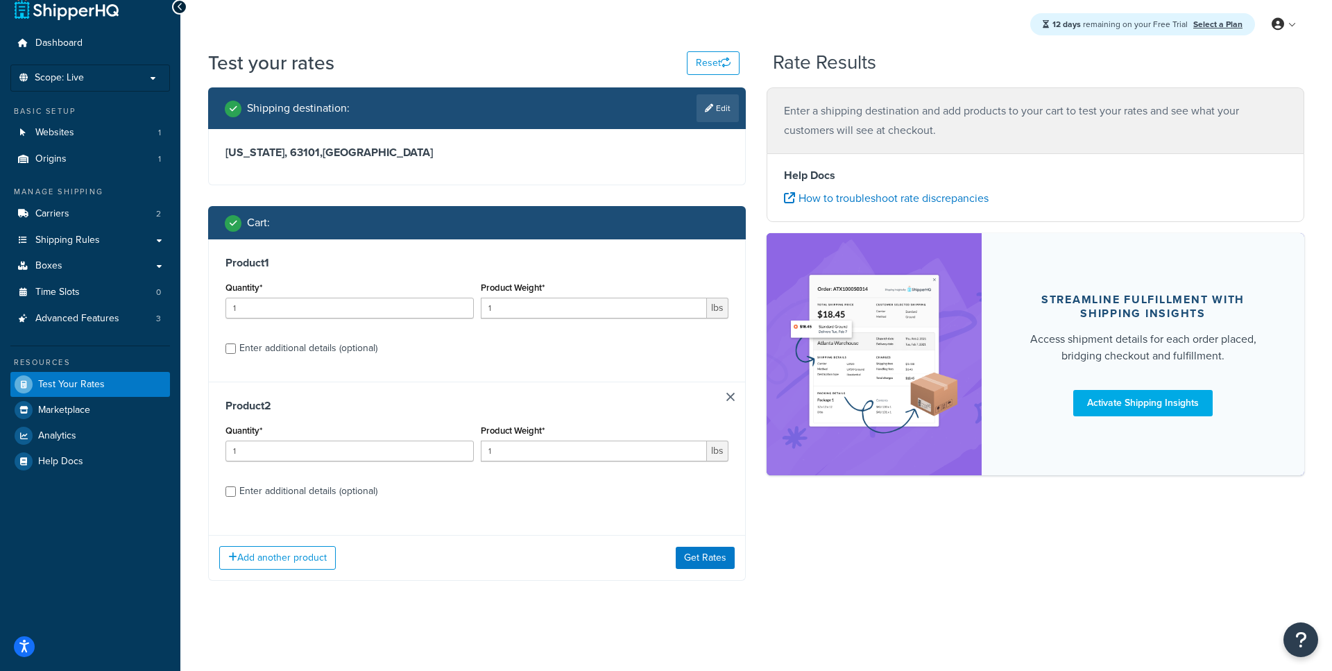
click at [740, 393] on div "Product 2 Quantity* 1 Product Weight* 1 lbs Enter additional details (optional)" at bounding box center [477, 453] width 536 height 143
click at [729, 399] on link at bounding box center [730, 397] width 8 height 8
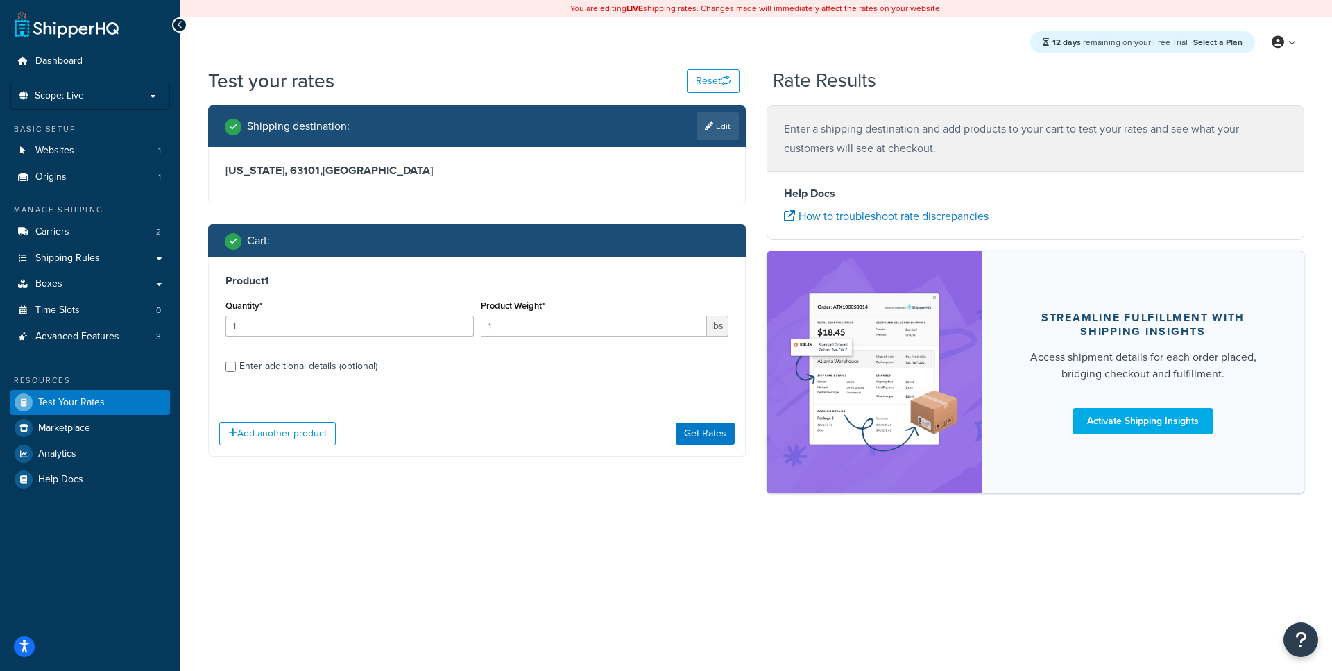
scroll to position [0, 0]
click at [715, 434] on button "Get Rates" at bounding box center [705, 433] width 59 height 22
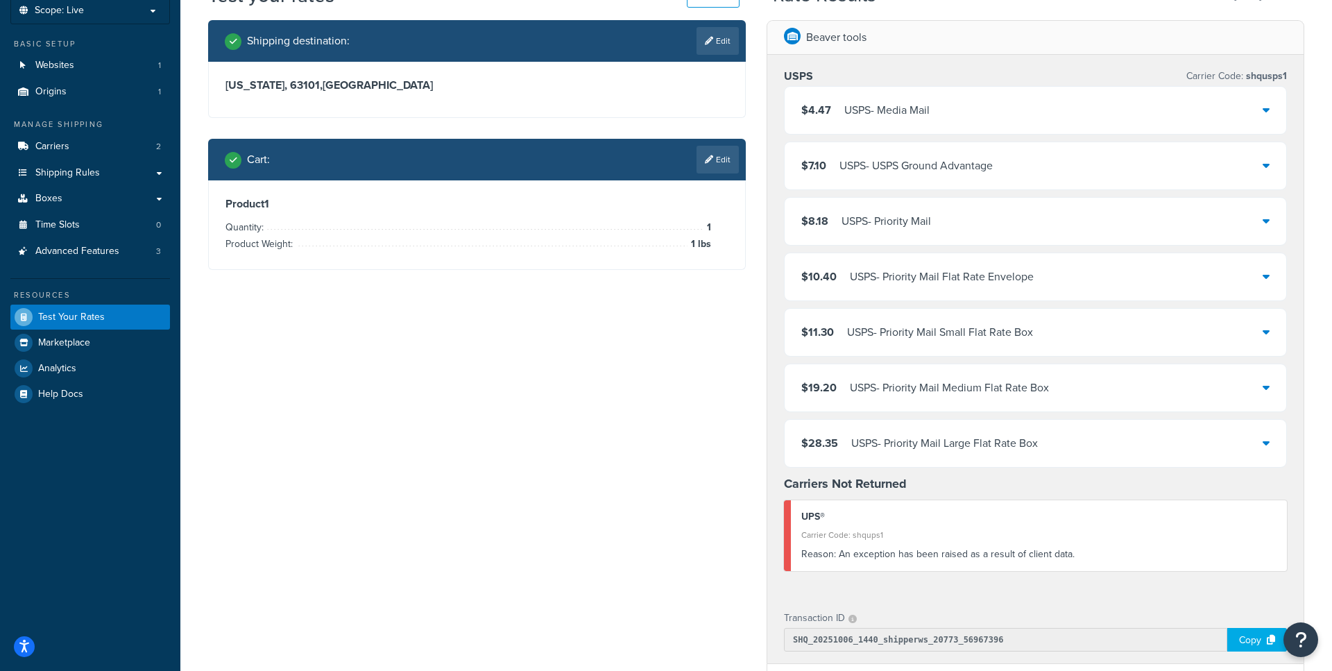
scroll to position [83, 0]
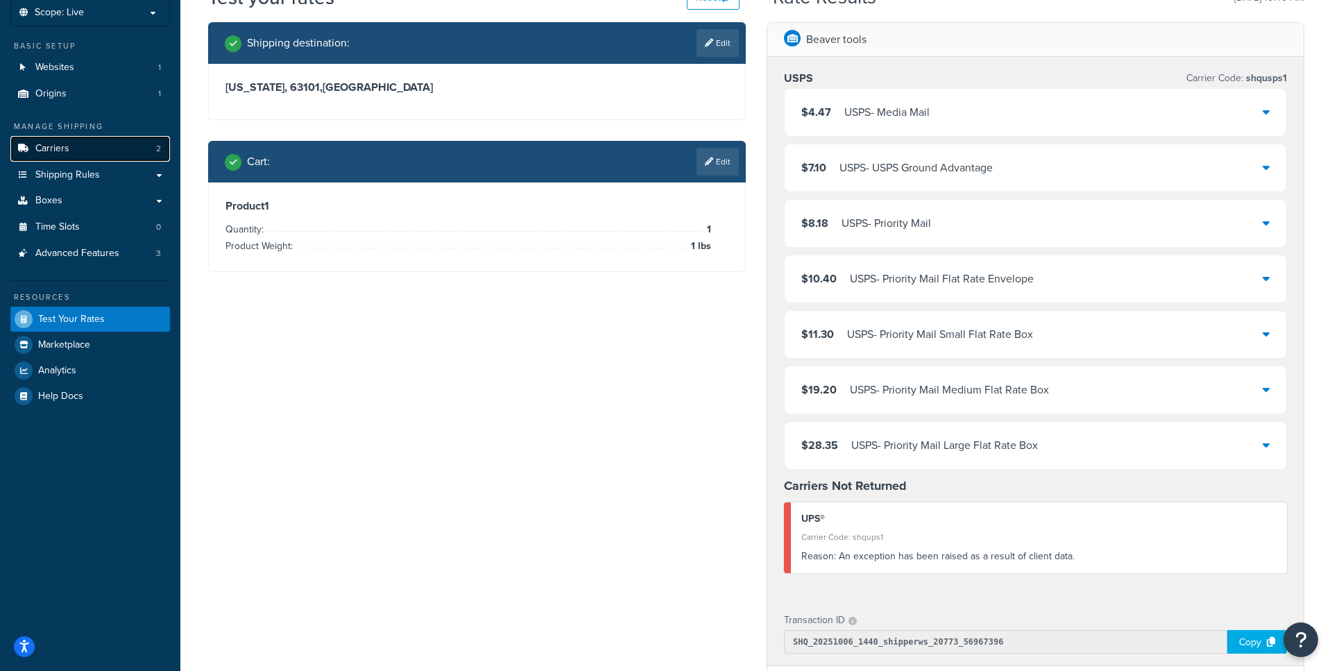
click at [116, 144] on link "Carriers 2" at bounding box center [90, 149] width 160 height 26
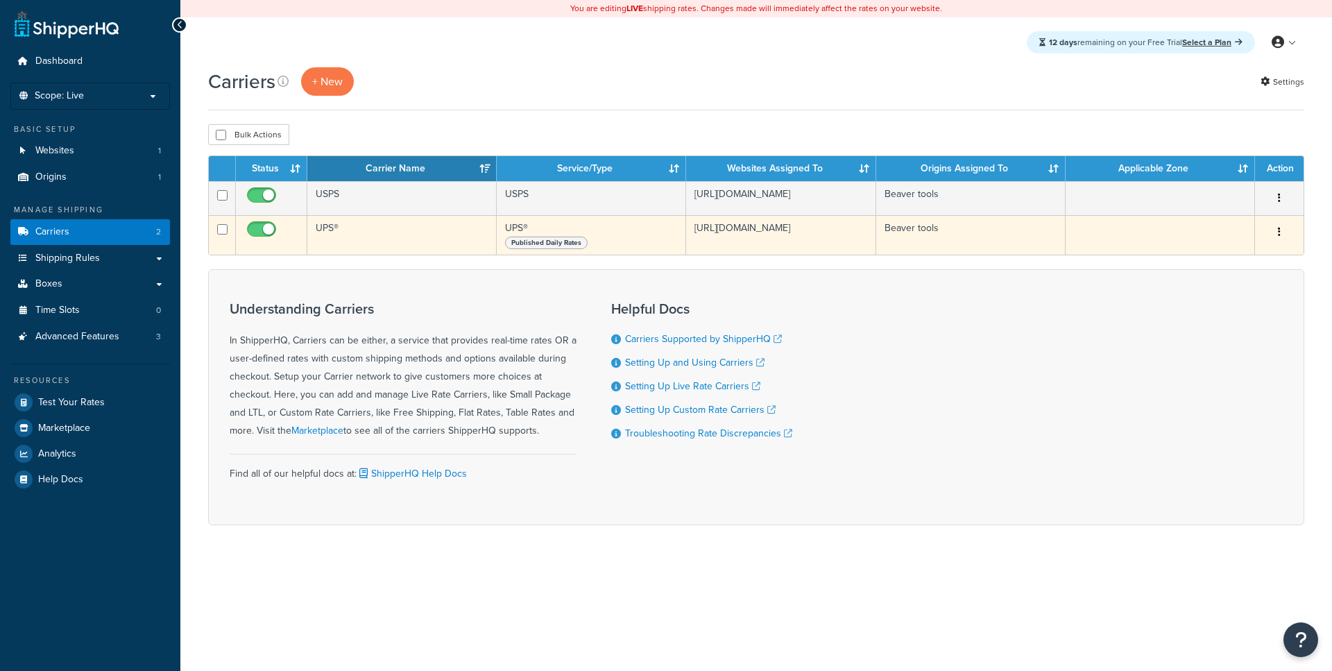
click at [368, 225] on td "UPS®" at bounding box center [401, 235] width 189 height 40
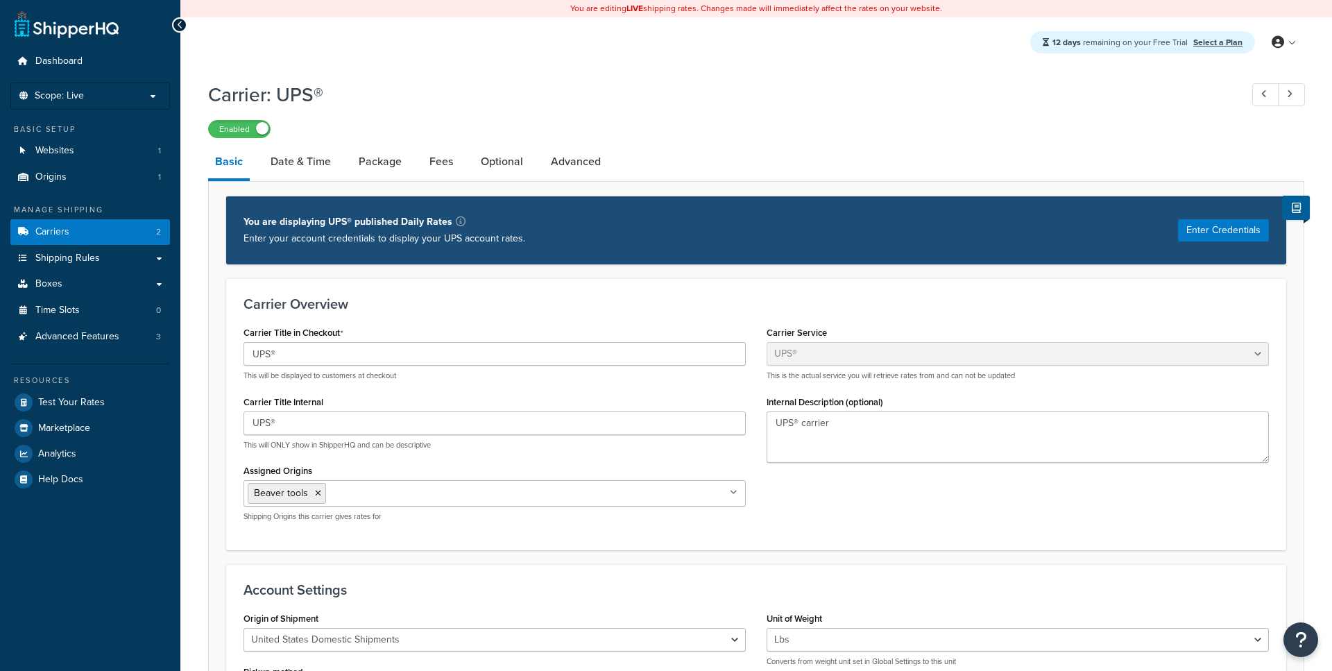
select select "ups"
click at [556, 160] on link "Advanced" at bounding box center [576, 161] width 64 height 33
select select "false"
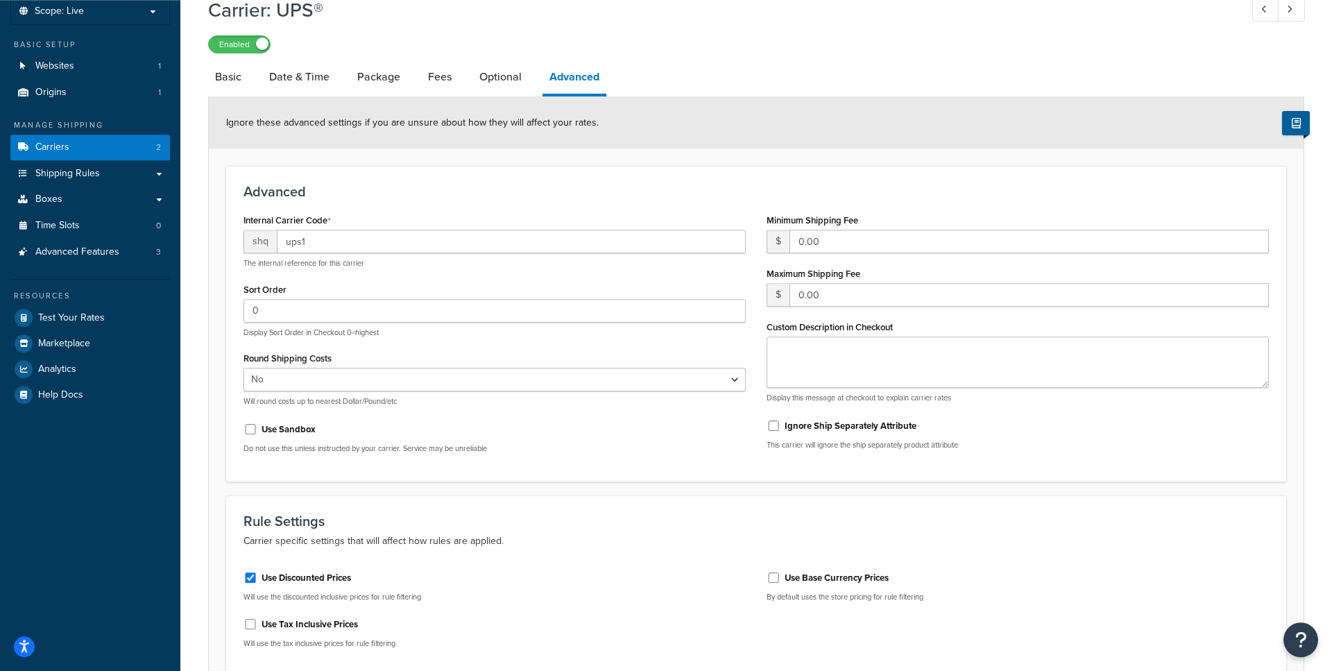
scroll to position [43, 0]
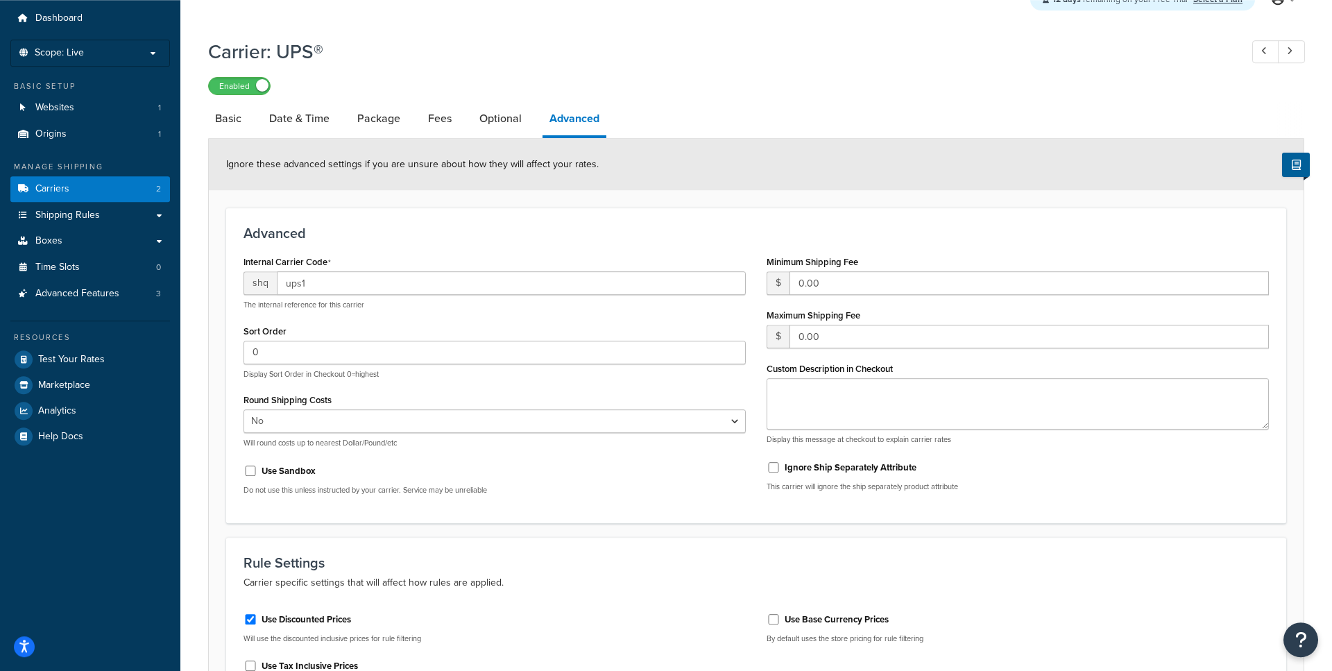
click at [496, 103] on div "Carrier: UPS® Enabled Basic Date & Time Package Fees Optional Advanced Ignore t…" at bounding box center [756, 403] width 1096 height 745
click at [486, 119] on link "Optional" at bounding box center [500, 118] width 56 height 33
select select "business"
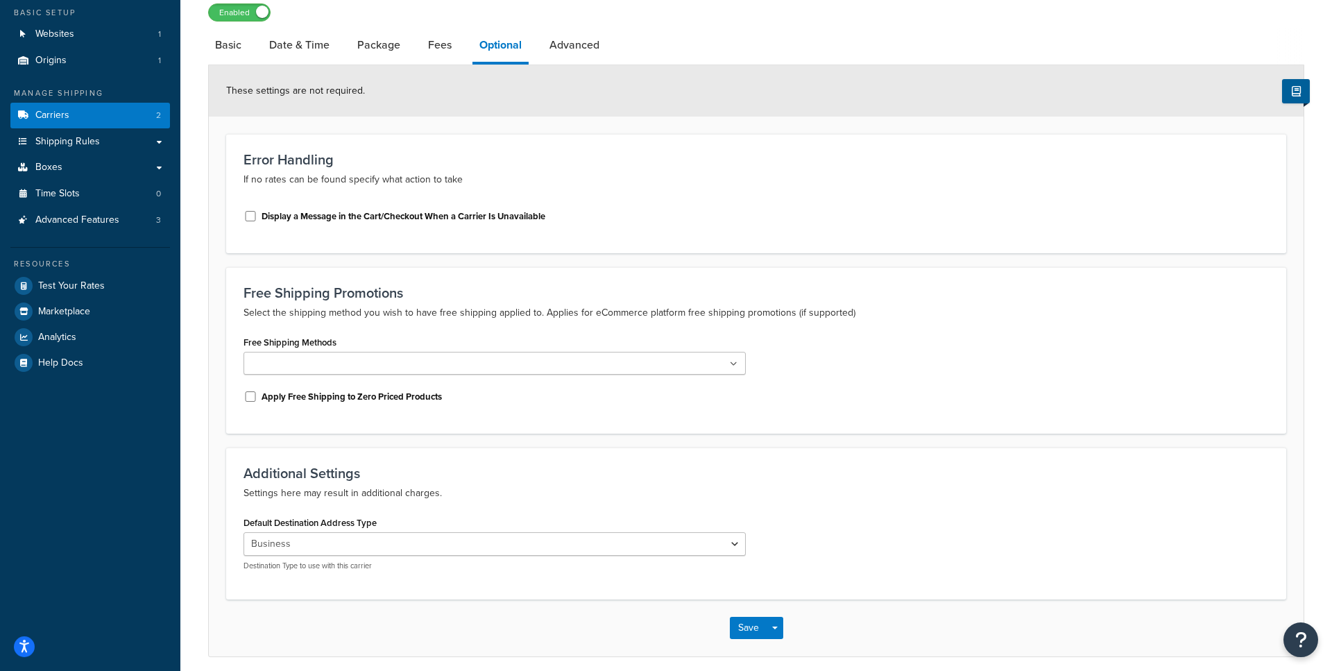
scroll to position [76, 0]
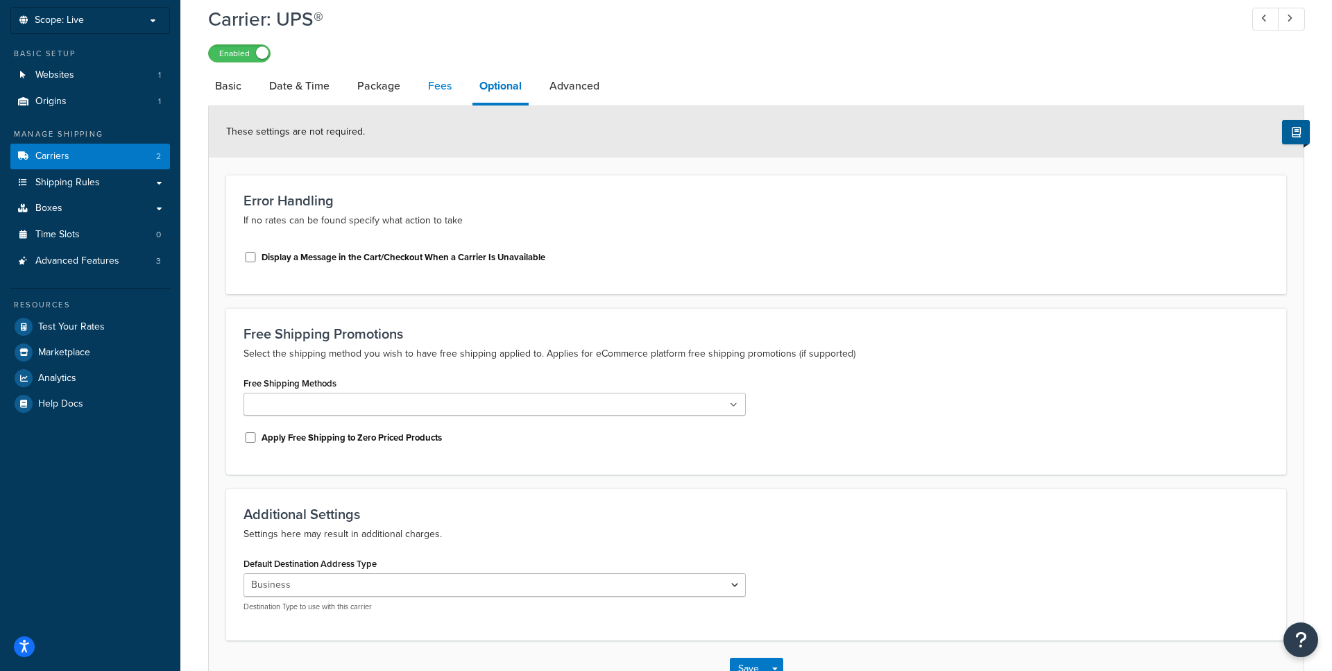
click at [446, 96] on link "Fees" at bounding box center [439, 85] width 37 height 33
select select "AFTER"
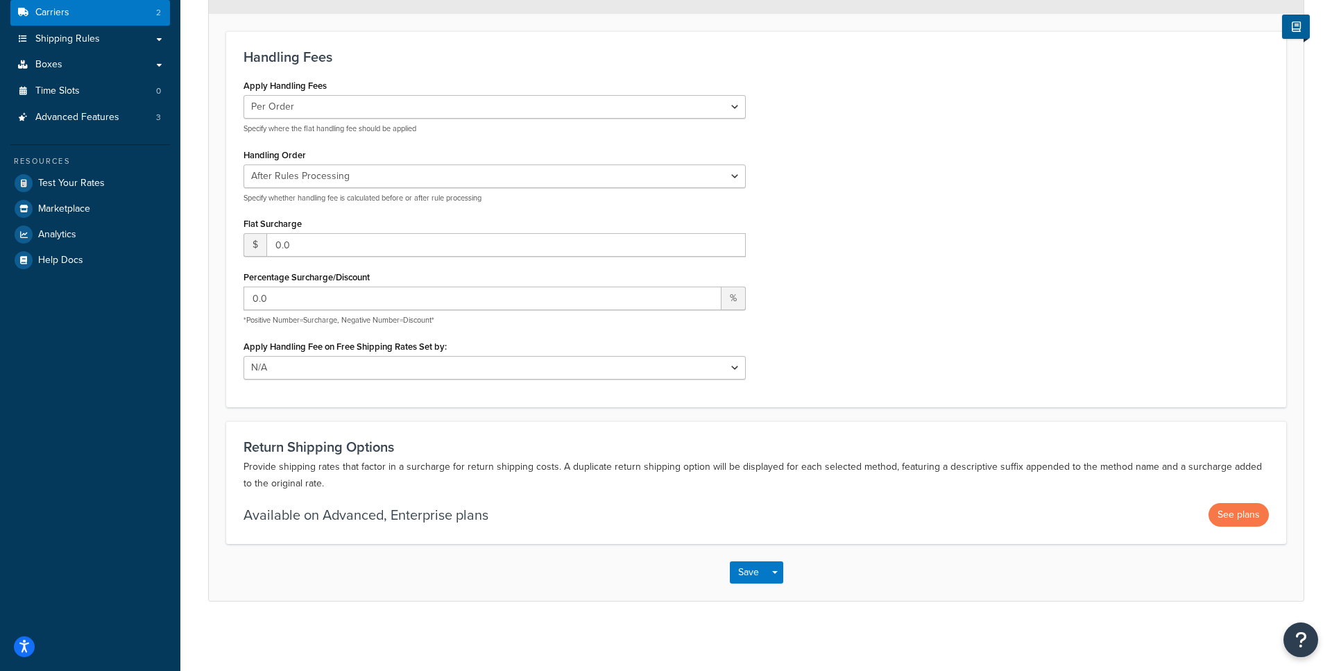
scroll to position [54, 0]
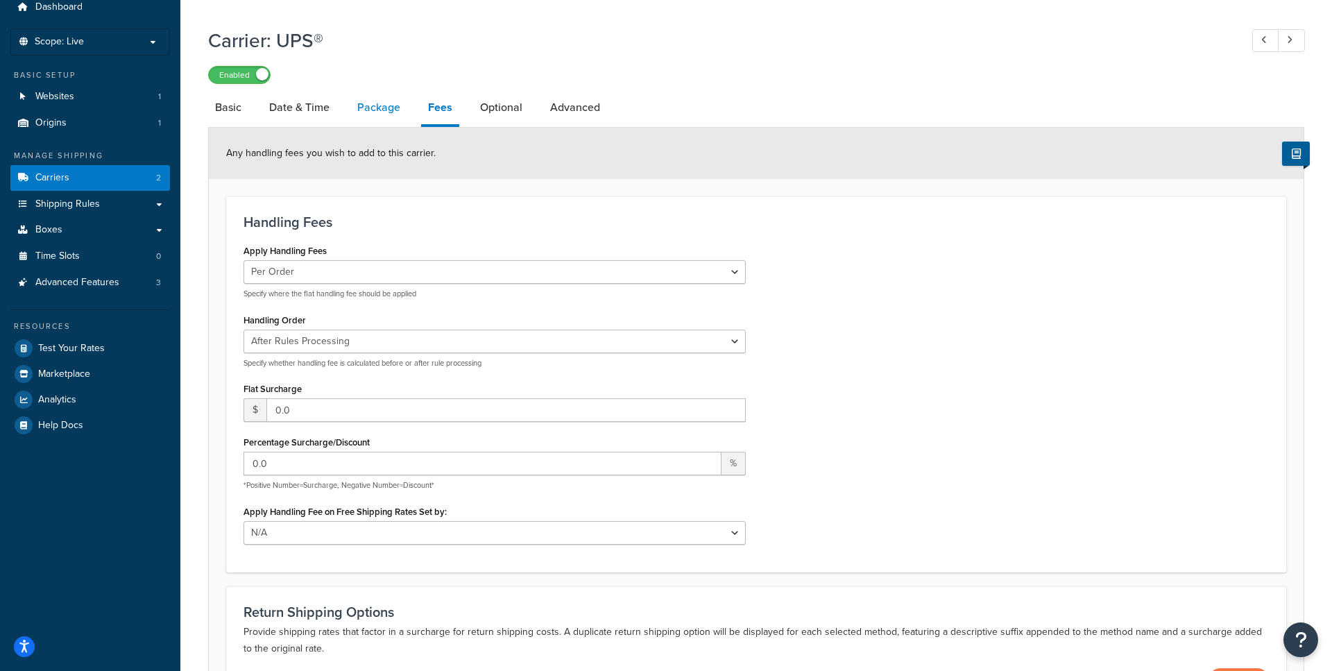
click at [396, 116] on link "Package" at bounding box center [378, 107] width 57 height 33
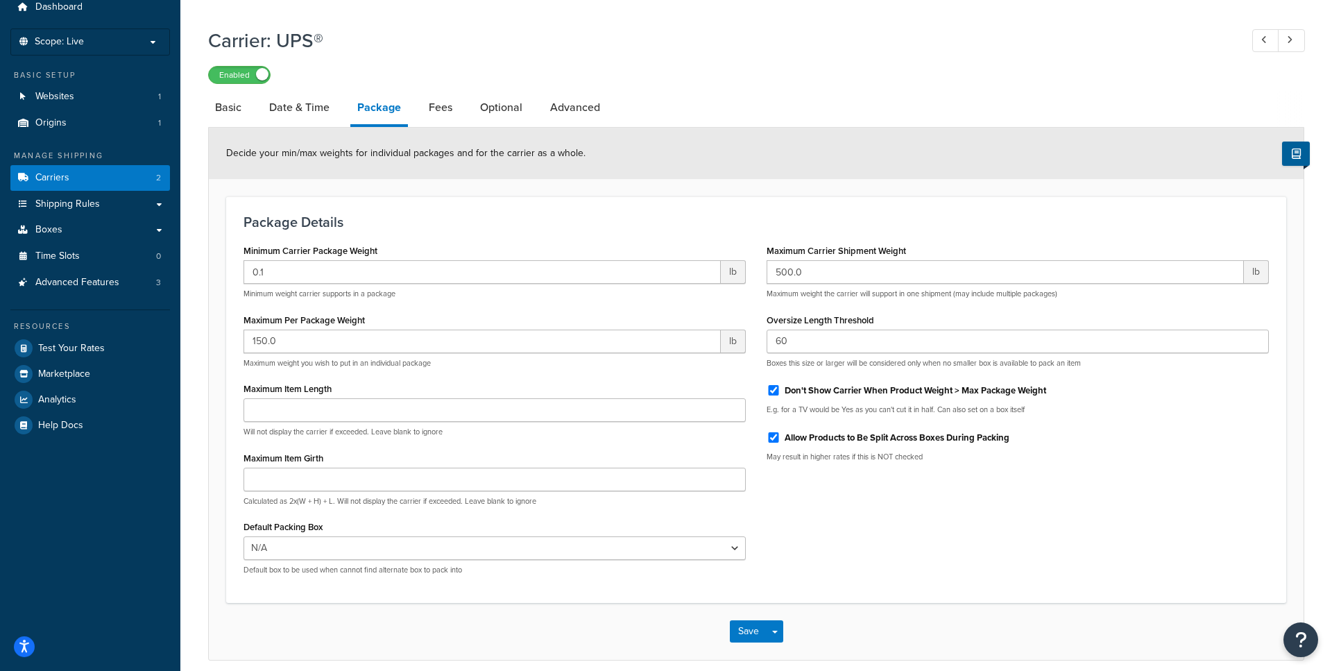
scroll to position [114, 0]
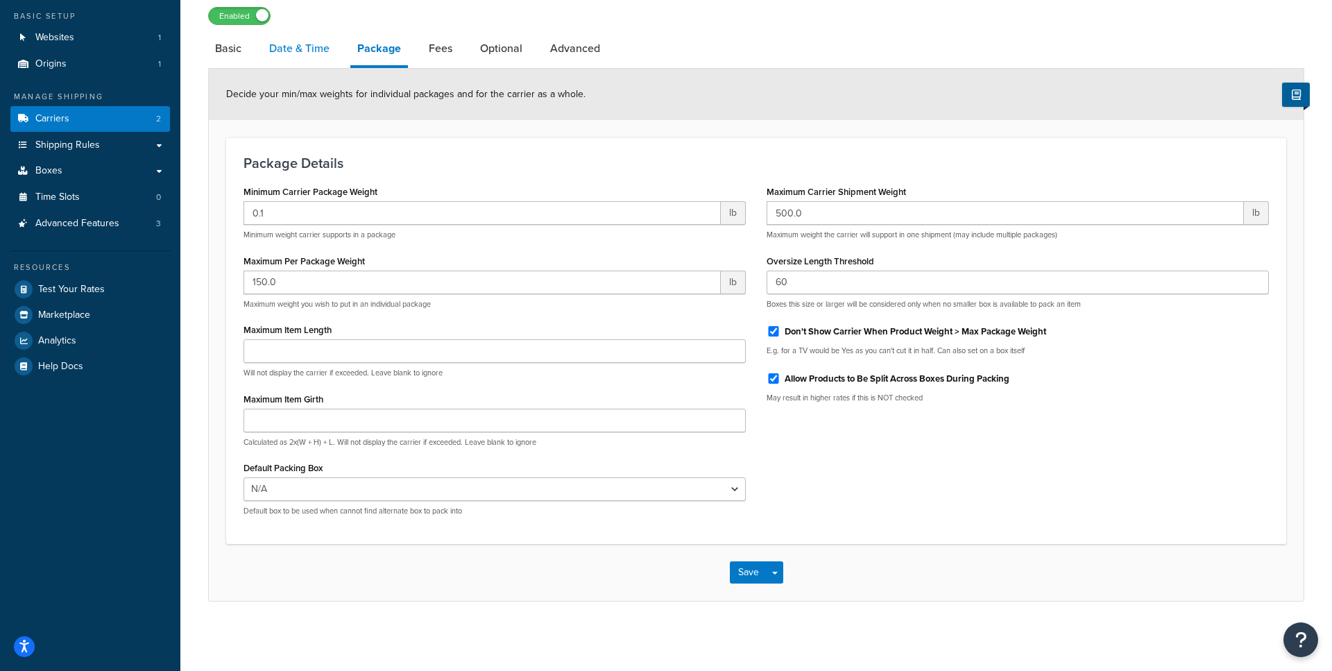
click at [307, 56] on link "Date & Time" at bounding box center [299, 48] width 74 height 33
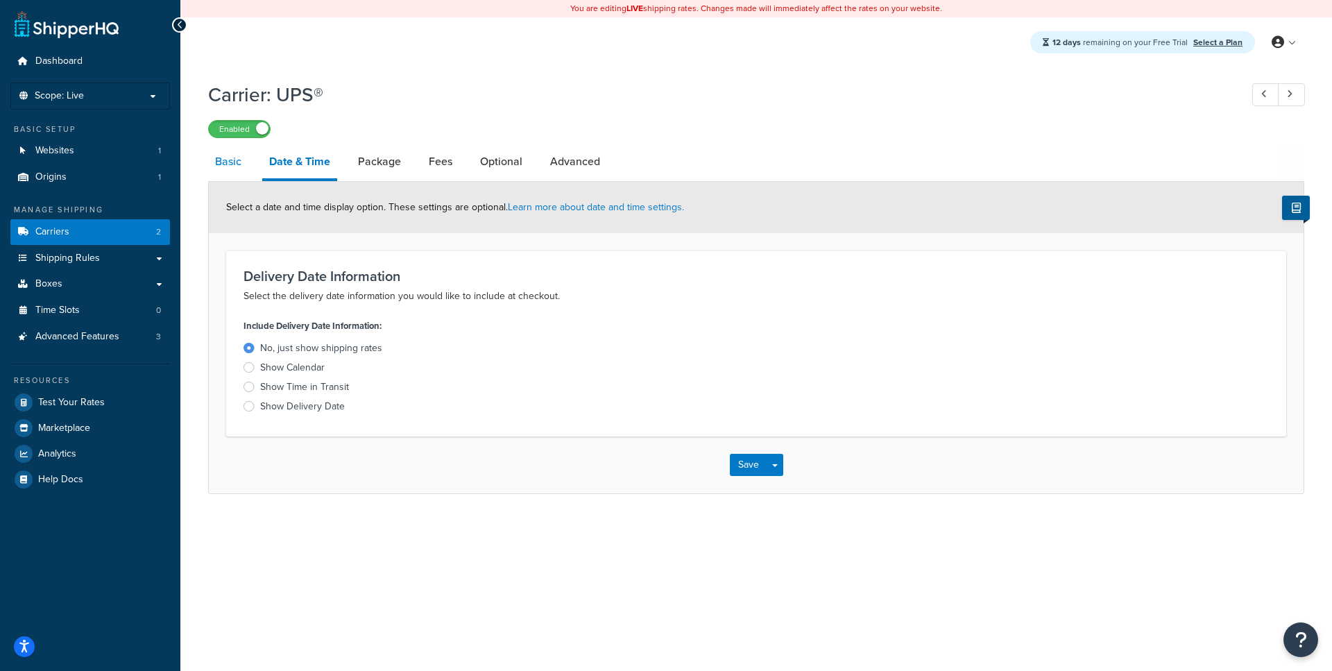
click at [238, 166] on link "Basic" at bounding box center [228, 161] width 40 height 33
select select "ups"
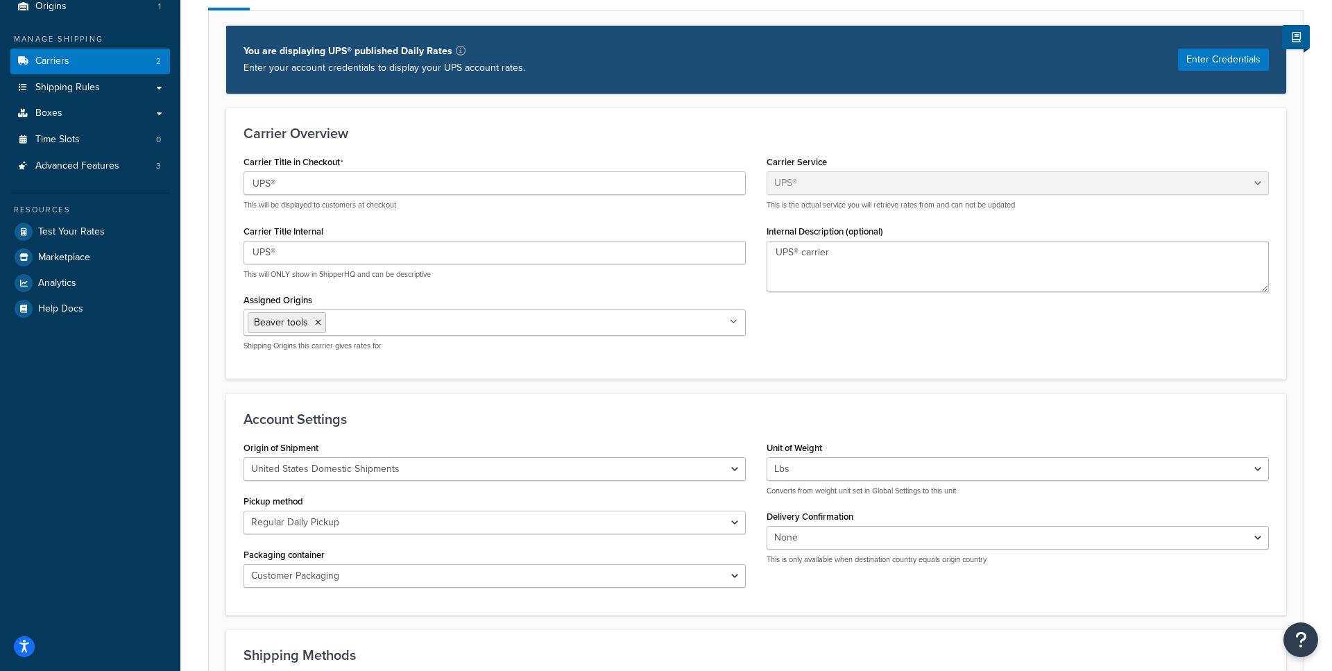
scroll to position [103, 0]
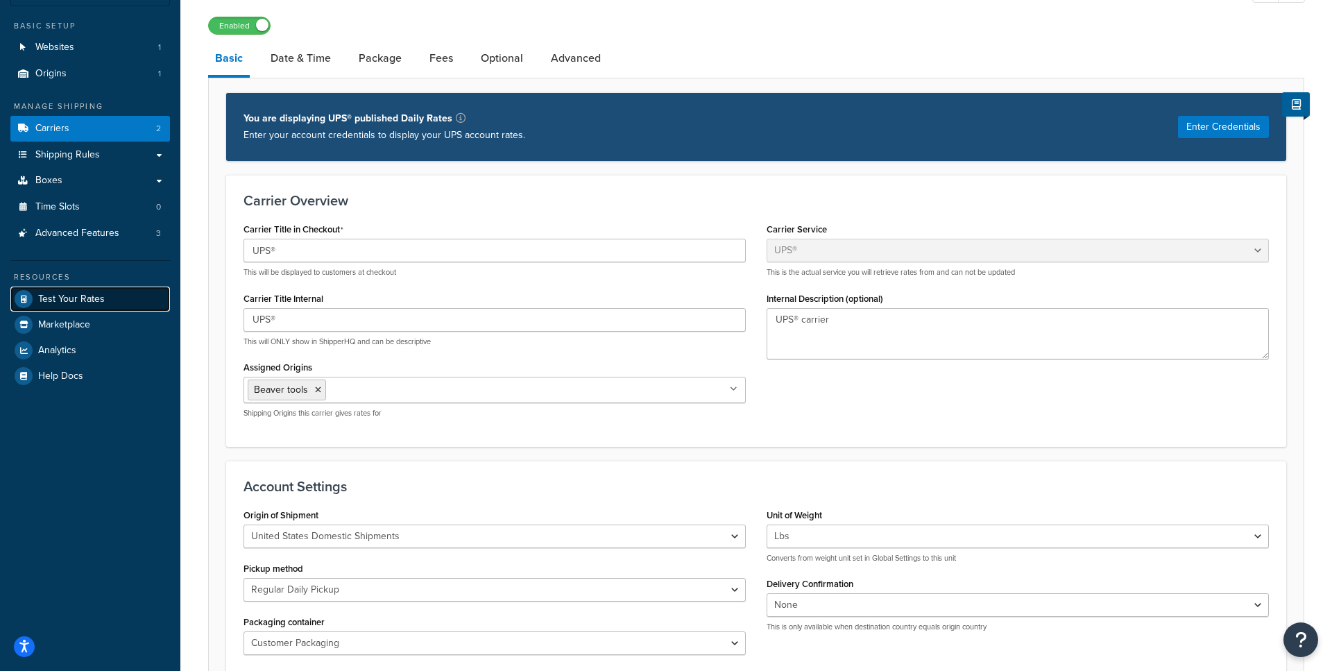
click at [62, 301] on span "Test Your Rates" at bounding box center [71, 299] width 67 height 12
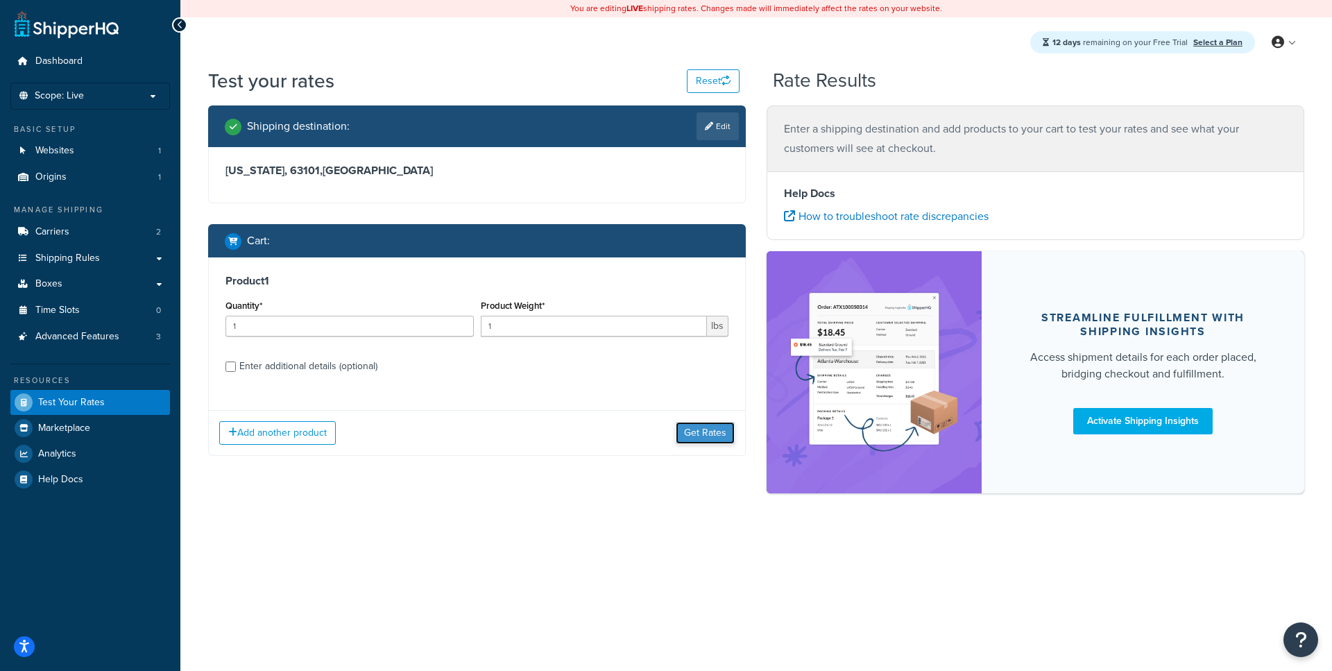
click at [693, 435] on button "Get Rates" at bounding box center [705, 433] width 59 height 22
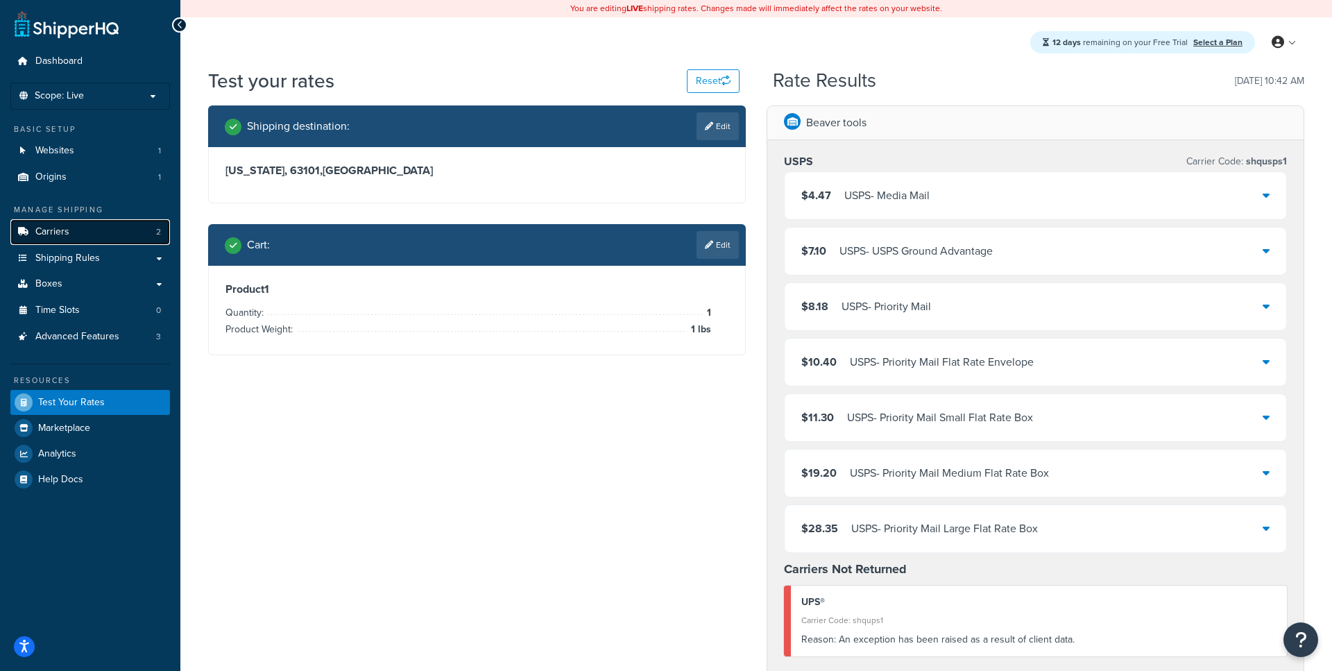
click at [122, 236] on link "Carriers 2" at bounding box center [90, 232] width 160 height 26
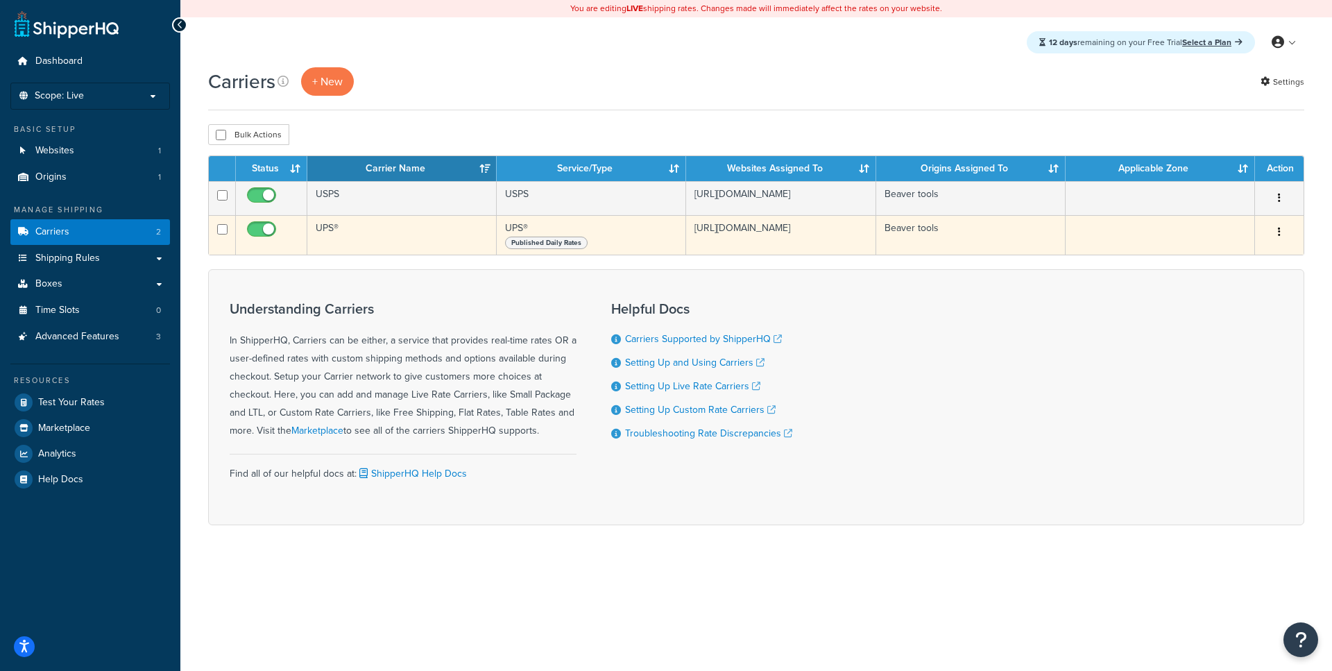
click at [373, 246] on td "UPS®" at bounding box center [401, 235] width 189 height 40
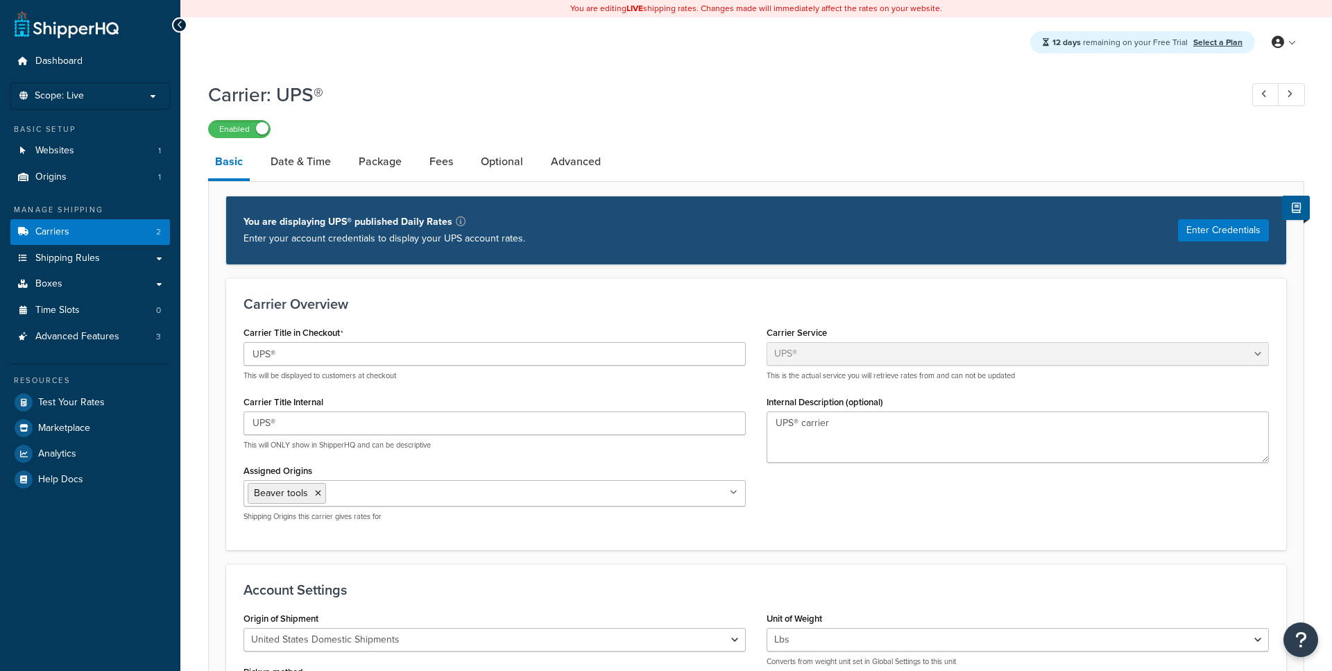
select select "ups"
click at [99, 177] on link "Origins 1" at bounding box center [90, 177] width 160 height 26
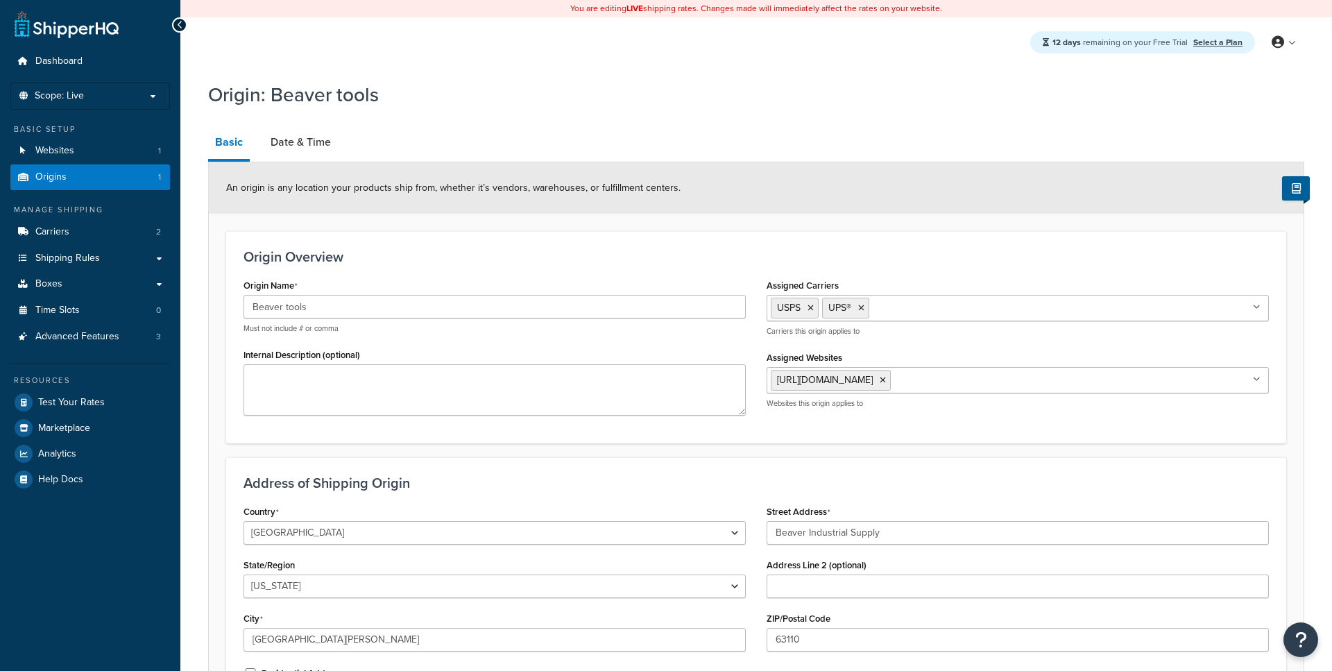
select select "25"
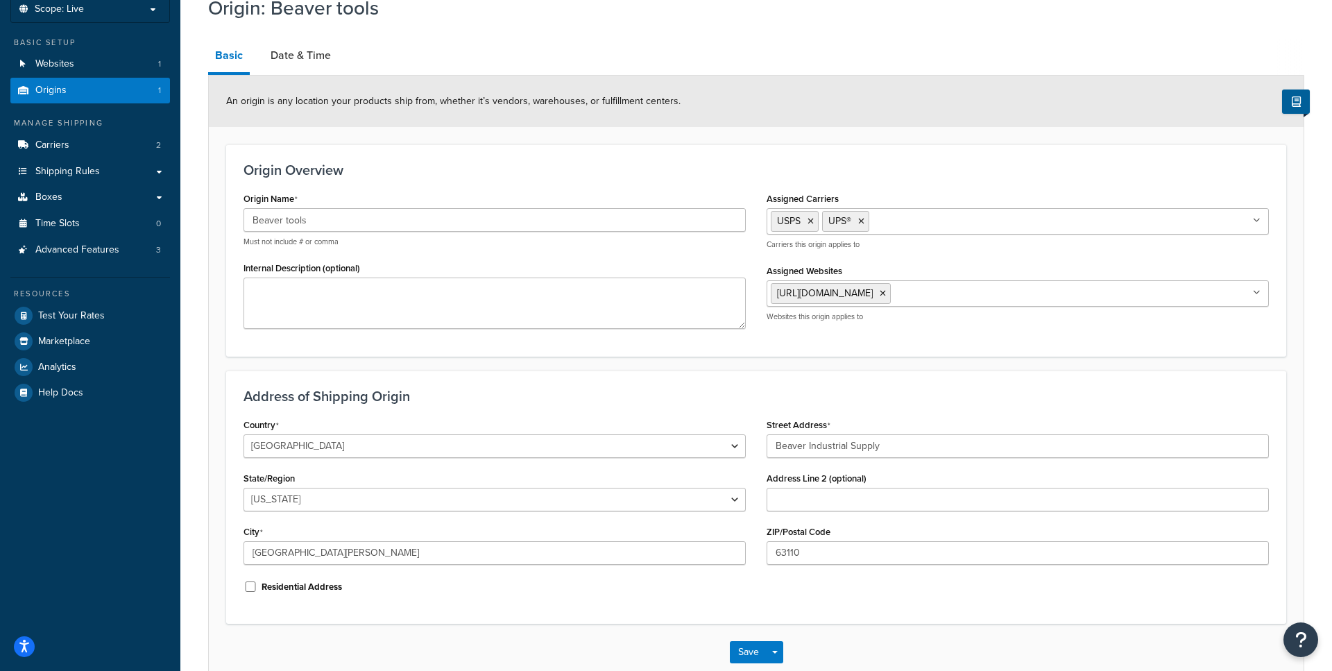
scroll to position [87, 0]
click at [85, 152] on link "Carriers 2" at bounding box center [90, 145] width 160 height 26
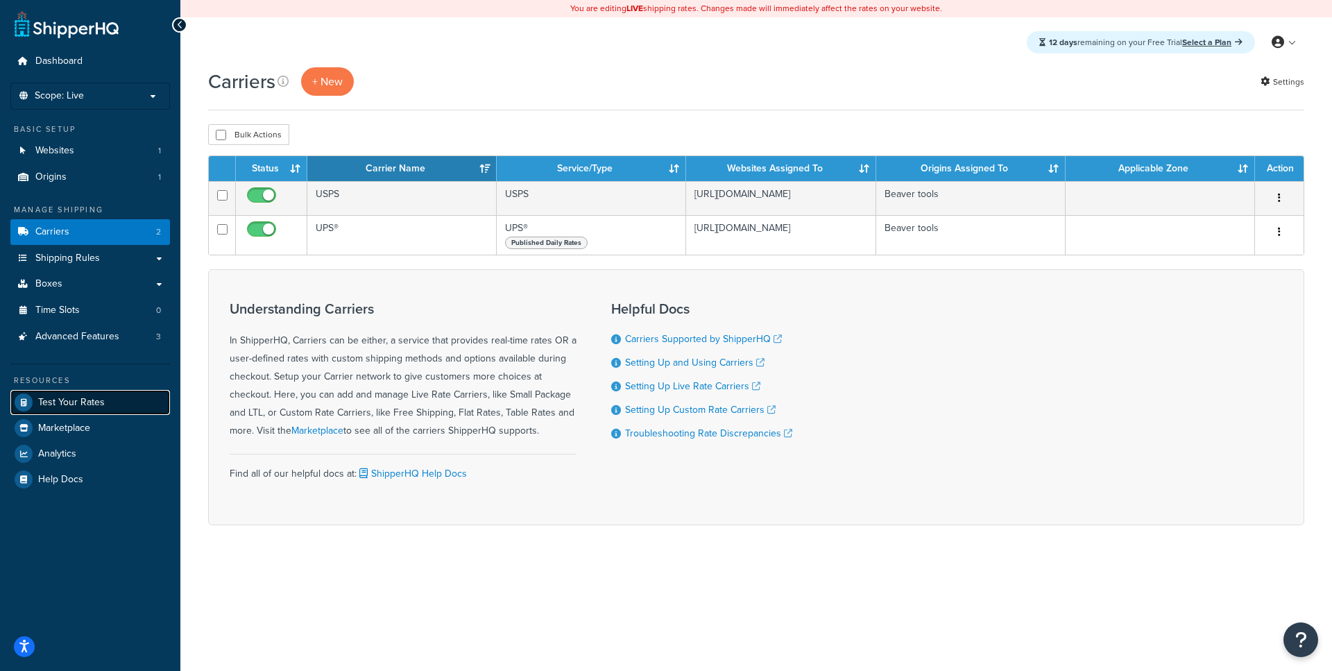
click at [106, 398] on link "Test Your Rates" at bounding box center [90, 402] width 160 height 25
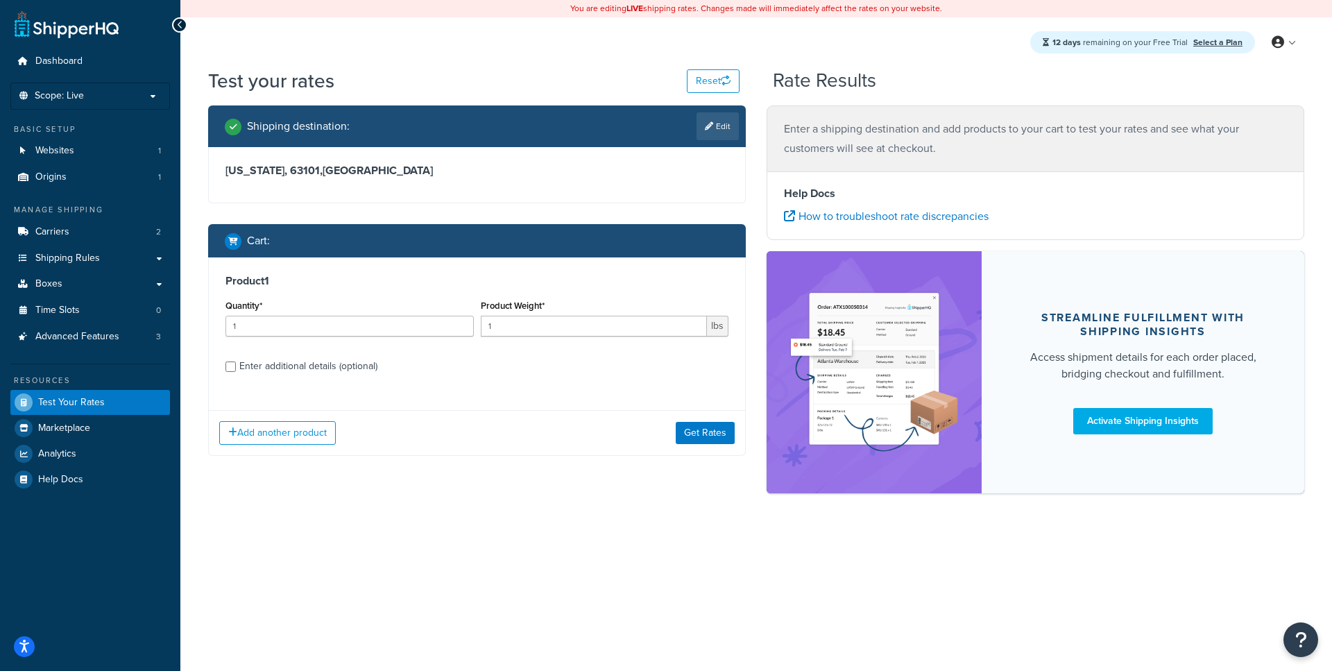
click at [349, 365] on div "Enter additional details (optional)" at bounding box center [308, 366] width 138 height 19
click at [236, 365] on input "Enter additional details (optional)" at bounding box center [230, 366] width 10 height 10
checkbox input "true"
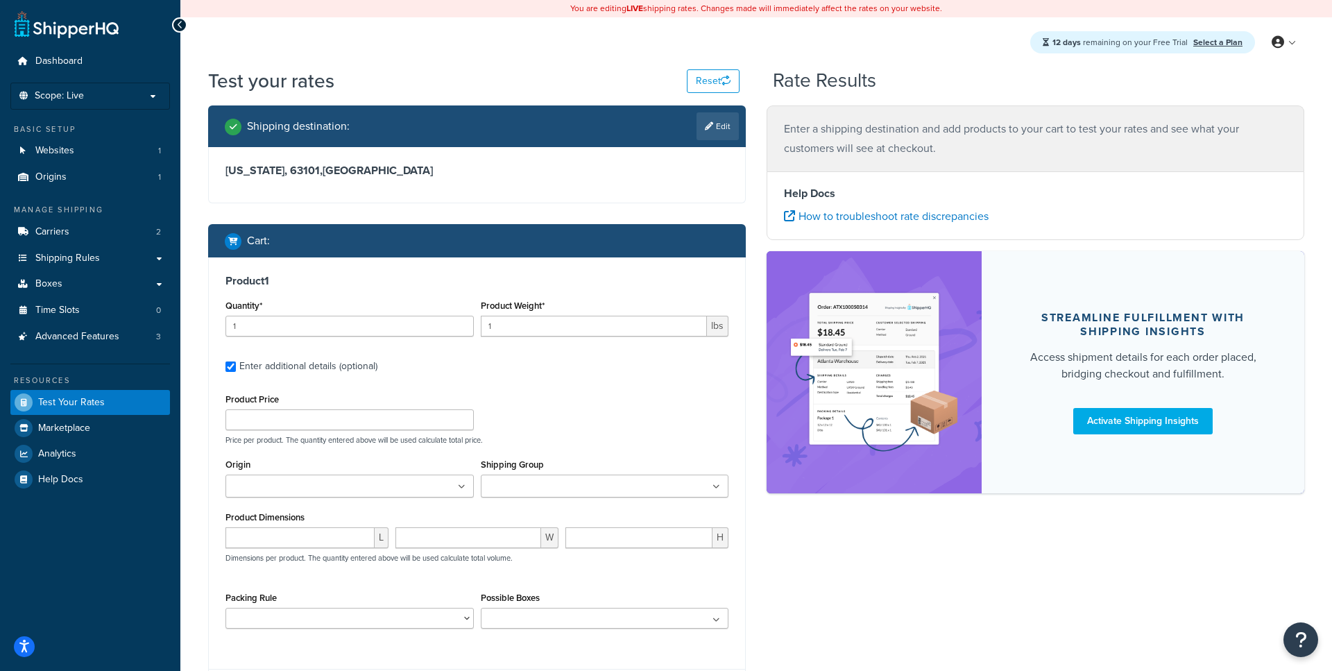
click at [307, 484] on input "Origin" at bounding box center [291, 486] width 123 height 15
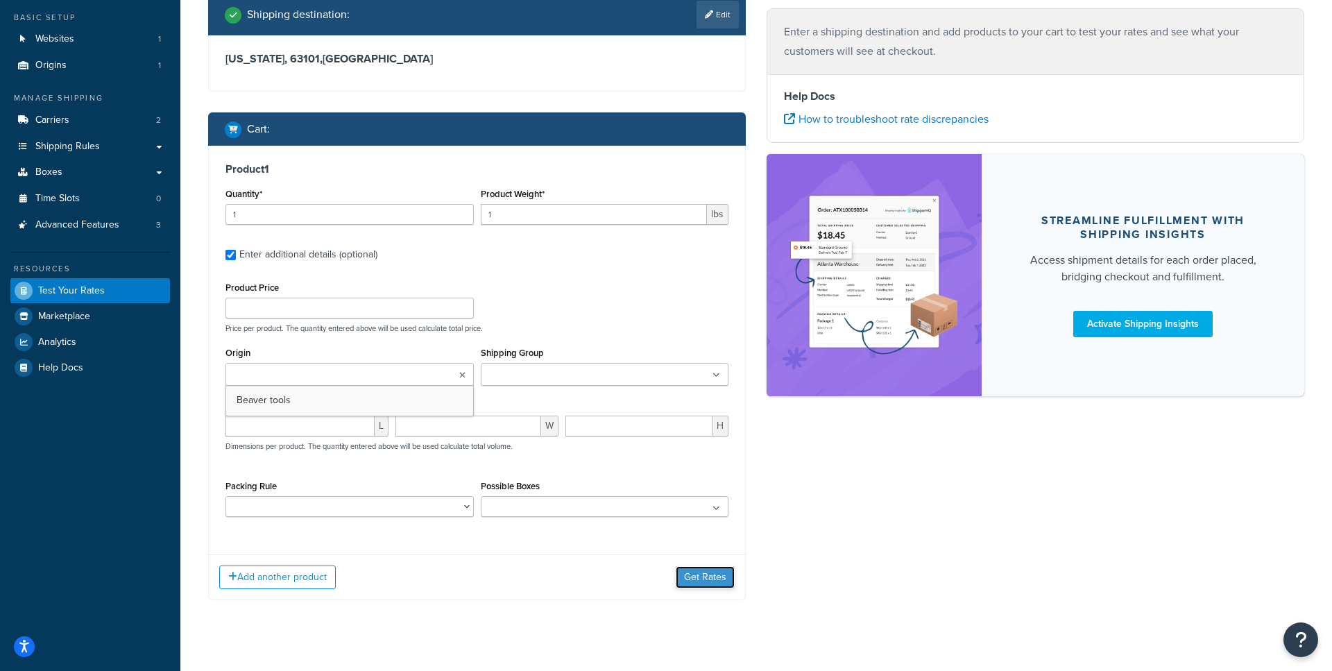
click at [690, 583] on button "Get Rates" at bounding box center [705, 577] width 59 height 22
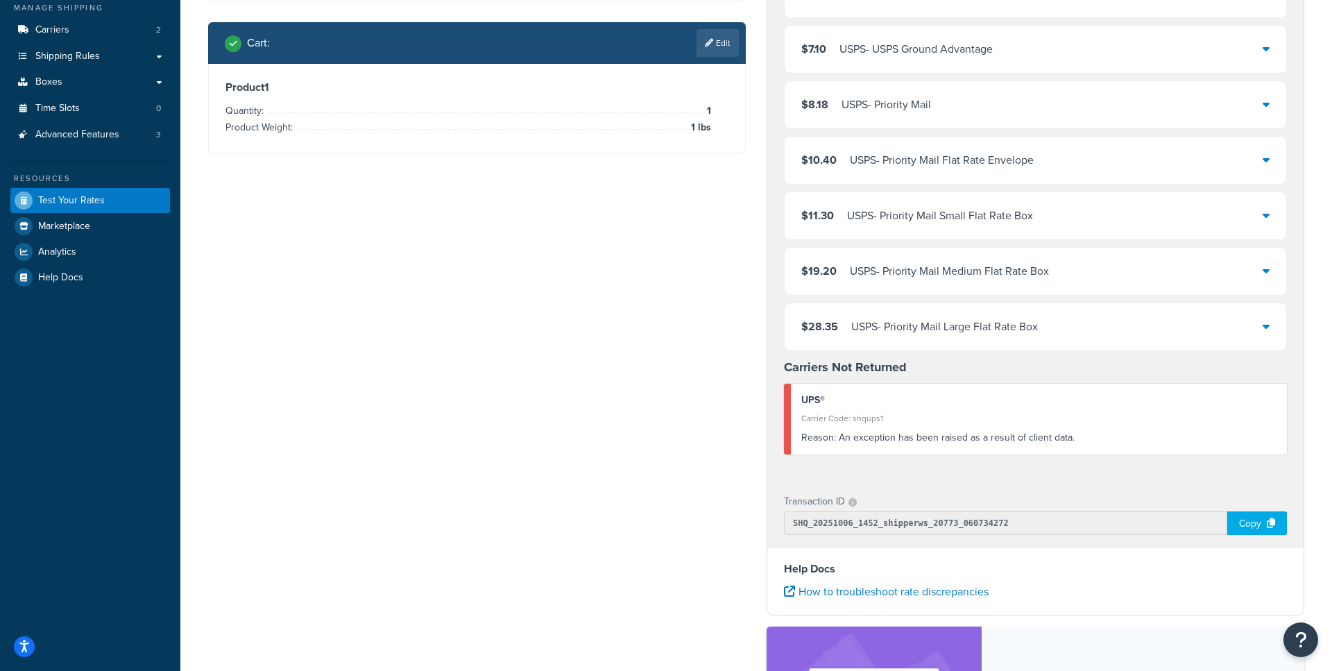
scroll to position [196, 0]
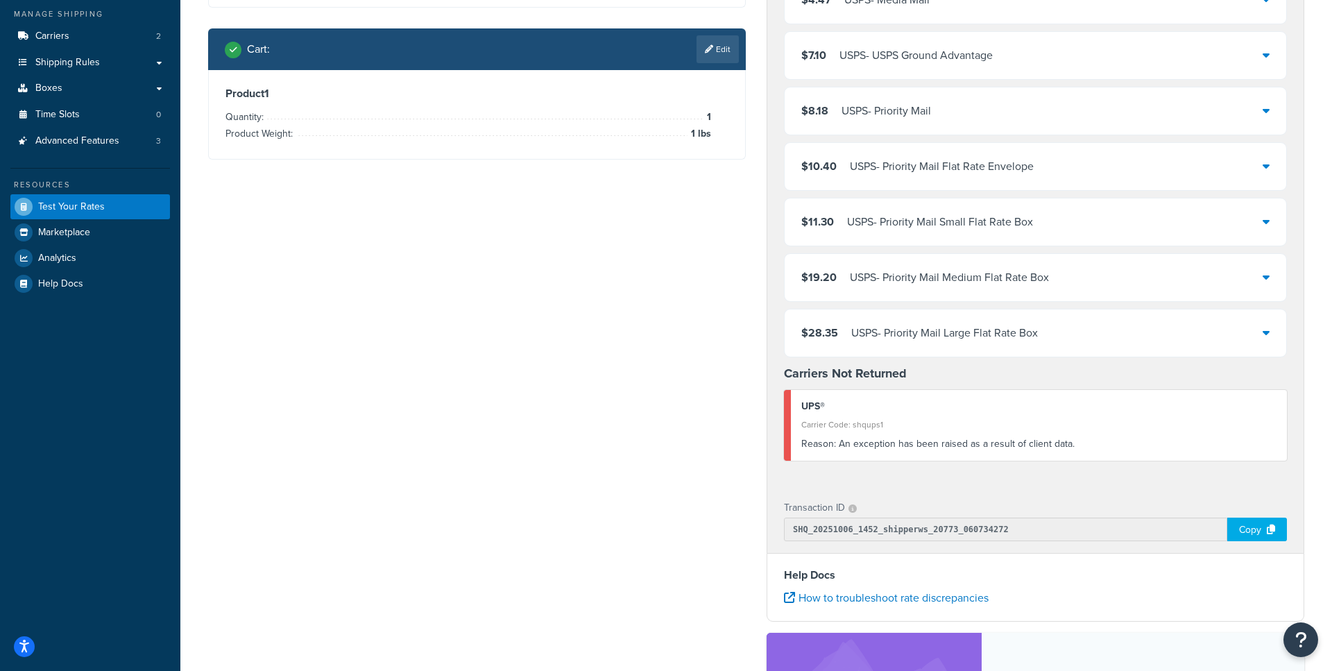
click at [848, 442] on div "Reason: An exception has been raised as a result of client data." at bounding box center [1038, 443] width 475 height 19
copy div "Reason:"
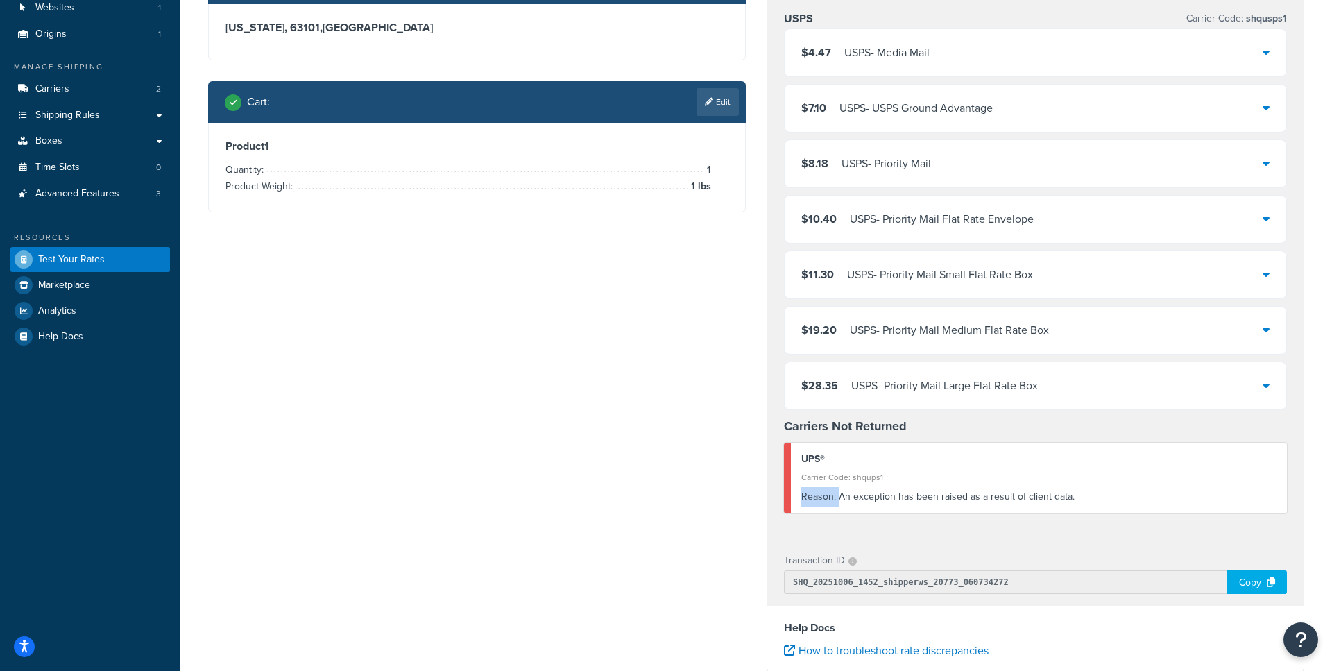
scroll to position [148, 0]
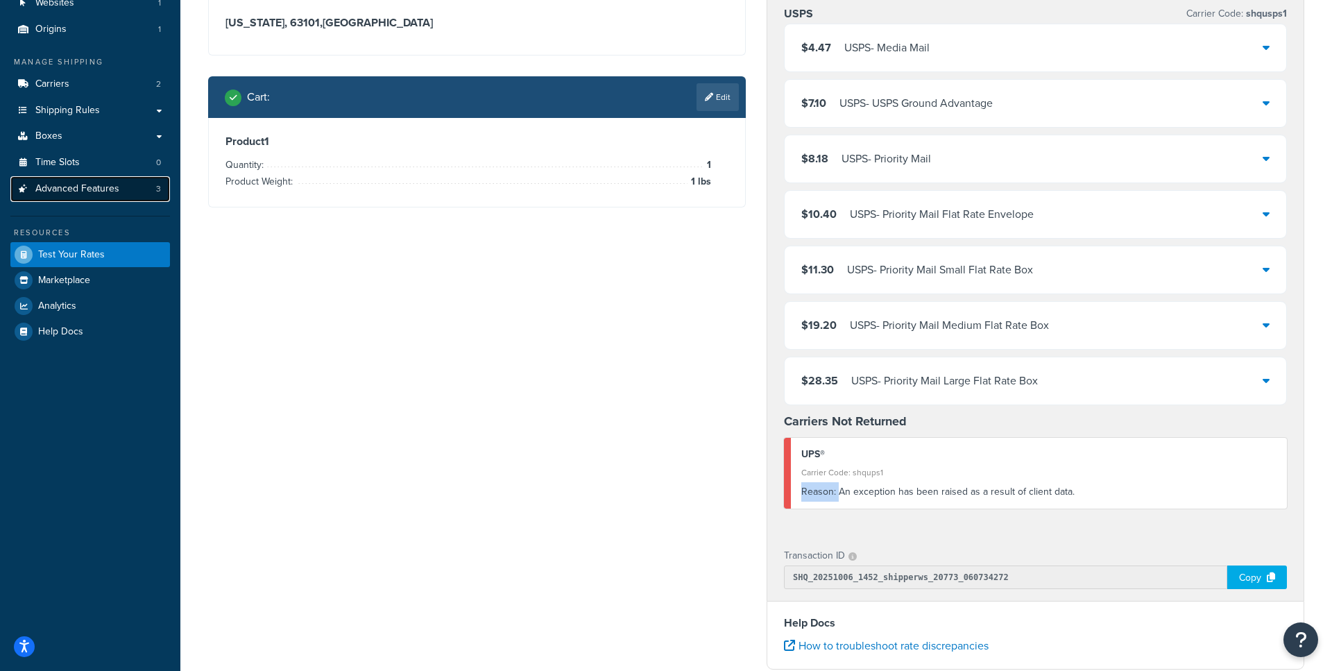
click at [114, 188] on span "Advanced Features" at bounding box center [77, 189] width 84 height 12
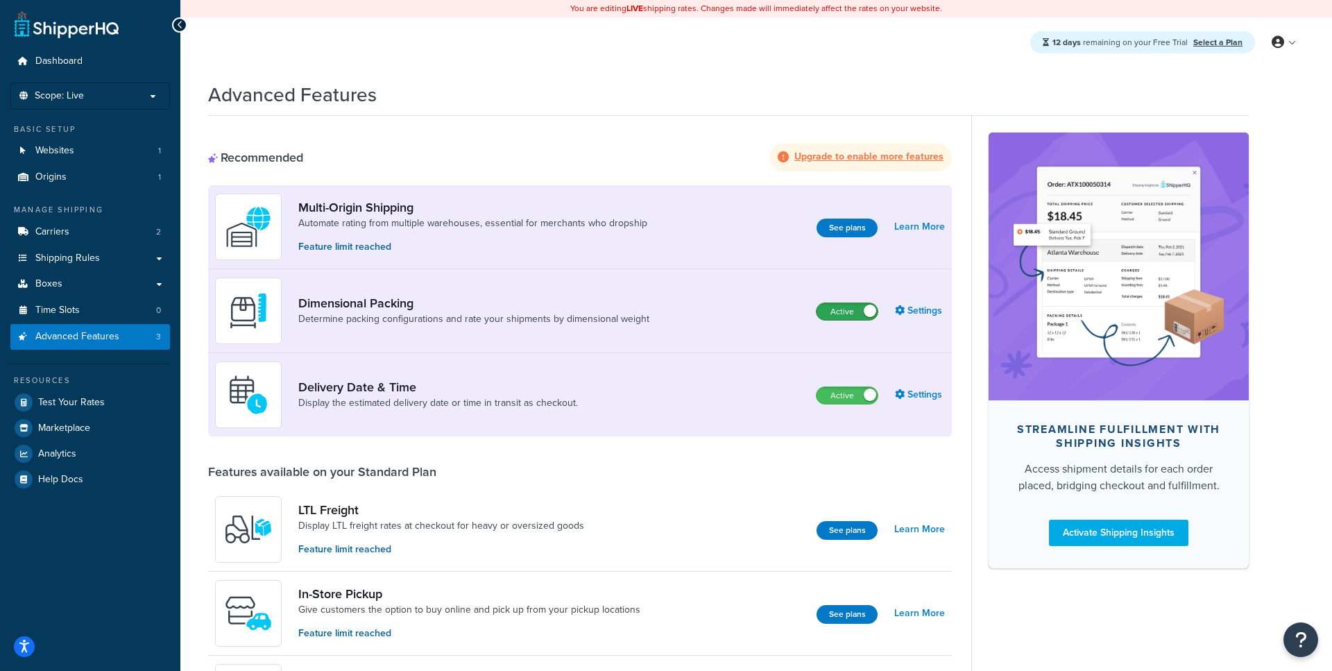
click at [833, 307] on label "Active" at bounding box center [847, 311] width 61 height 17
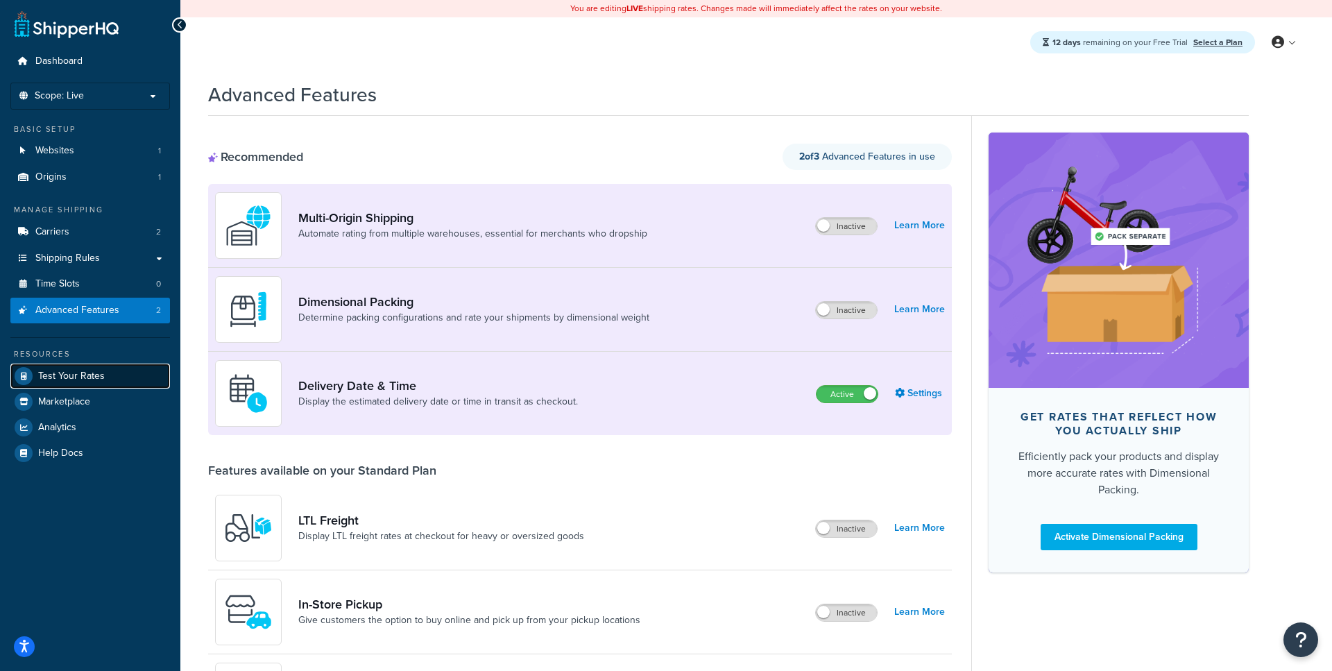
click at [104, 375] on link "Test Your Rates" at bounding box center [90, 376] width 160 height 25
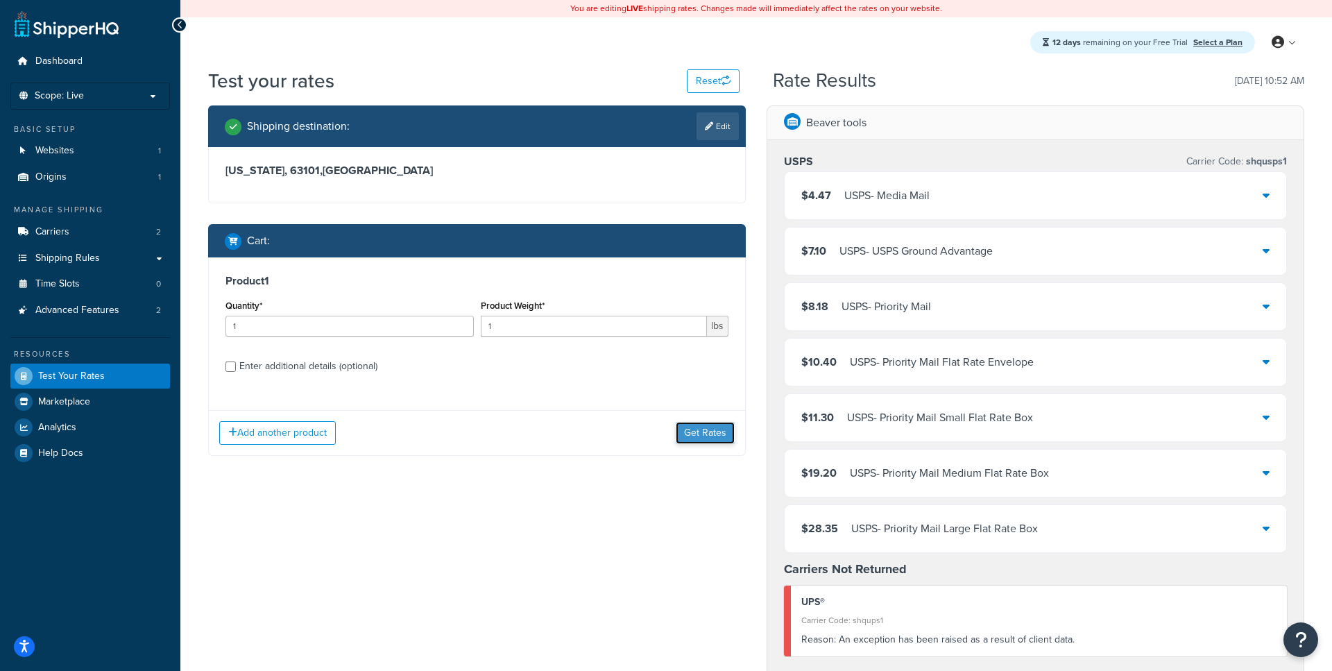
click at [701, 434] on button "Get Rates" at bounding box center [705, 433] width 59 height 22
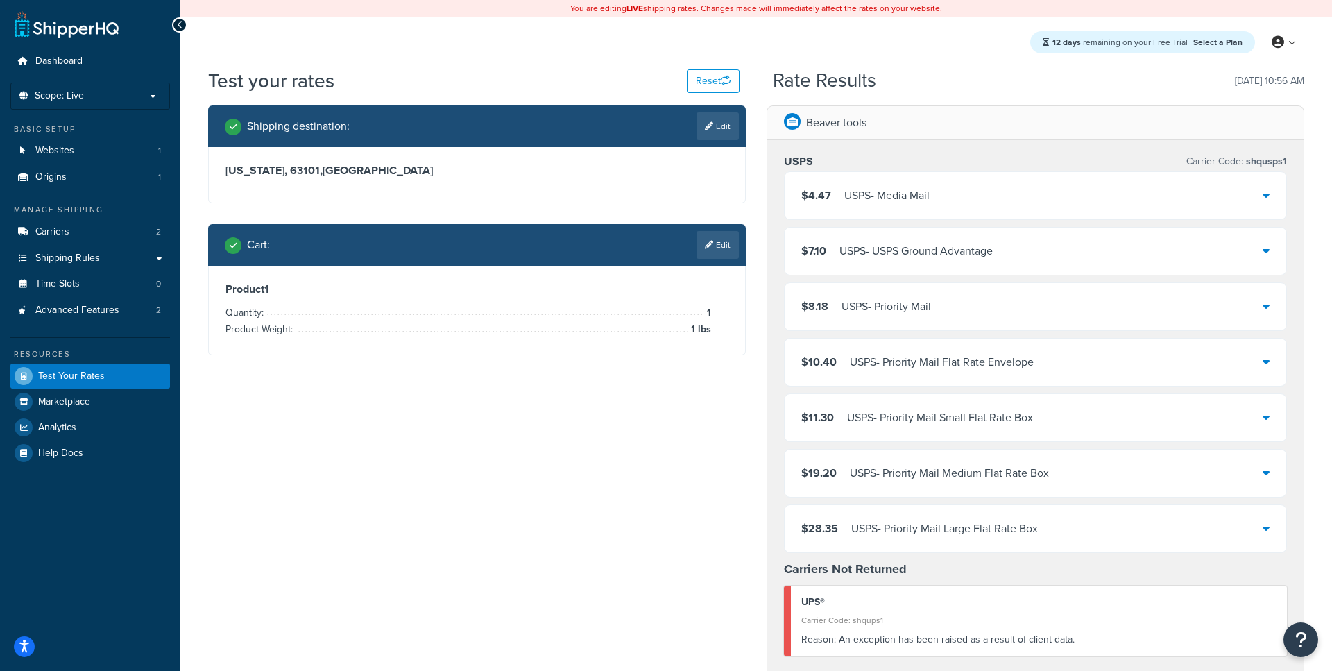
click at [698, 58] on div "12 days remaining on your Free Trial Select a Plan My Profile Billing Global Se…" at bounding box center [756, 42] width 1152 height 50
click at [696, 78] on button "Reset" at bounding box center [713, 81] width 53 height 24
select select "TX"
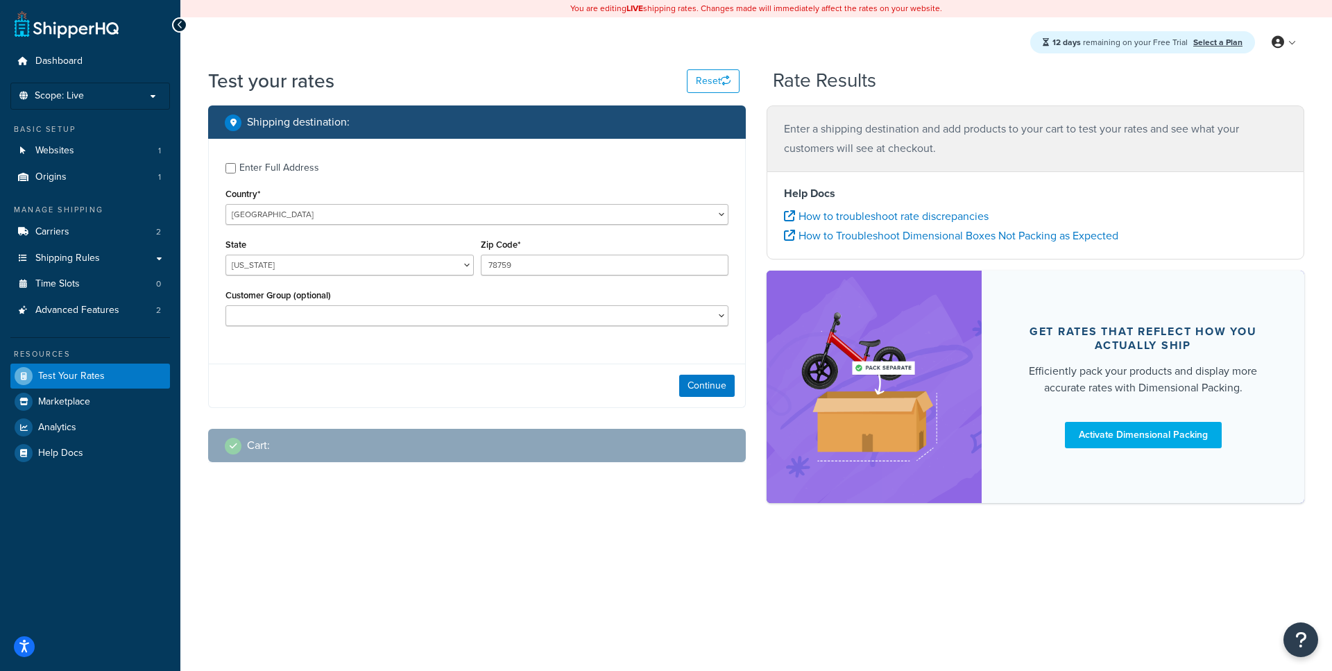
click at [486, 249] on label "Zip Code*" at bounding box center [501, 244] width 40 height 10
click at [486, 255] on input "78759" at bounding box center [605, 265] width 248 height 21
click at [488, 266] on input "78759" at bounding box center [605, 265] width 248 height 21
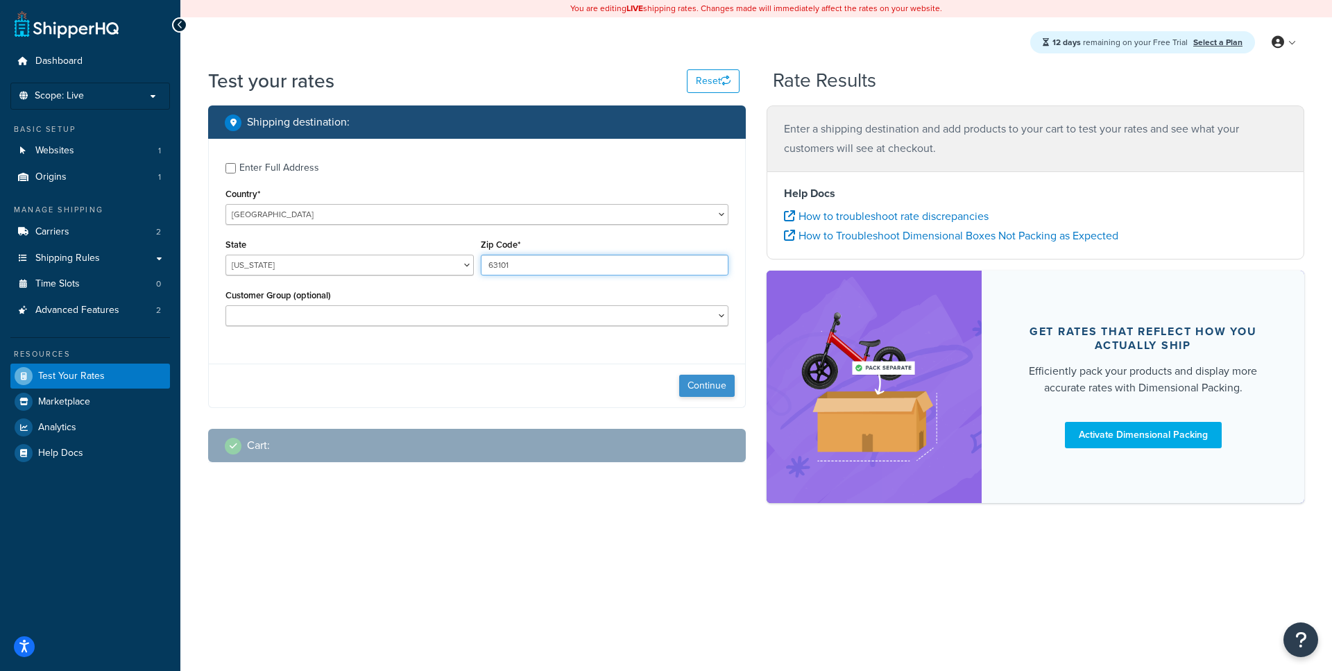
type input "63101"
click at [697, 382] on button "Continue" at bounding box center [707, 386] width 56 height 22
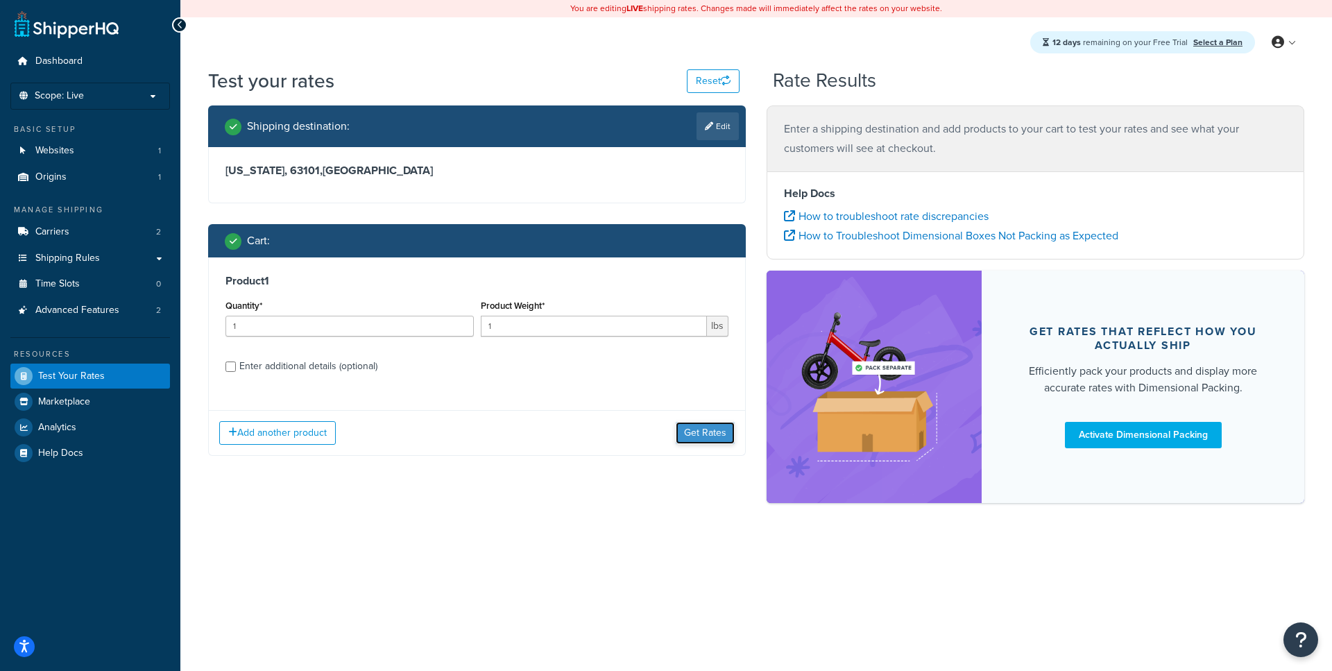
click at [694, 434] on button "Get Rates" at bounding box center [705, 433] width 59 height 22
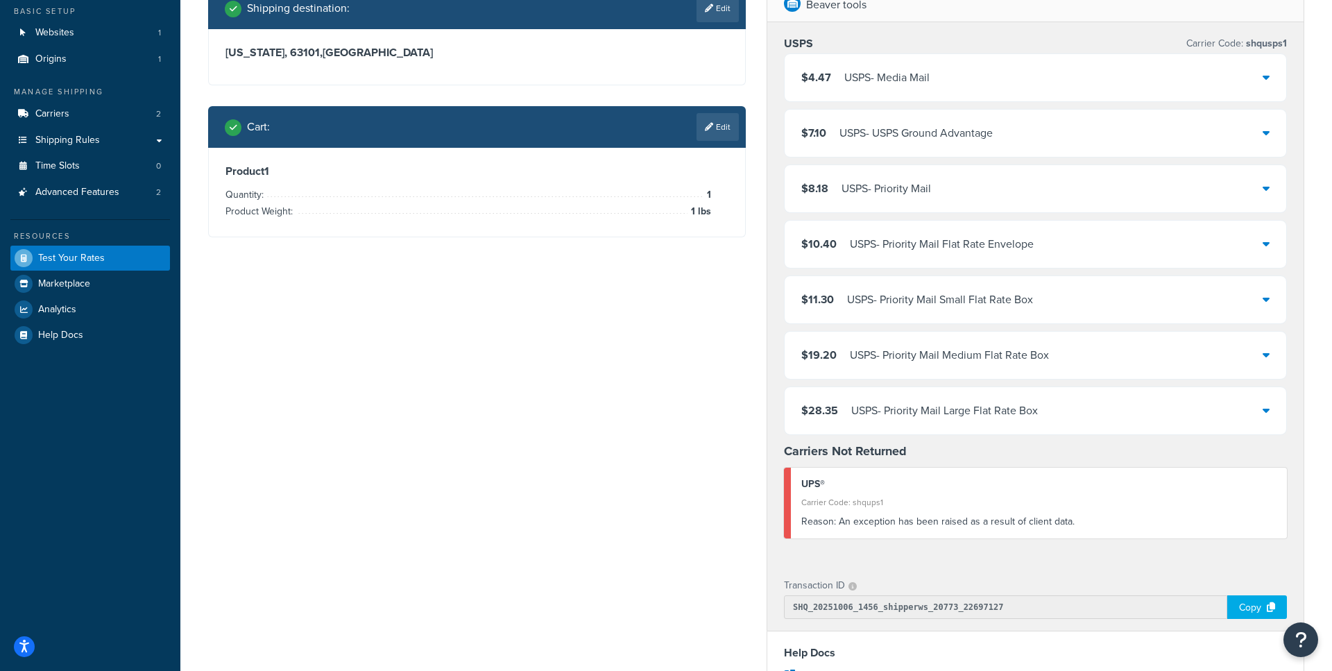
scroll to position [117, 0]
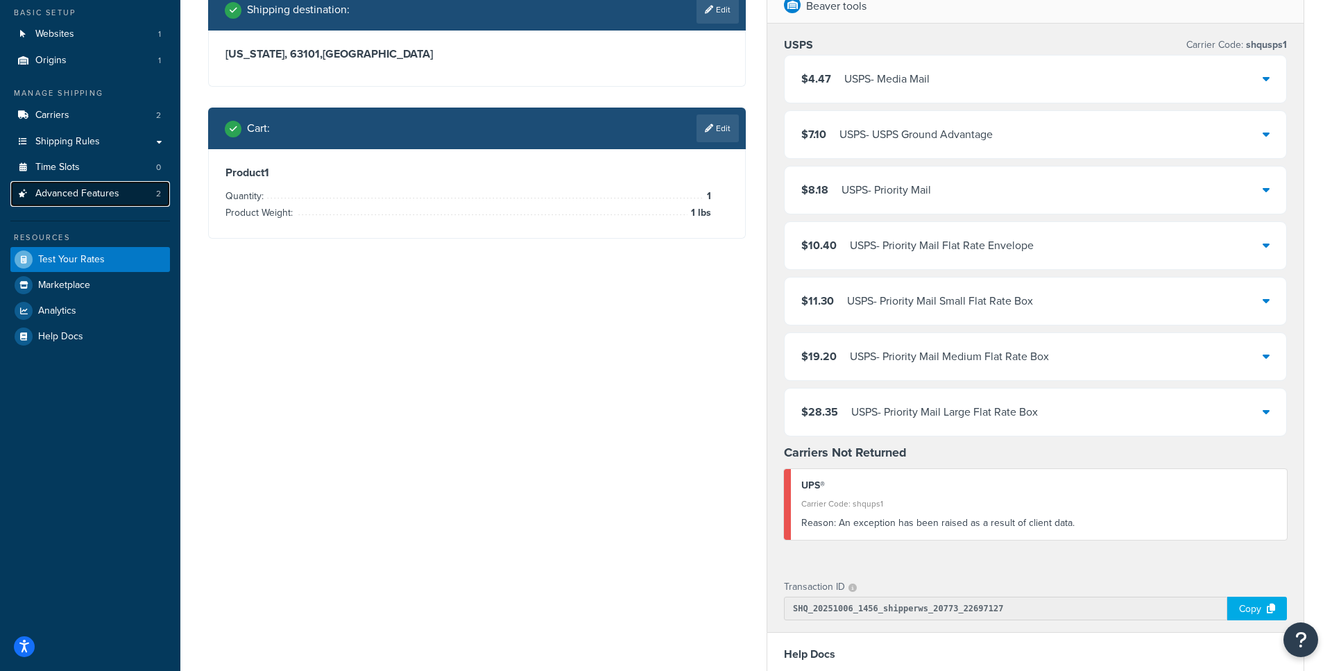
click at [112, 195] on span "Advanced Features" at bounding box center [77, 194] width 84 height 12
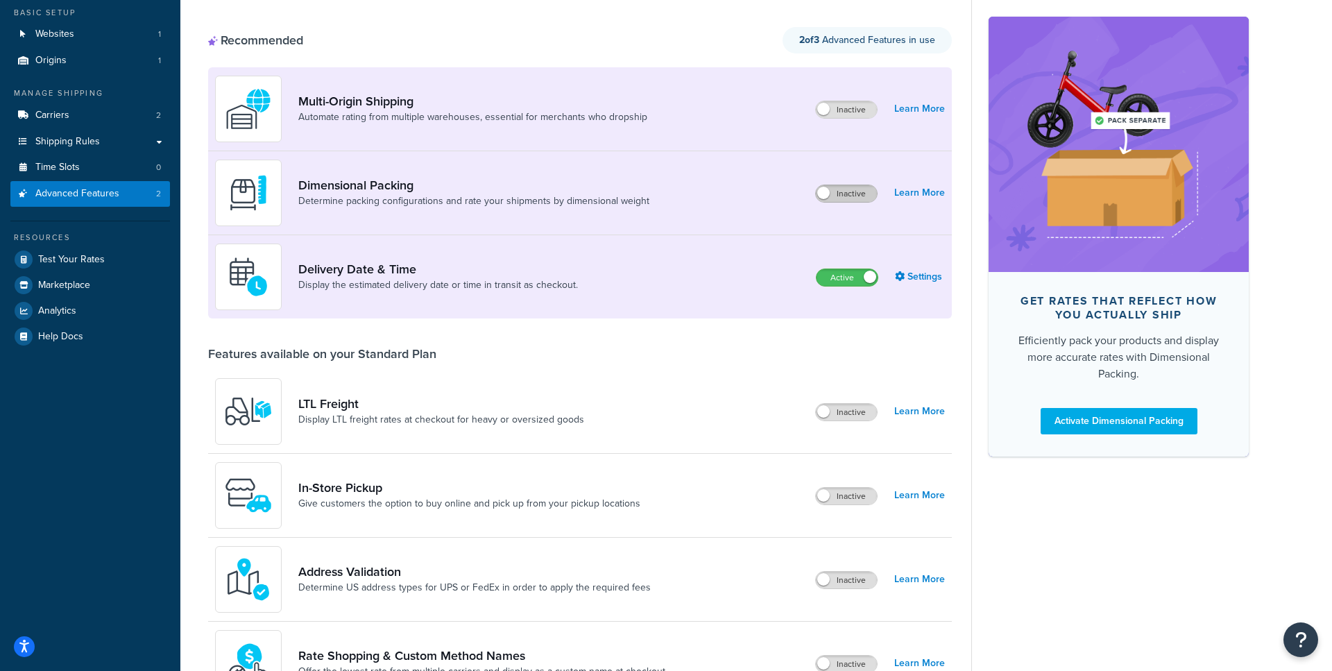
click at [842, 198] on label "Inactive" at bounding box center [846, 193] width 61 height 17
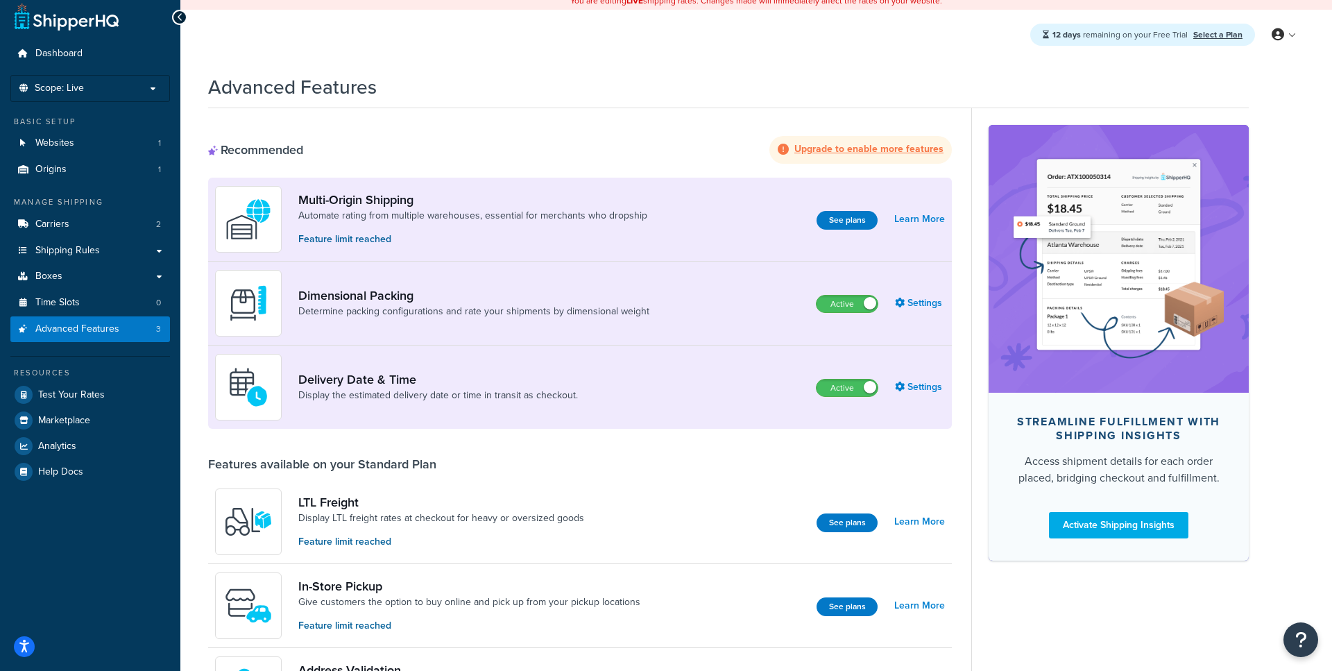
scroll to position [6, 0]
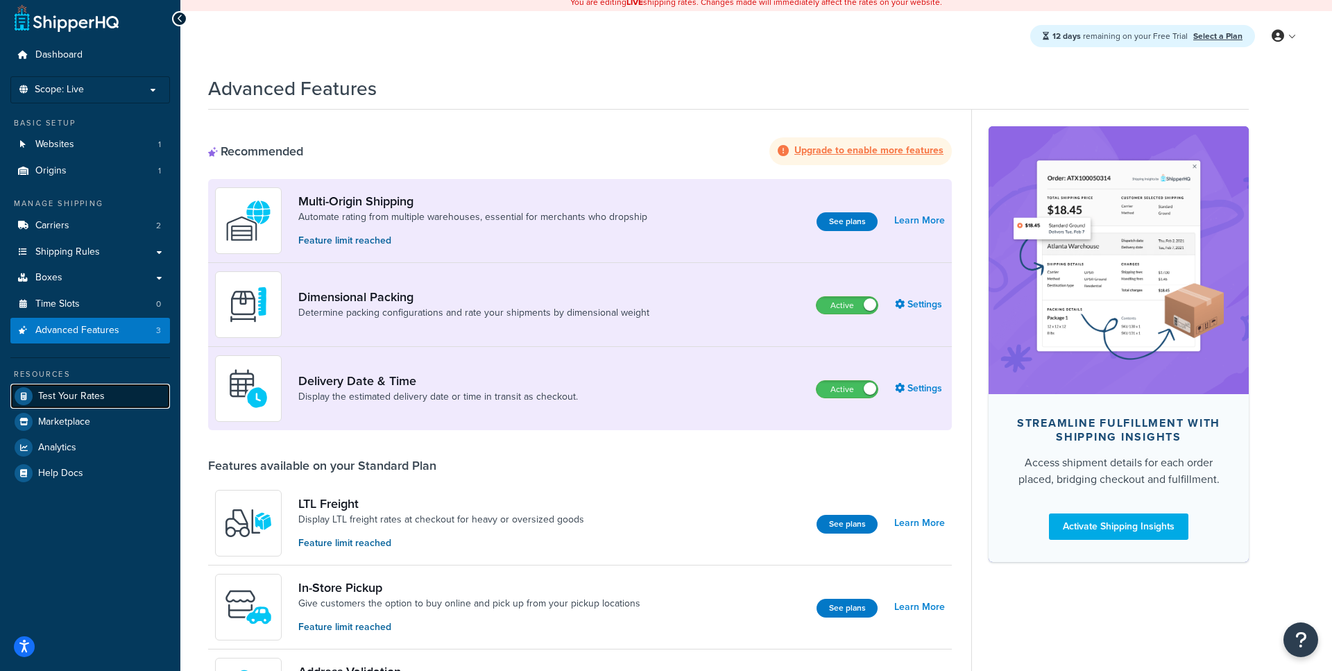
click at [76, 402] on span "Test Your Rates" at bounding box center [71, 397] width 67 height 12
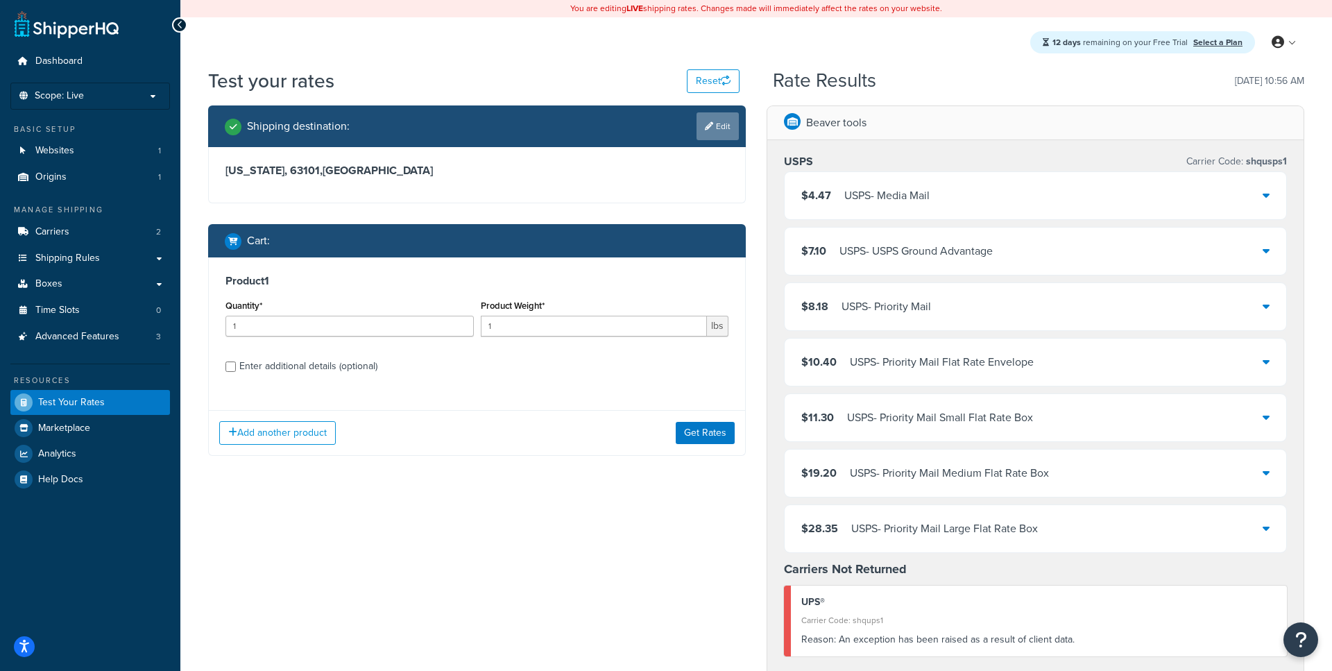
click at [737, 123] on link "Edit" at bounding box center [718, 126] width 42 height 28
select select "TX"
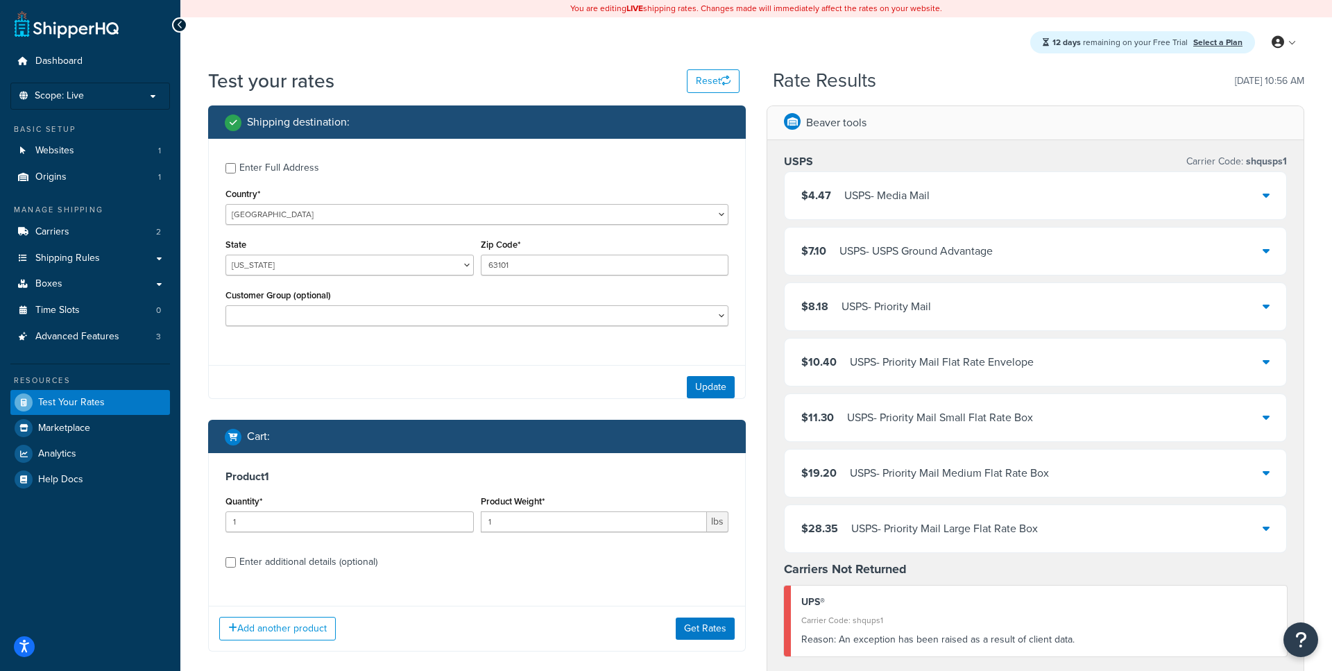
click at [282, 165] on div "Enter Full Address" at bounding box center [279, 167] width 80 height 19
click at [236, 165] on input "Enter Full Address" at bounding box center [230, 168] width 10 height 10
checkbox input "true"
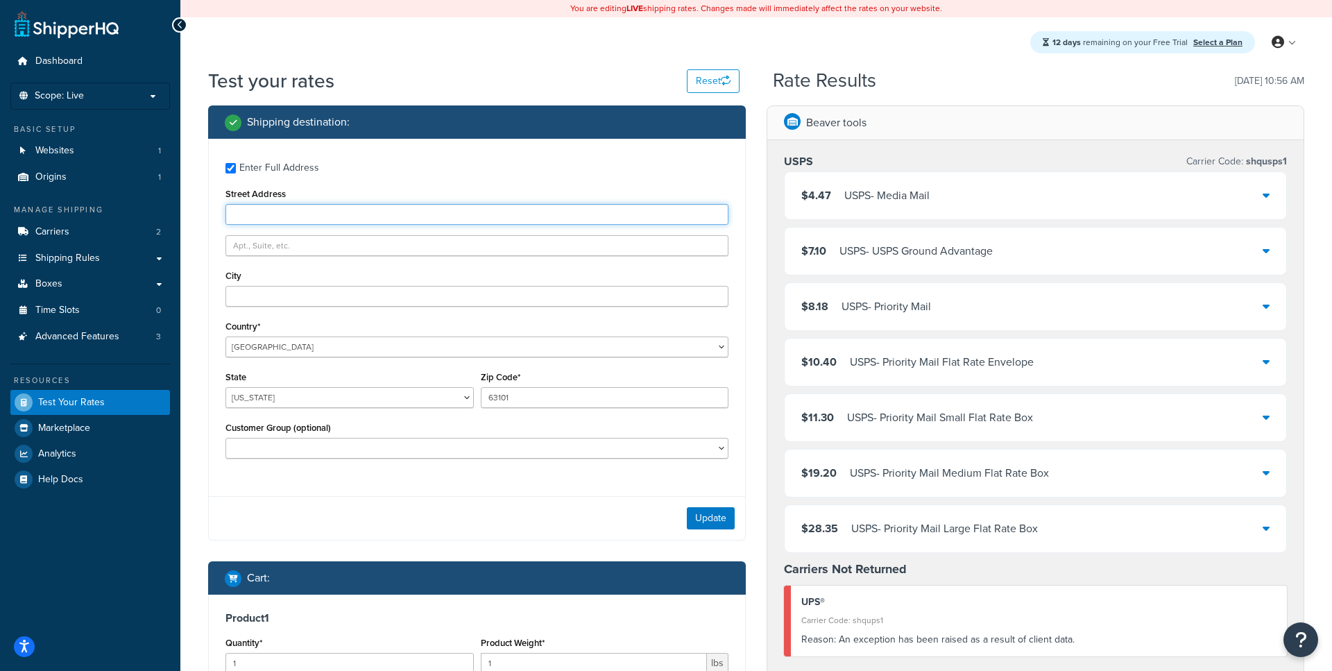
click at [294, 216] on input "Street Address" at bounding box center [476, 214] width 503 height 21
type input "2300 Laramie Trail"
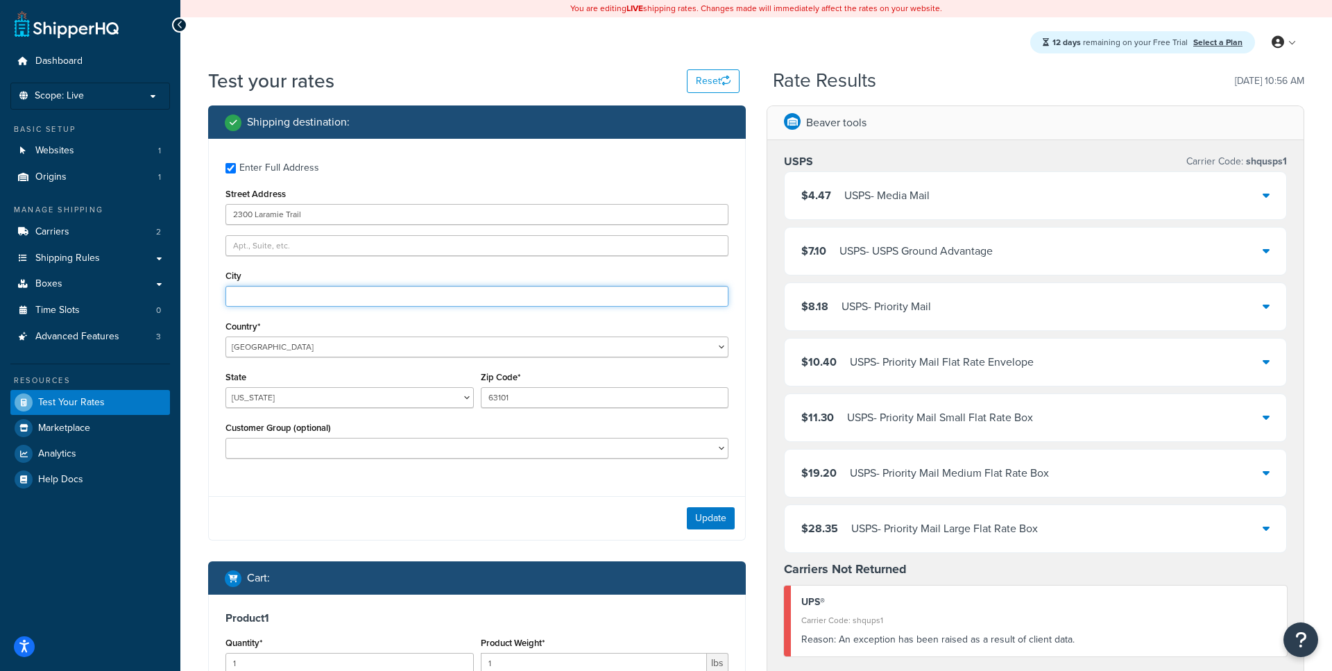
type input "Austin"
type input "78745"
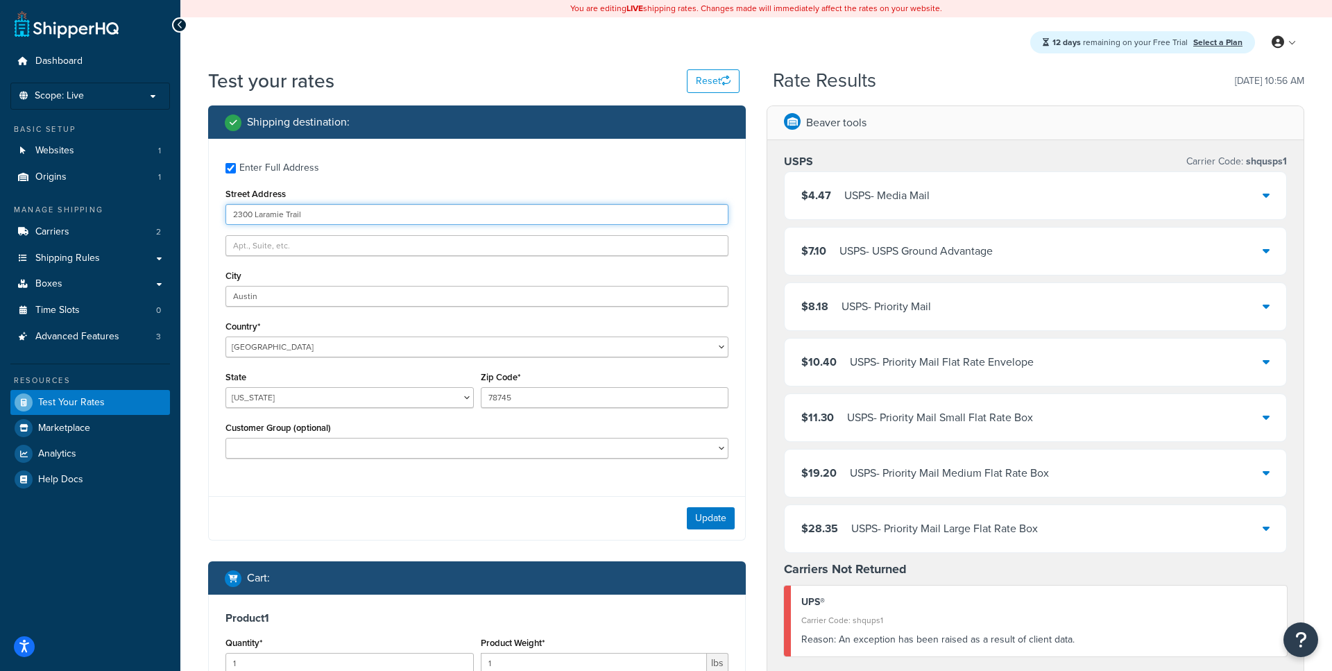
scroll to position [120, 0]
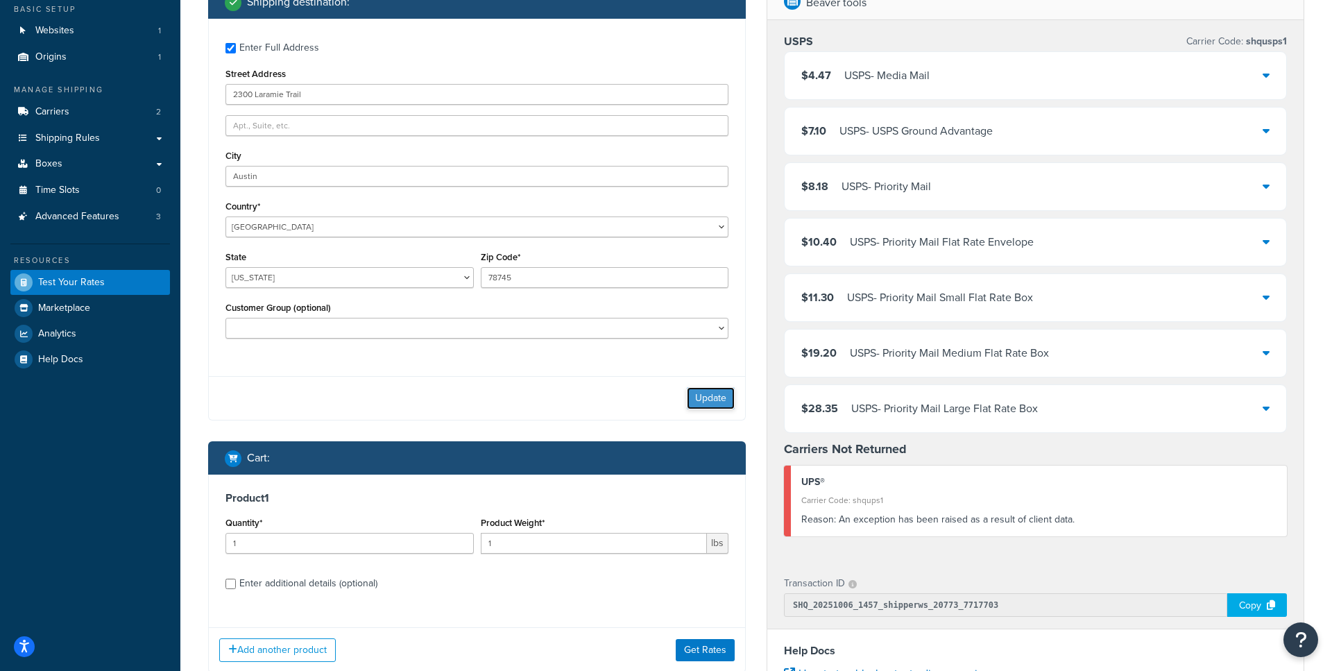
click at [724, 402] on button "Update" at bounding box center [711, 398] width 48 height 22
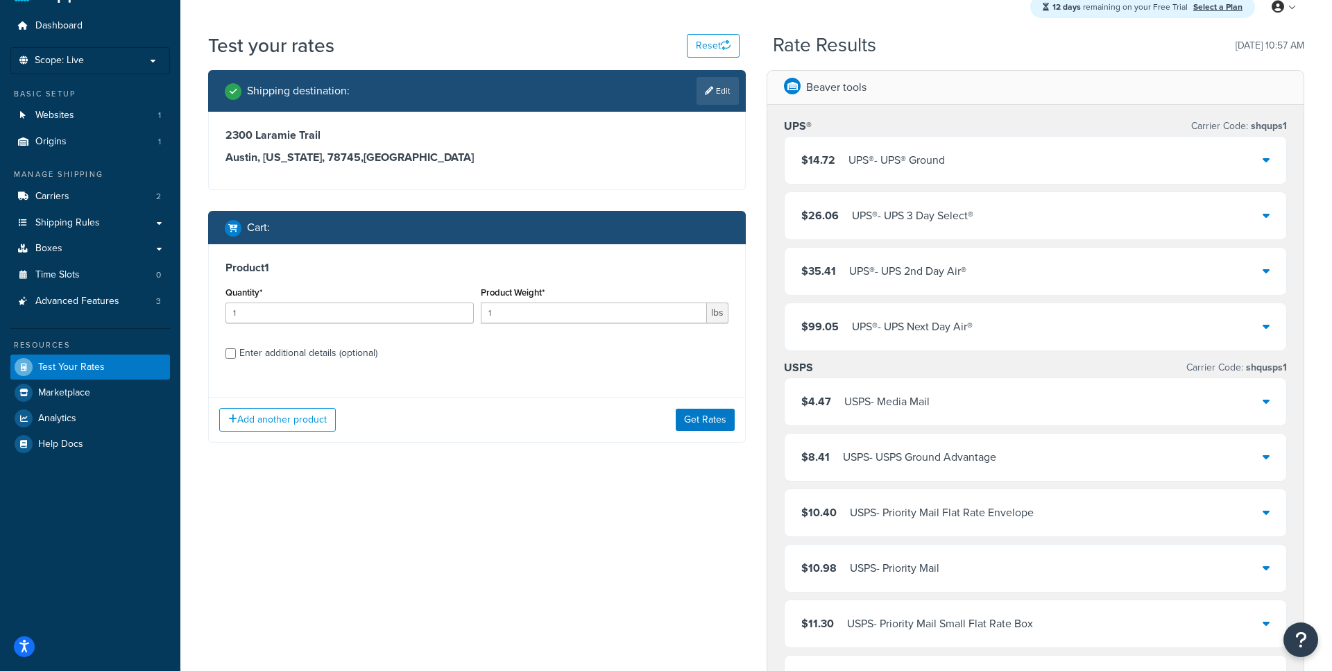
scroll to position [38, 0]
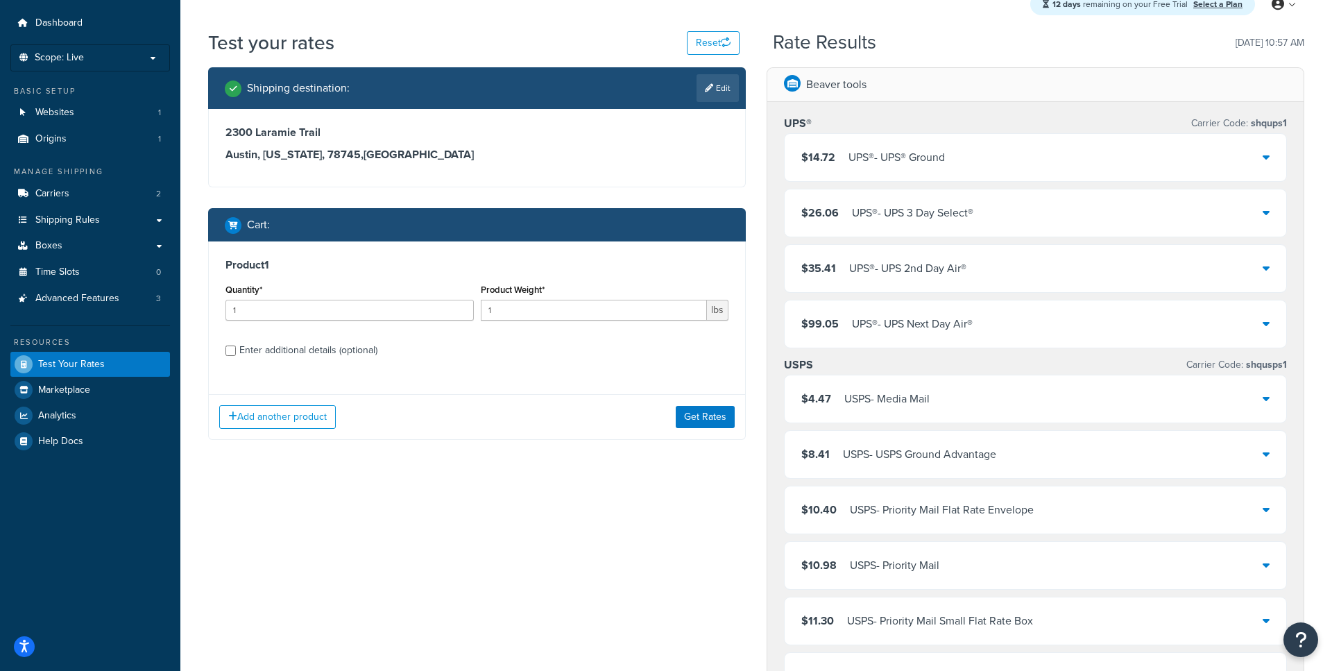
click at [330, 347] on div "Enter additional details (optional)" at bounding box center [308, 350] width 138 height 19
click at [236, 347] on input "Enter additional details (optional)" at bounding box center [230, 350] width 10 height 10
checkbox input "true"
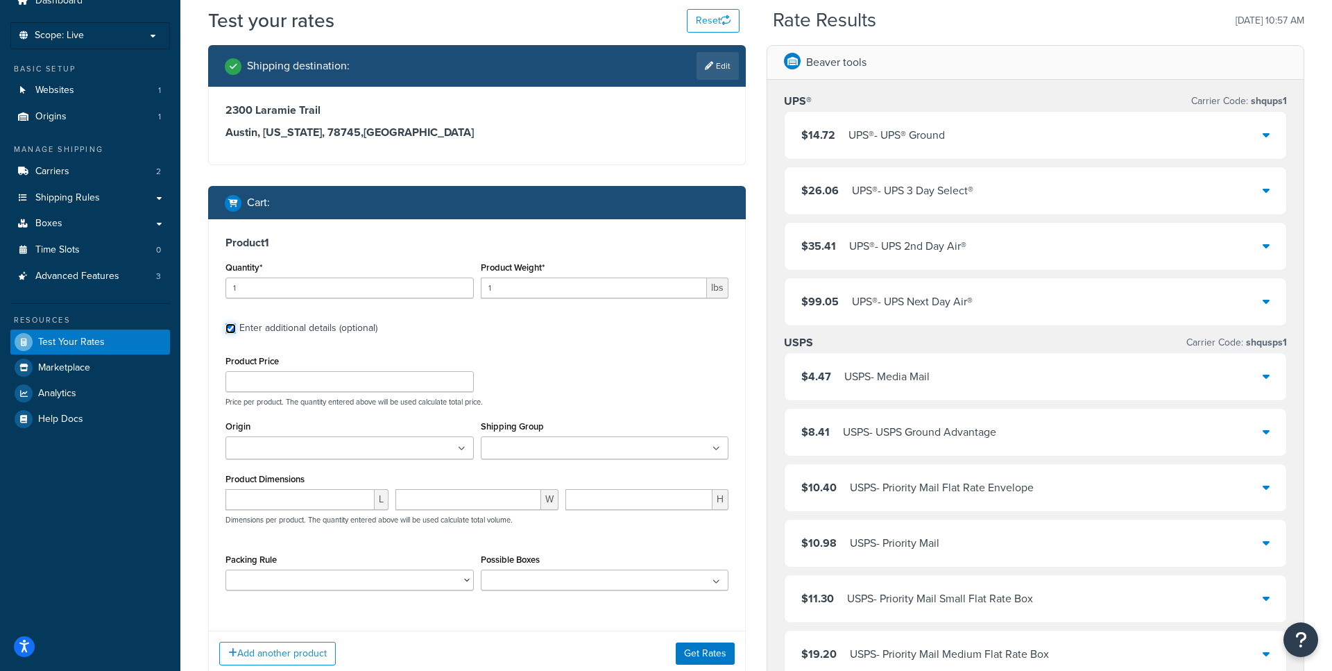
scroll to position [71, 0]
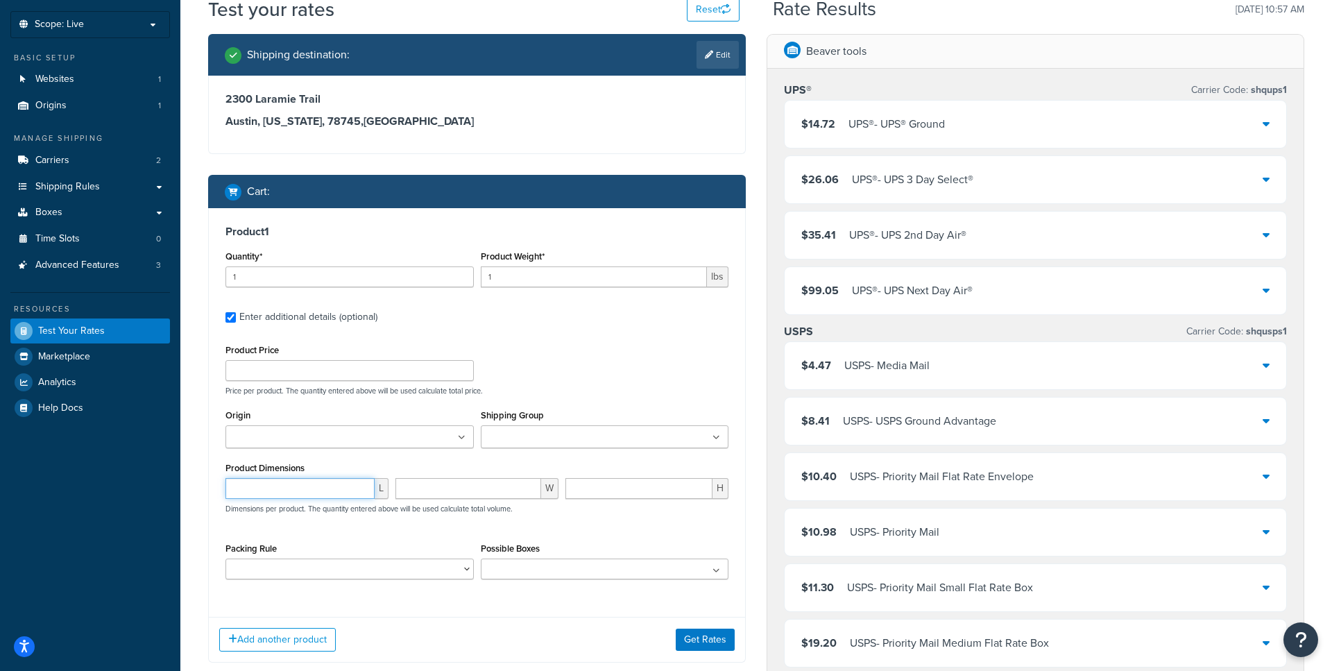
click at [283, 481] on input "number" at bounding box center [299, 488] width 149 height 21
type input "12"
click at [478, 507] on p "Dimensions per product. The quantity entered above will be used calculate total…" at bounding box center [367, 509] width 291 height 10
click at [478, 499] on input "number" at bounding box center [468, 488] width 146 height 21
type input "12"
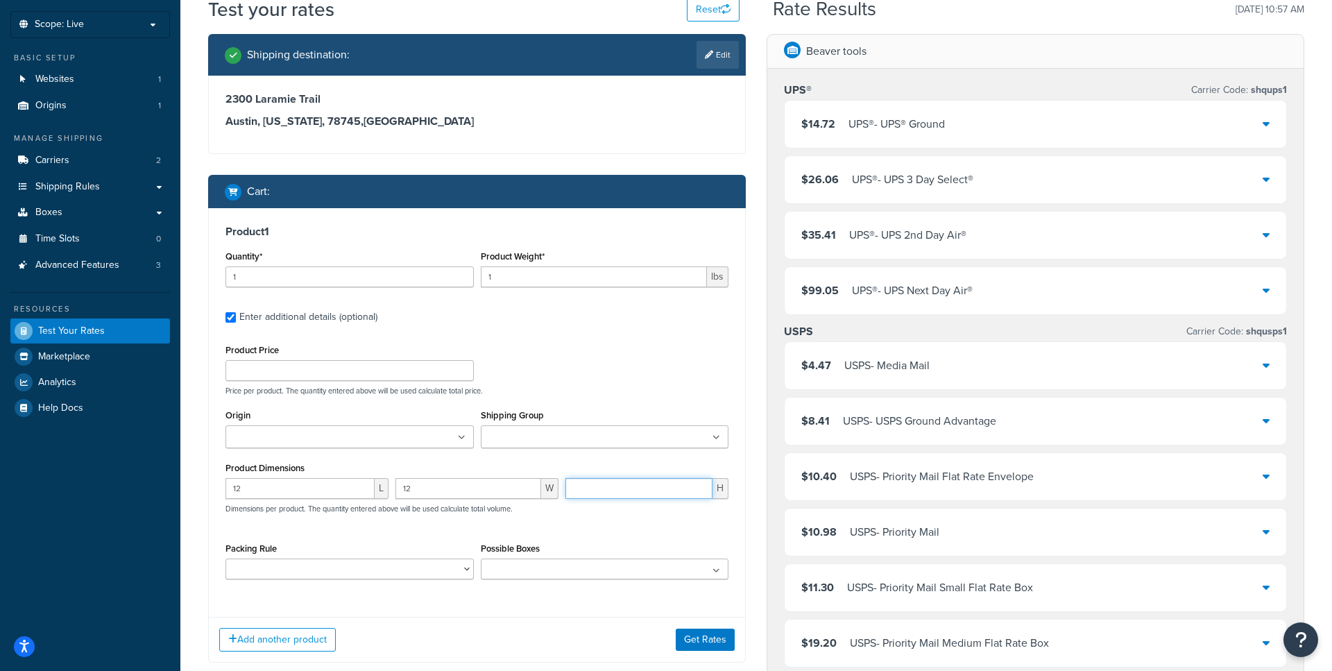
click at [615, 485] on input "number" at bounding box center [638, 488] width 147 height 21
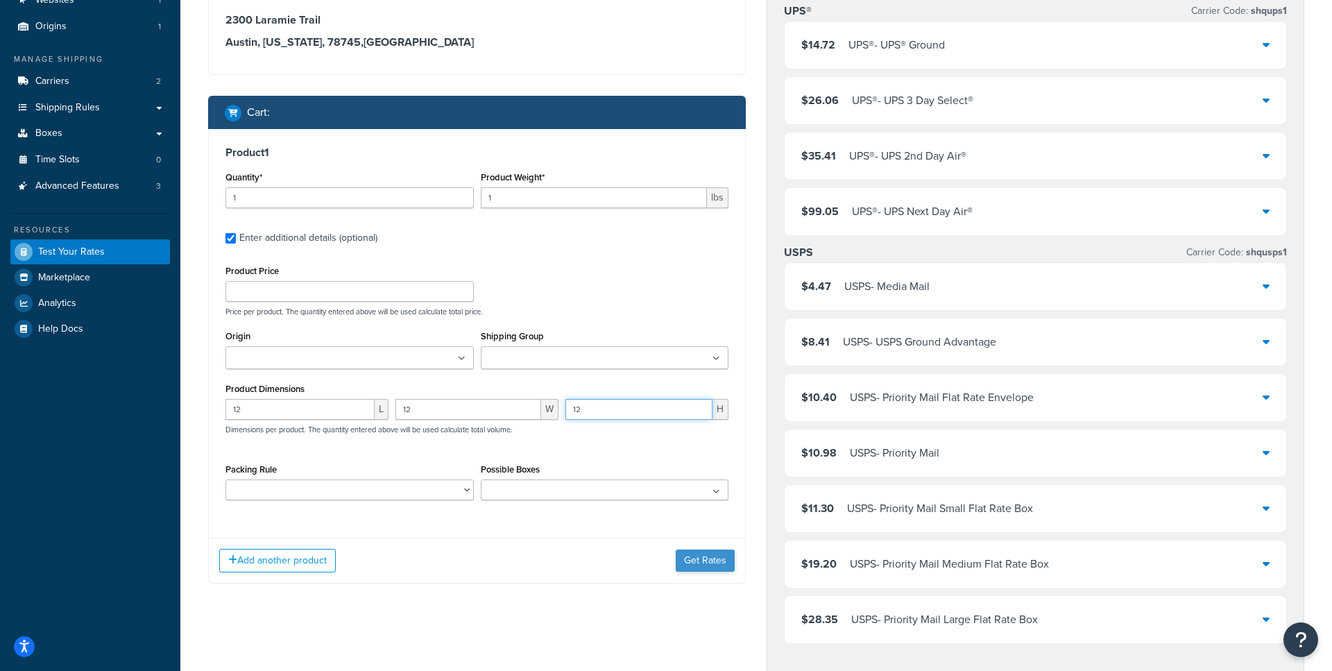
type input "12"
click at [693, 557] on button "Get Rates" at bounding box center [705, 560] width 59 height 22
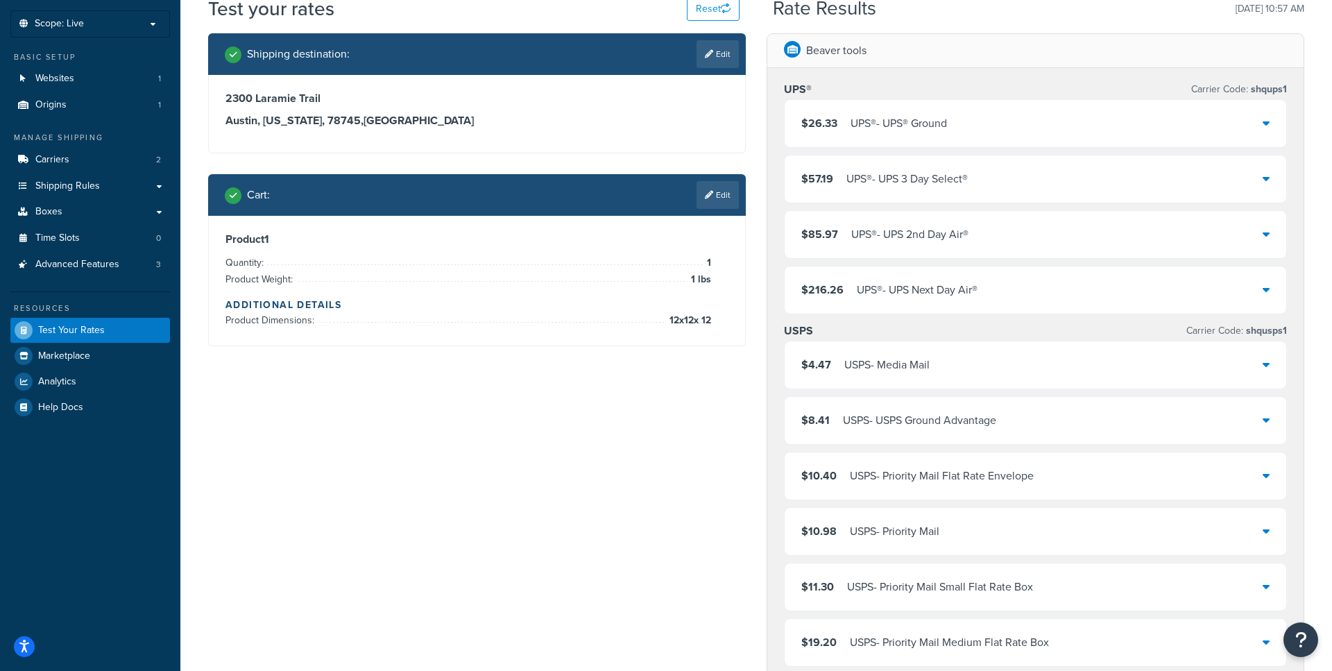
scroll to position [22, 0]
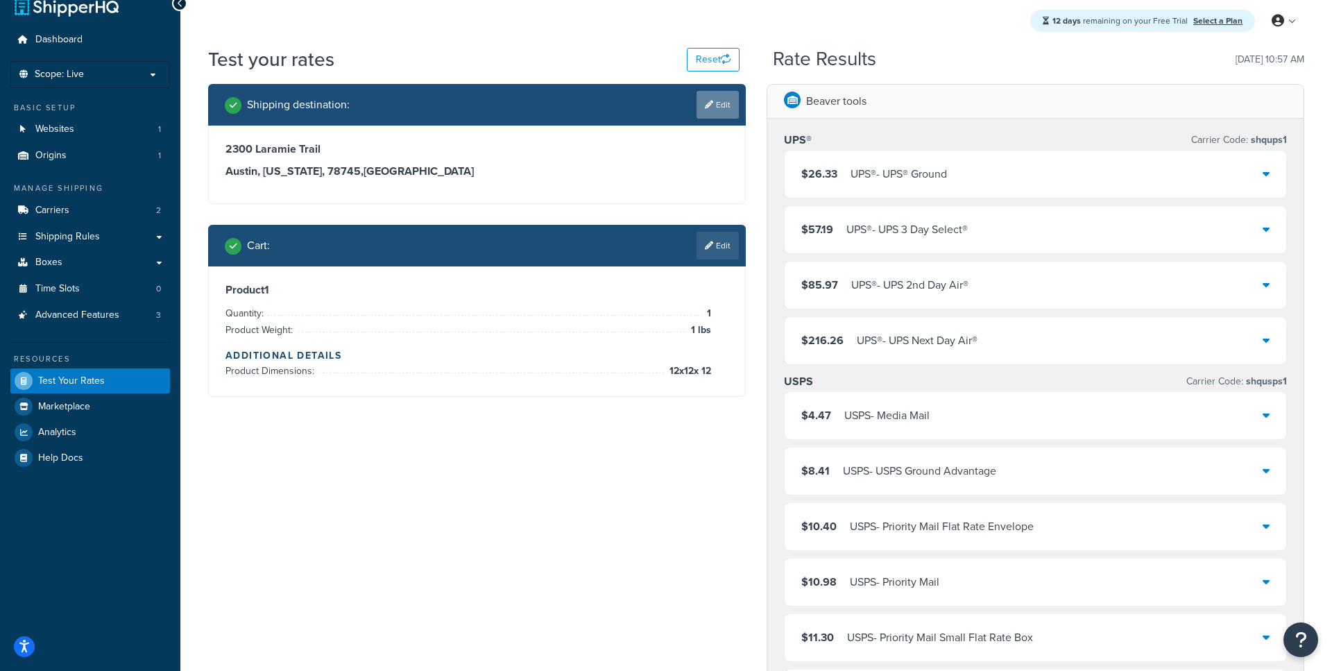
click at [715, 108] on link "Edit" at bounding box center [718, 105] width 42 height 28
select select "TX"
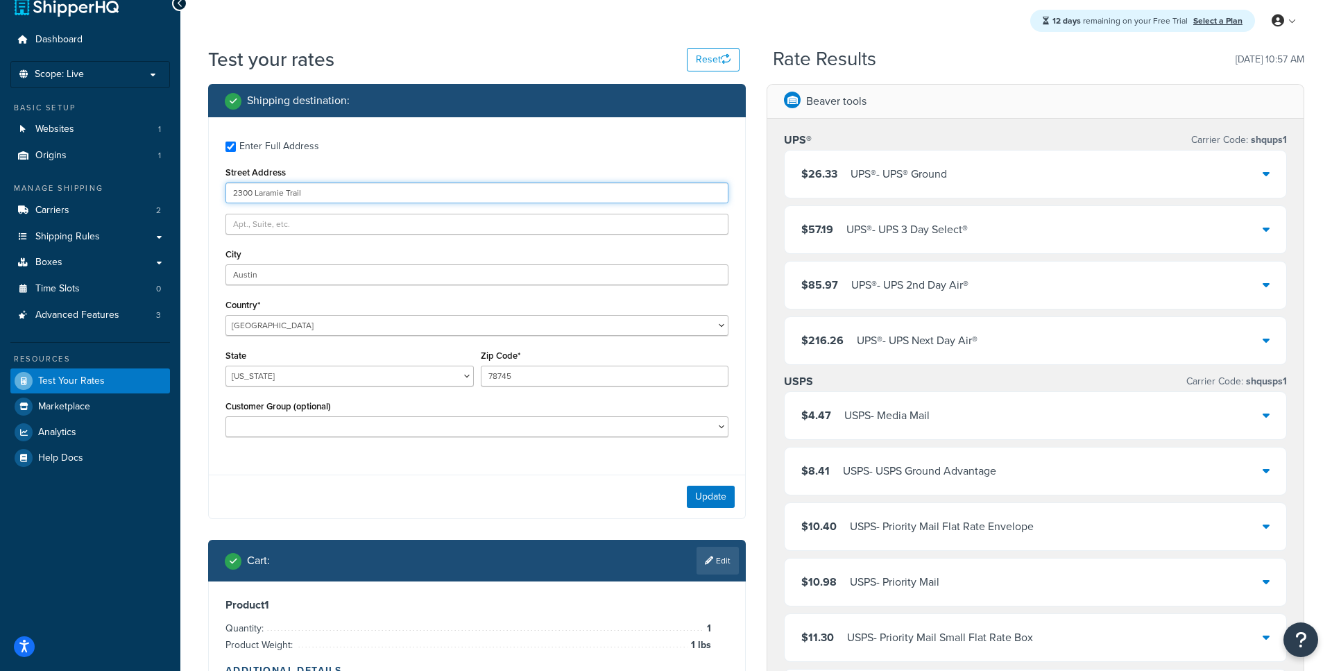
click at [336, 194] on input "2300 Laramie Trail" at bounding box center [476, 192] width 503 height 21
paste input "911 Washington Ave #500, St. Louis, MO 63101"
drag, startPoint x: 409, startPoint y: 195, endPoint x: 334, endPoint y: 197, distance: 75.0
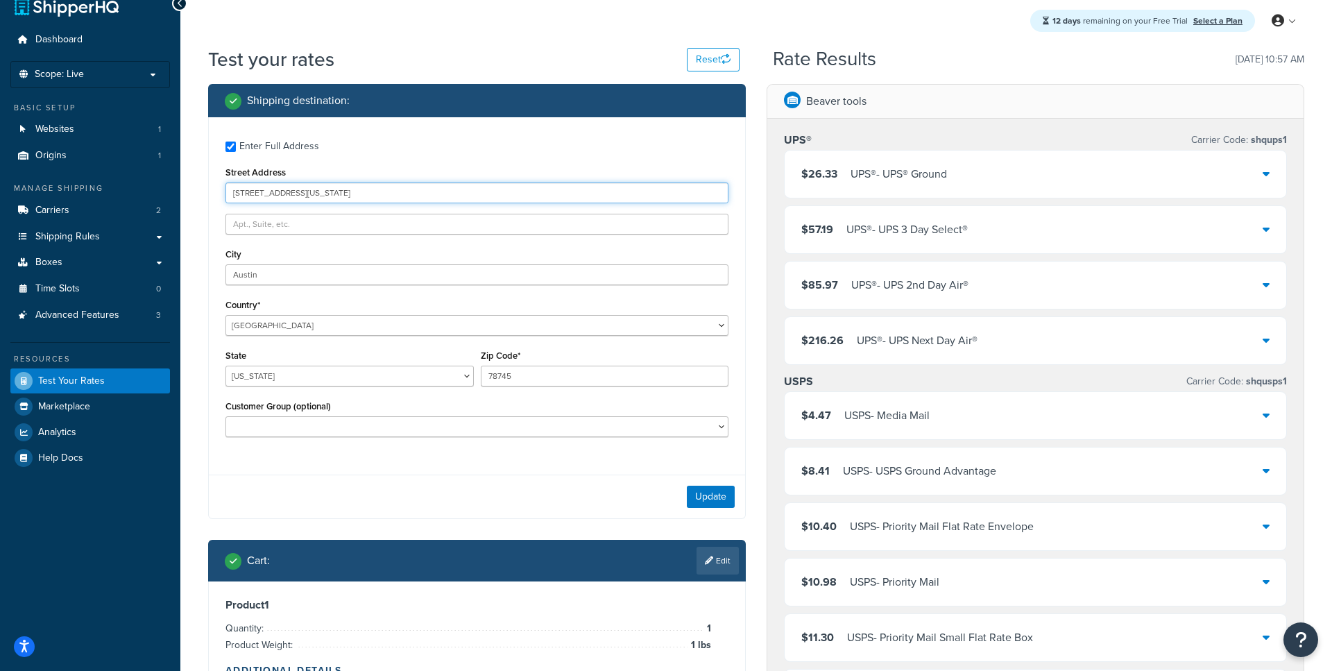
click at [334, 197] on input "911 Washington Ave #500, St. Louis, MO 63101" at bounding box center [476, 192] width 503 height 21
drag, startPoint x: 361, startPoint y: 191, endPoint x: 329, endPoint y: 191, distance: 32.6
click at [329, 191] on input "911 Washington Ave #500, St. Louis, MO 63101" at bounding box center [476, 192] width 503 height 21
type input "911 Washington Ave #500, St. Louis, MO 63101"
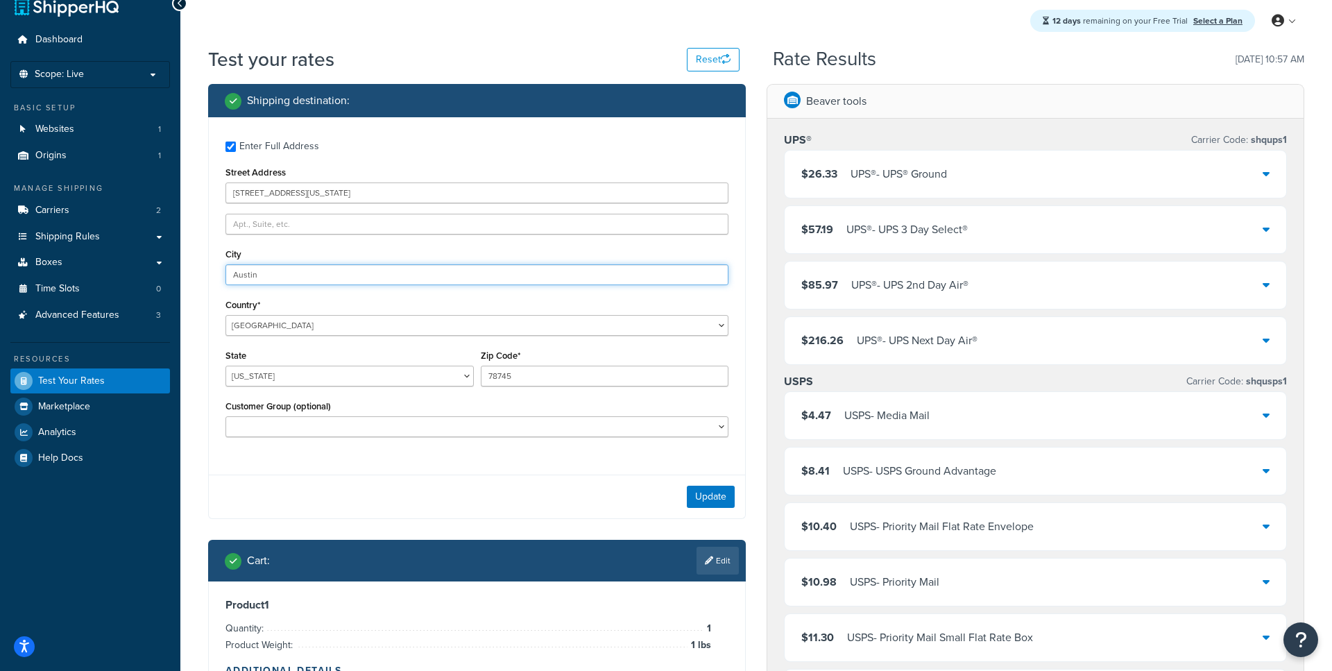
click at [287, 279] on input "Austin" at bounding box center [476, 274] width 503 height 21
paste input "St. Louis"
click at [287, 279] on input "Austin St. Louis" at bounding box center [476, 274] width 503 height 21
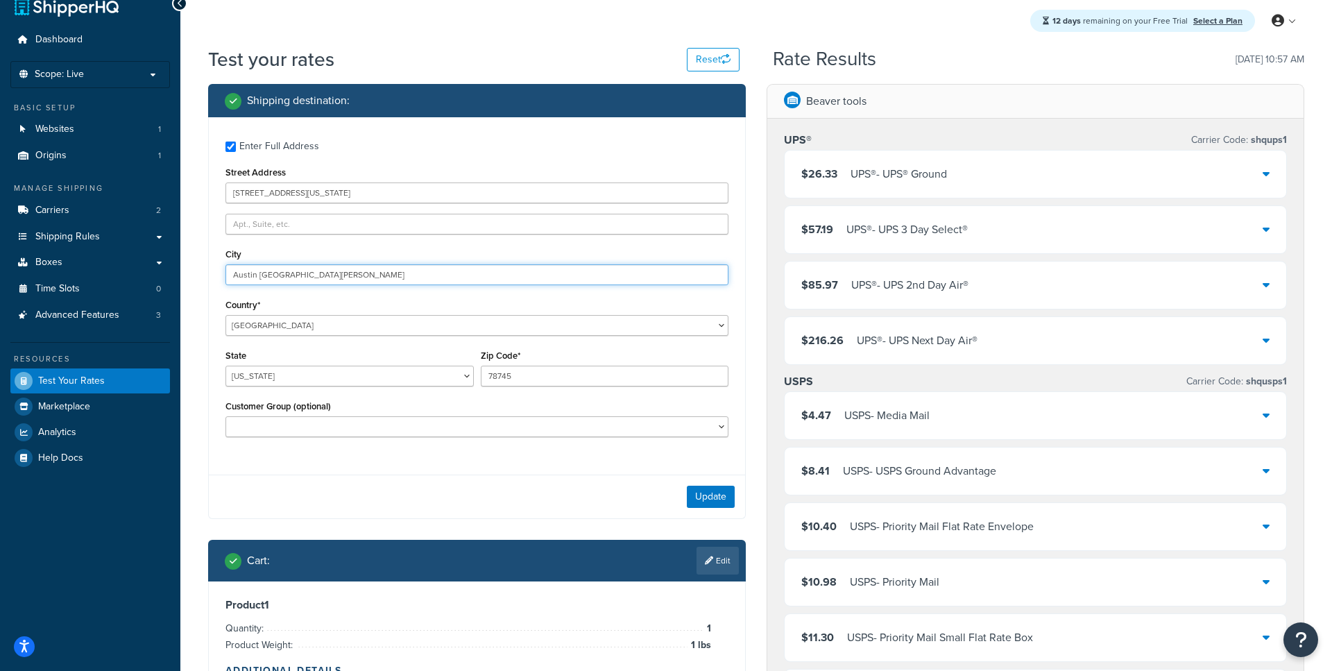
paste input "text"
type input "St. Louis"
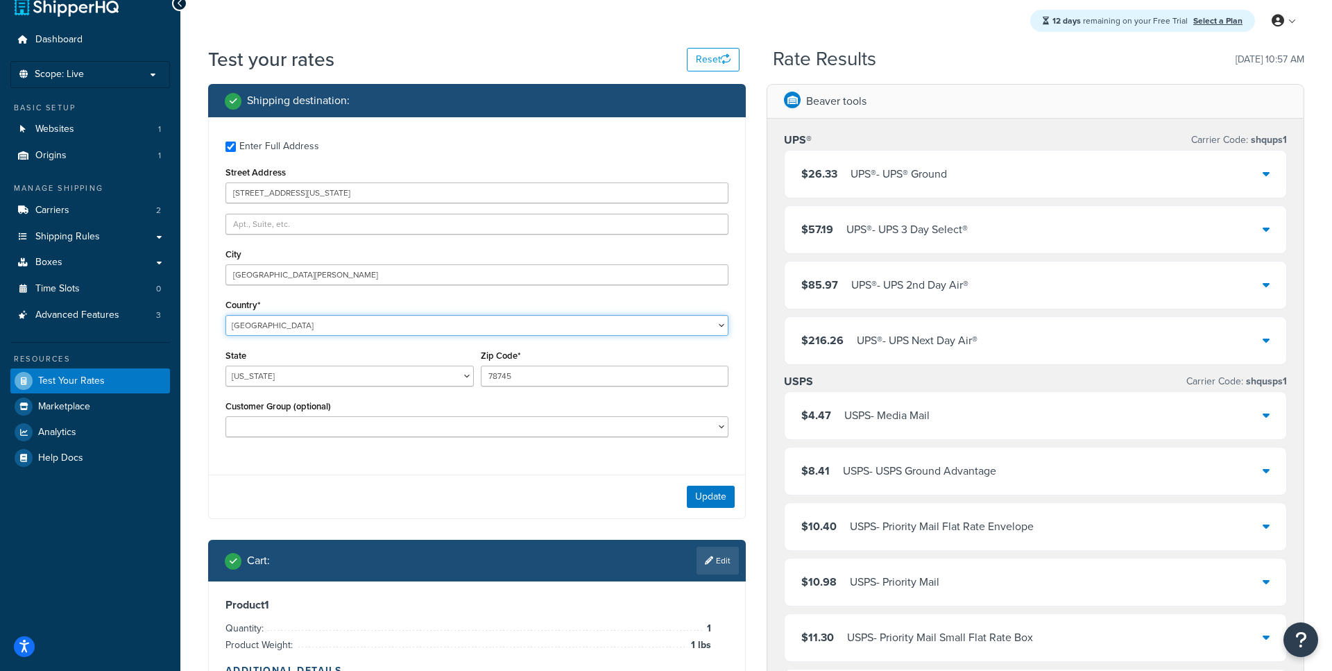
click at [225, 315] on select "United States United Kingdom Afghanistan Åland Islands Albania Algeria American…" at bounding box center [476, 325] width 503 height 21
click at [293, 388] on div "State Alabama Alaska American Samoa Arizona Arkansas Armed Forces Americas Arme…" at bounding box center [349, 371] width 255 height 51
click at [225, 366] on select "Alabama Alaska American Samoa Arizona Arkansas Armed Forces Americas Armed Forc…" at bounding box center [349, 376] width 248 height 21
select select "MO"
click at [397, 194] on input "911 Washington Ave #500, St. Louis, MO 63101" at bounding box center [476, 192] width 503 height 21
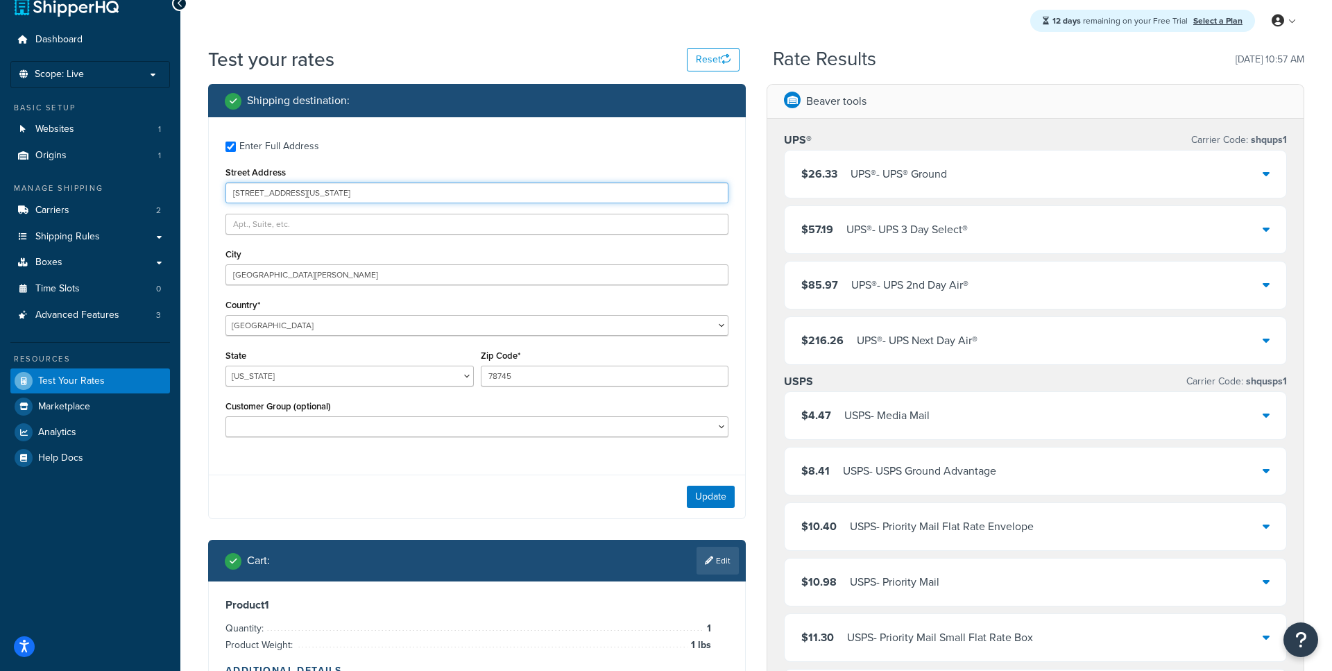
click at [397, 194] on input "911 Washington Ave #500, St. Louis, MO 63101" at bounding box center [476, 192] width 503 height 21
click at [513, 377] on input "78745" at bounding box center [605, 376] width 248 height 21
paste input "63101"
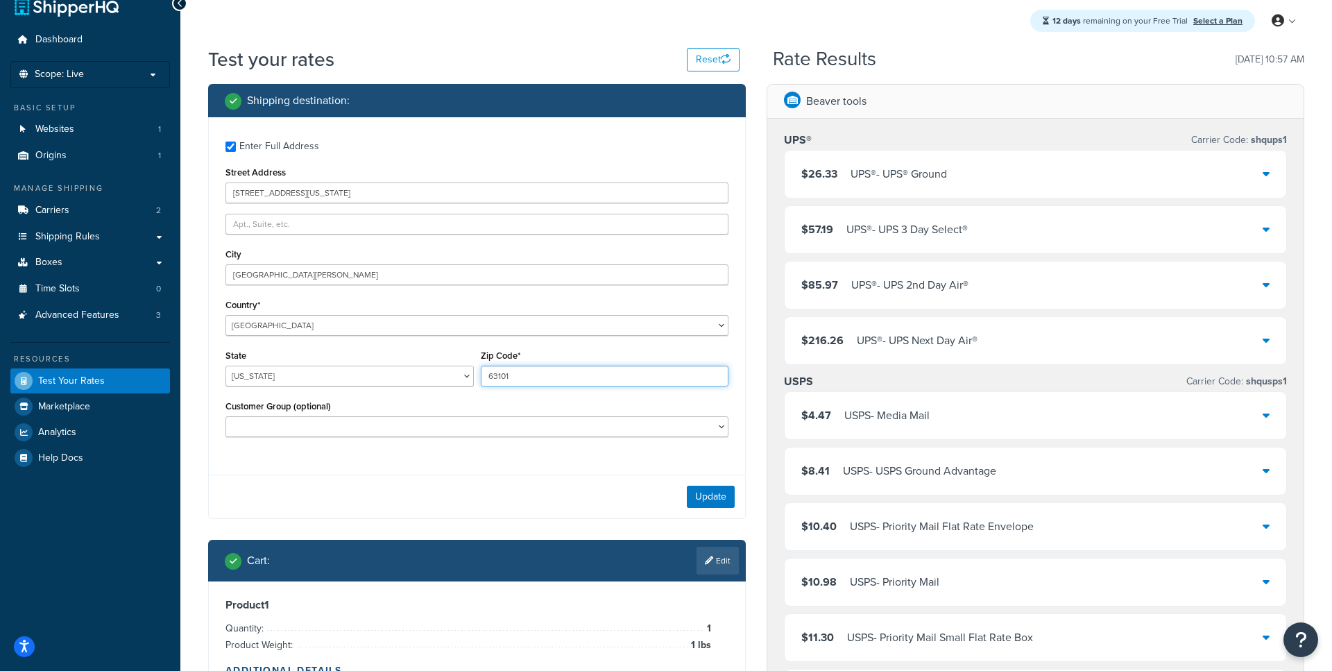
type input "63101"
drag, startPoint x: 436, startPoint y: 192, endPoint x: 318, endPoint y: 190, distance: 118.0
click at [318, 190] on input "911 Washington Ave #500, St. Louis, MO 63101" at bounding box center [476, 192] width 503 height 21
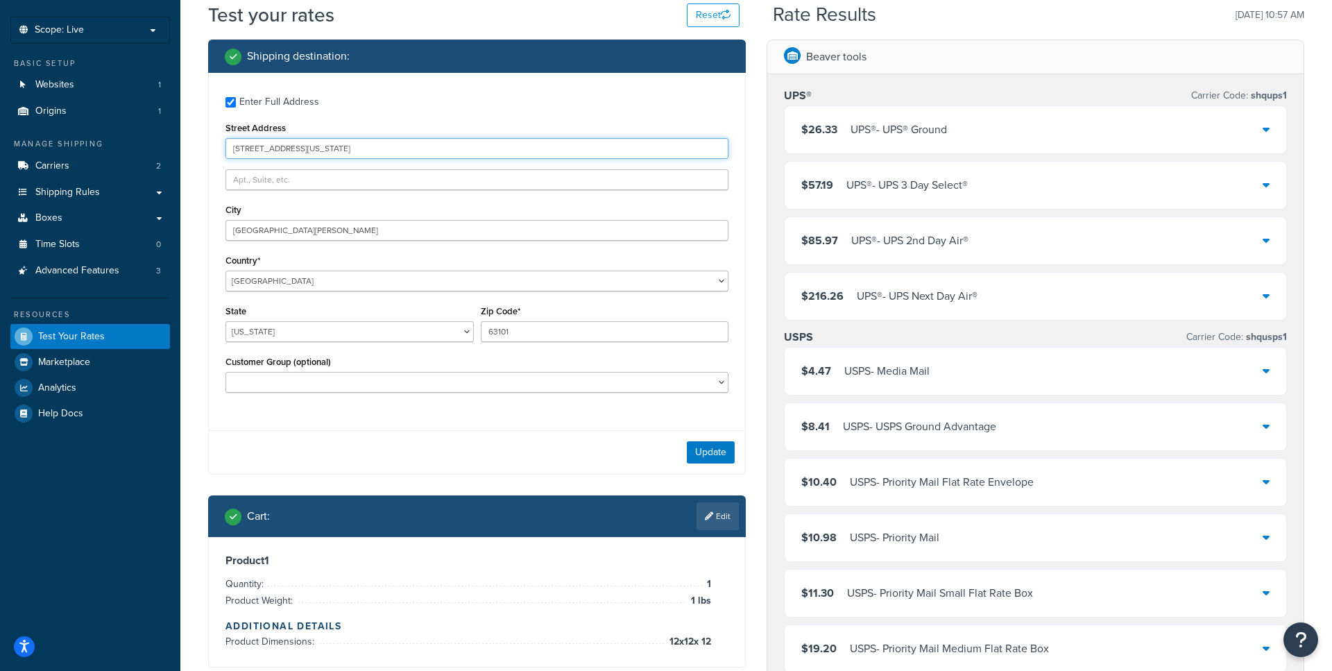
scroll to position [67, 0]
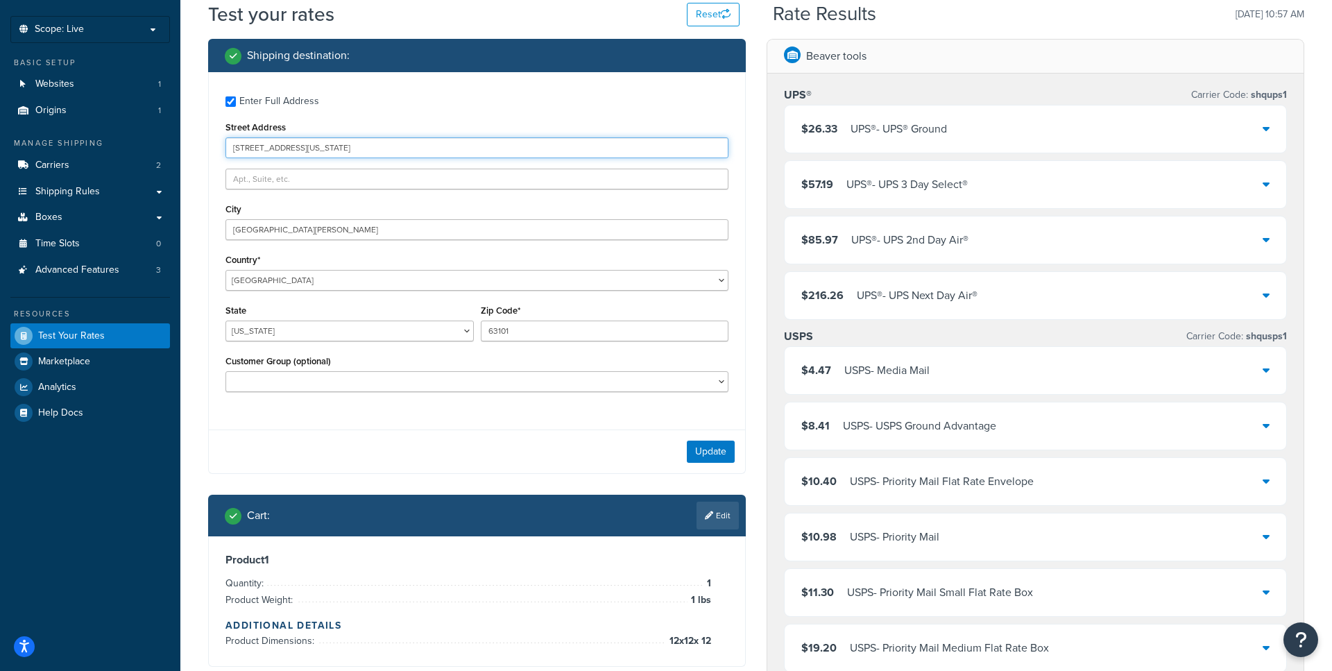
type input "911 Washington Ave"
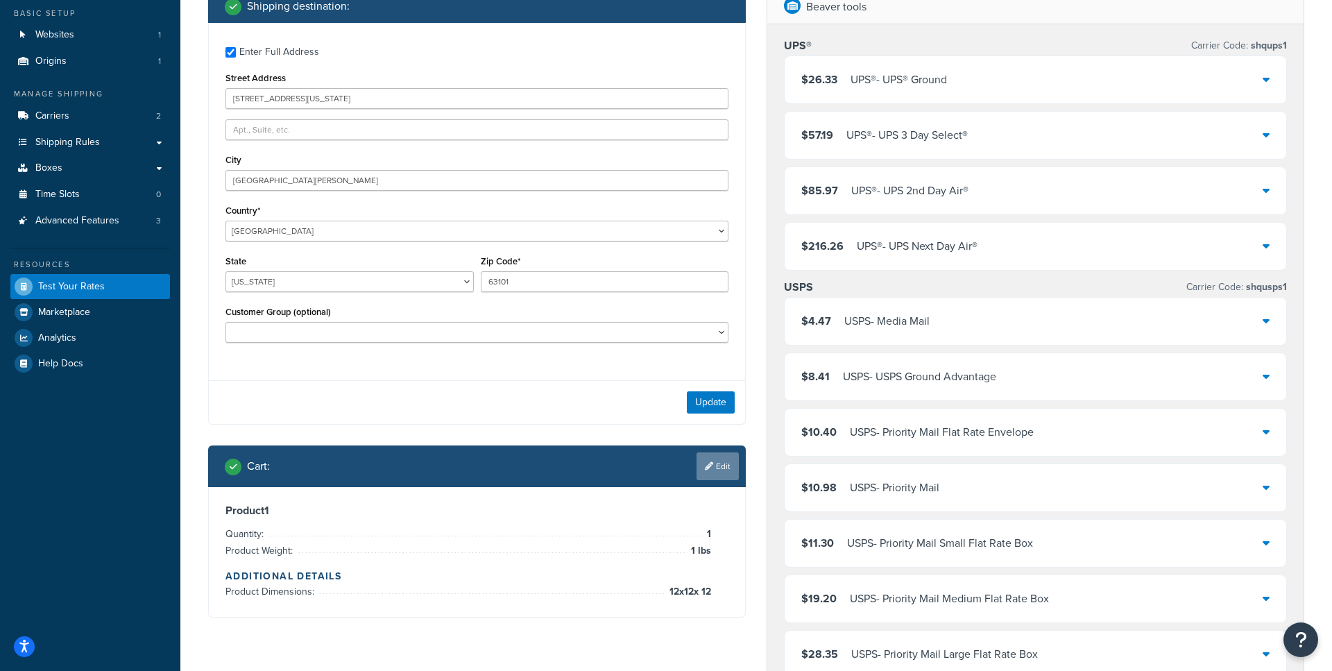
click at [725, 457] on link "Edit" at bounding box center [718, 466] width 42 height 28
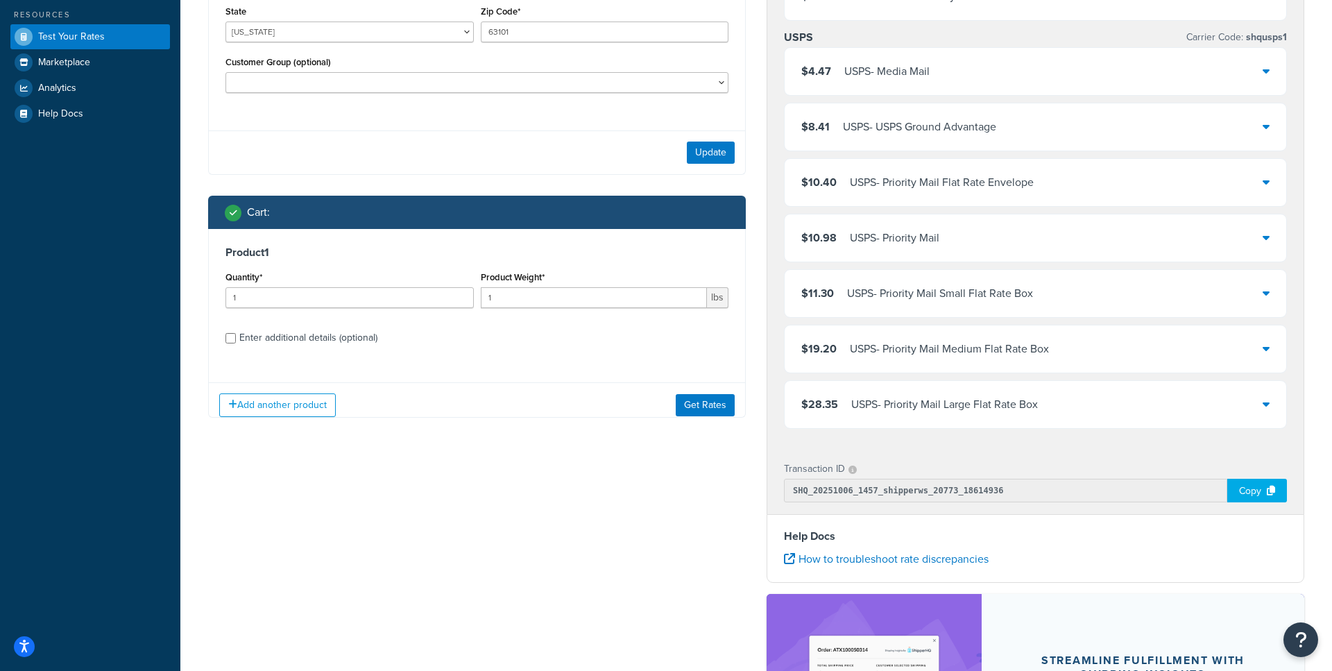
scroll to position [398, 0]
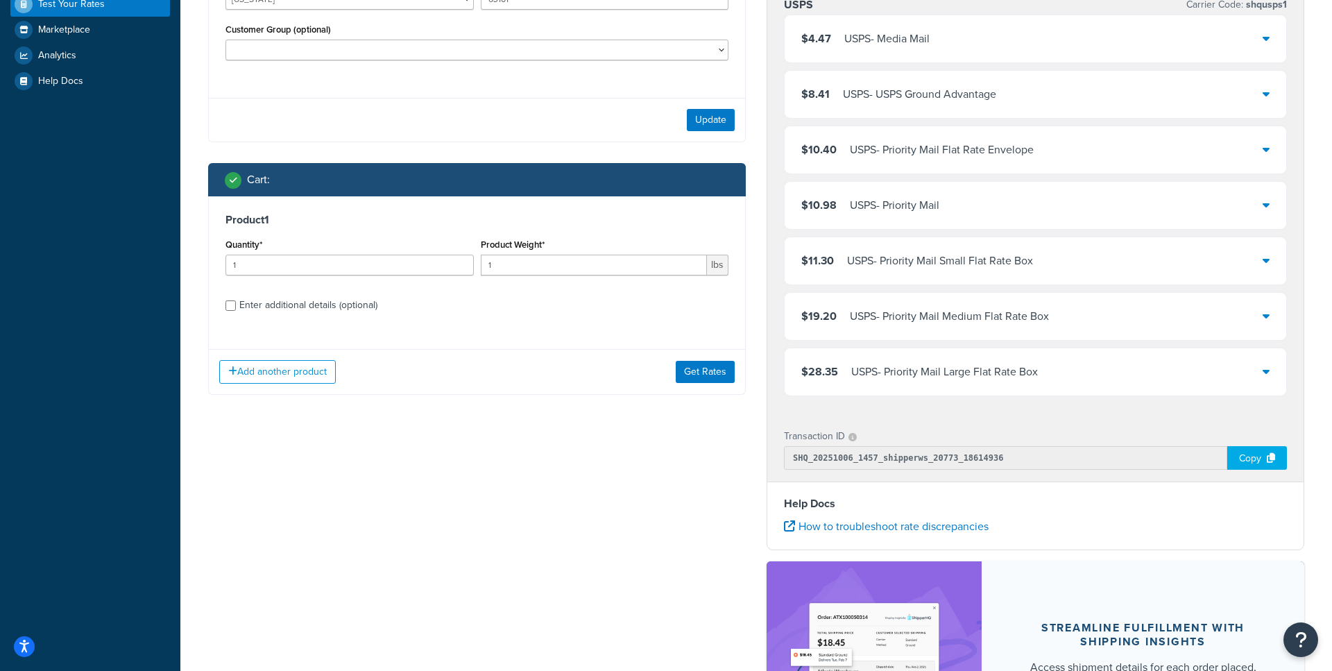
click at [287, 315] on div "Enter additional details (optional)" at bounding box center [308, 305] width 138 height 19
click at [236, 311] on input "Enter additional details (optional)" at bounding box center [230, 305] width 10 height 10
checkbox input "true"
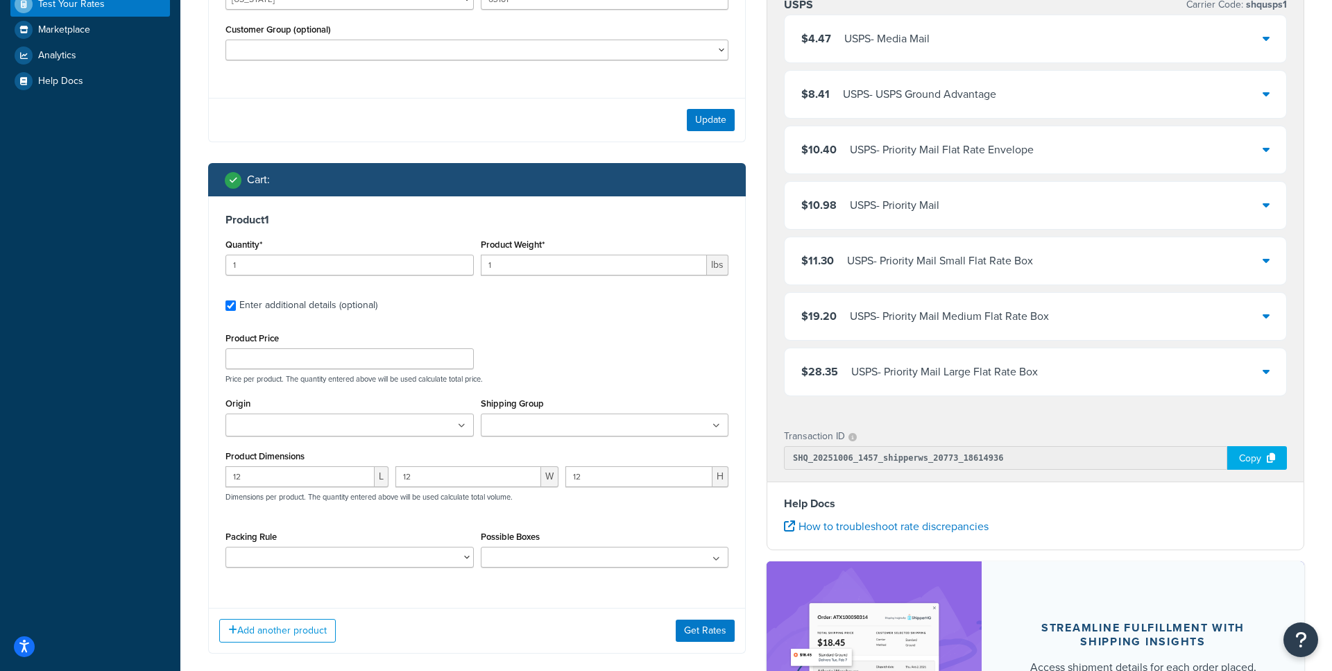
click at [292, 418] on ul at bounding box center [349, 424] width 248 height 23
click at [715, 632] on button "Get Rates" at bounding box center [705, 633] width 59 height 22
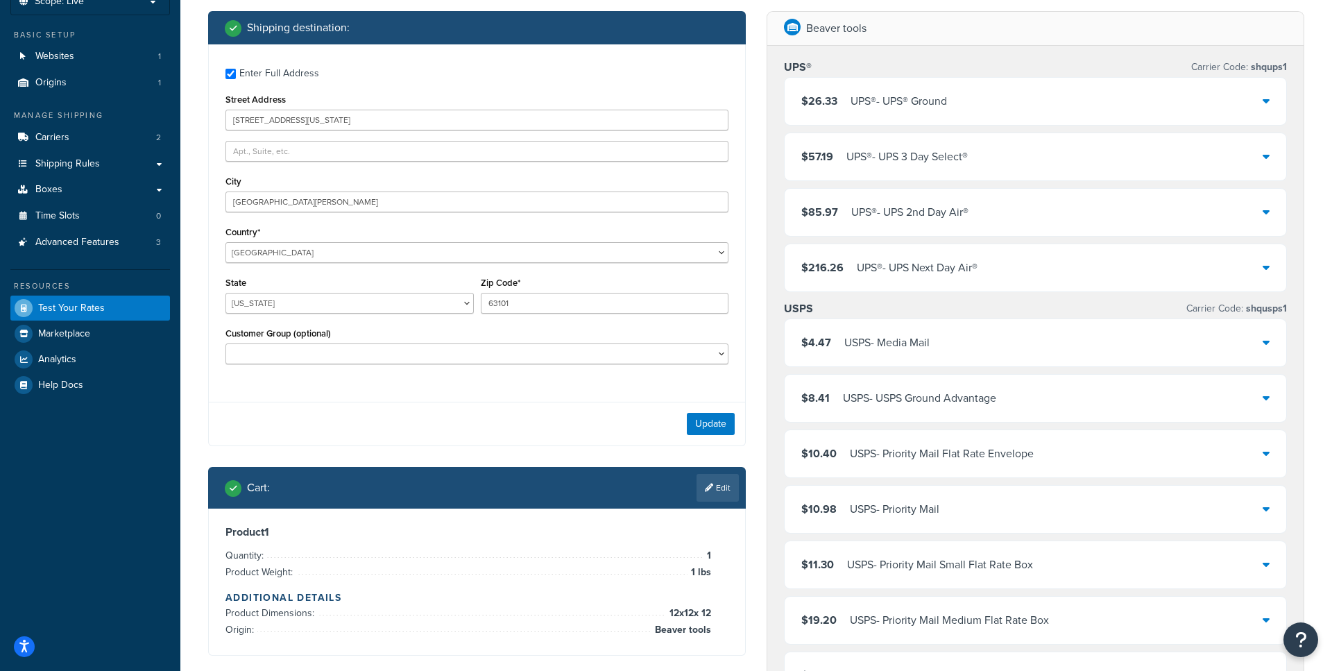
scroll to position [91, 0]
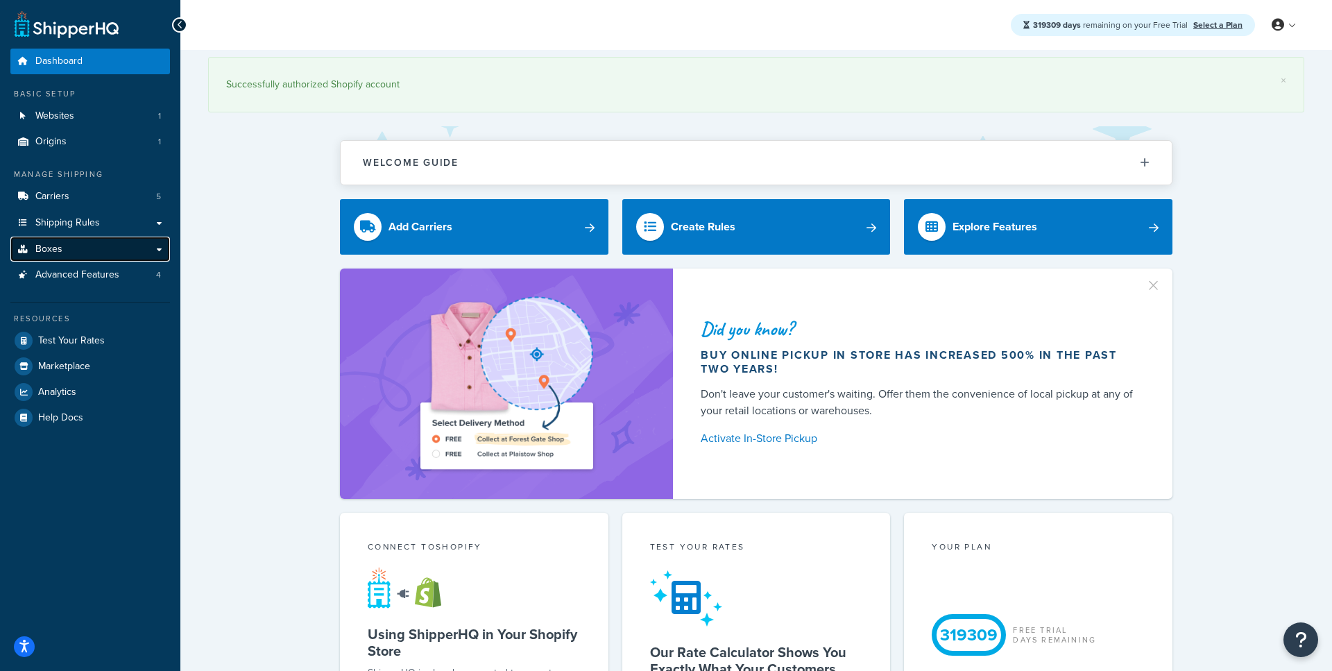
click at [69, 256] on link "Boxes" at bounding box center [90, 250] width 160 height 26
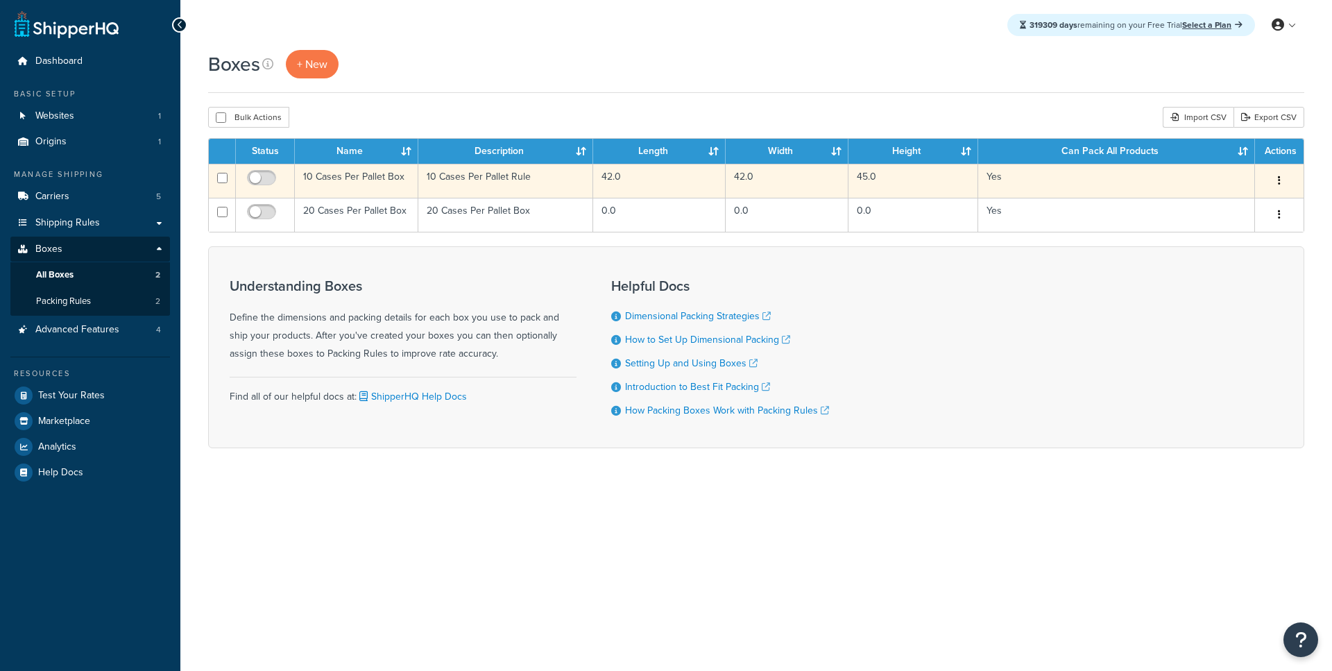
click at [362, 187] on td "10 Cases Per Pallet Box" at bounding box center [356, 181] width 123 height 34
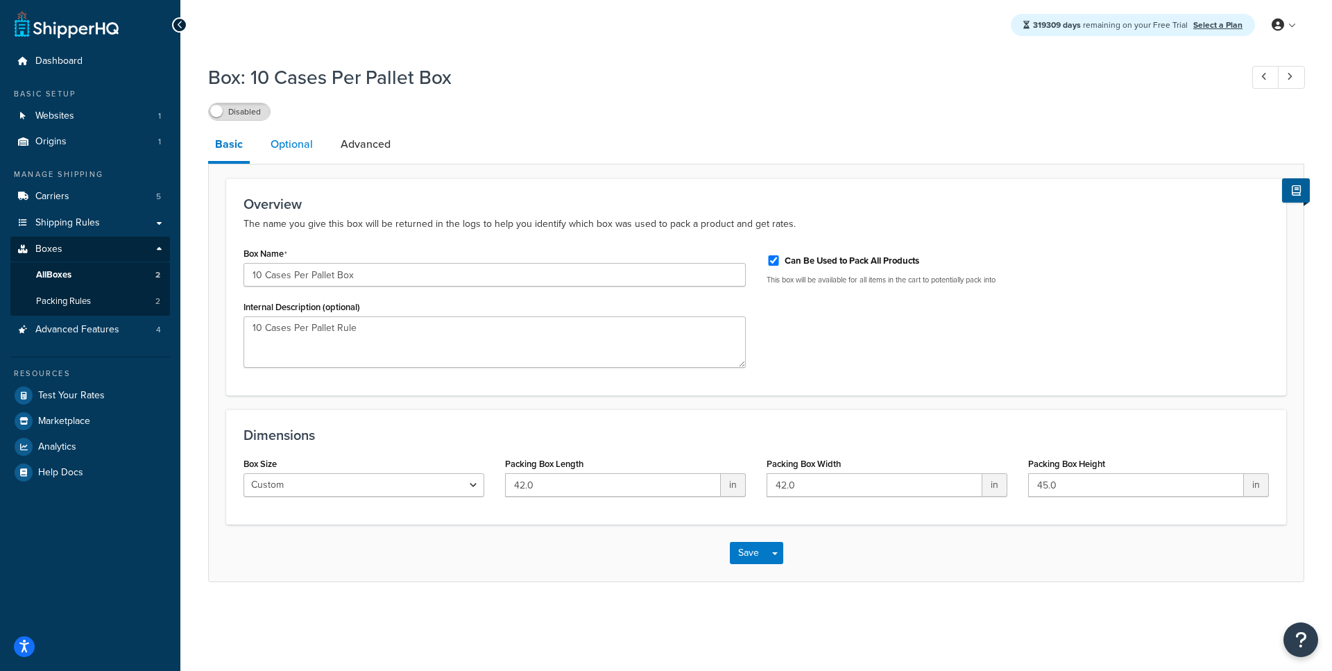
click at [308, 148] on link "Optional" at bounding box center [292, 144] width 56 height 33
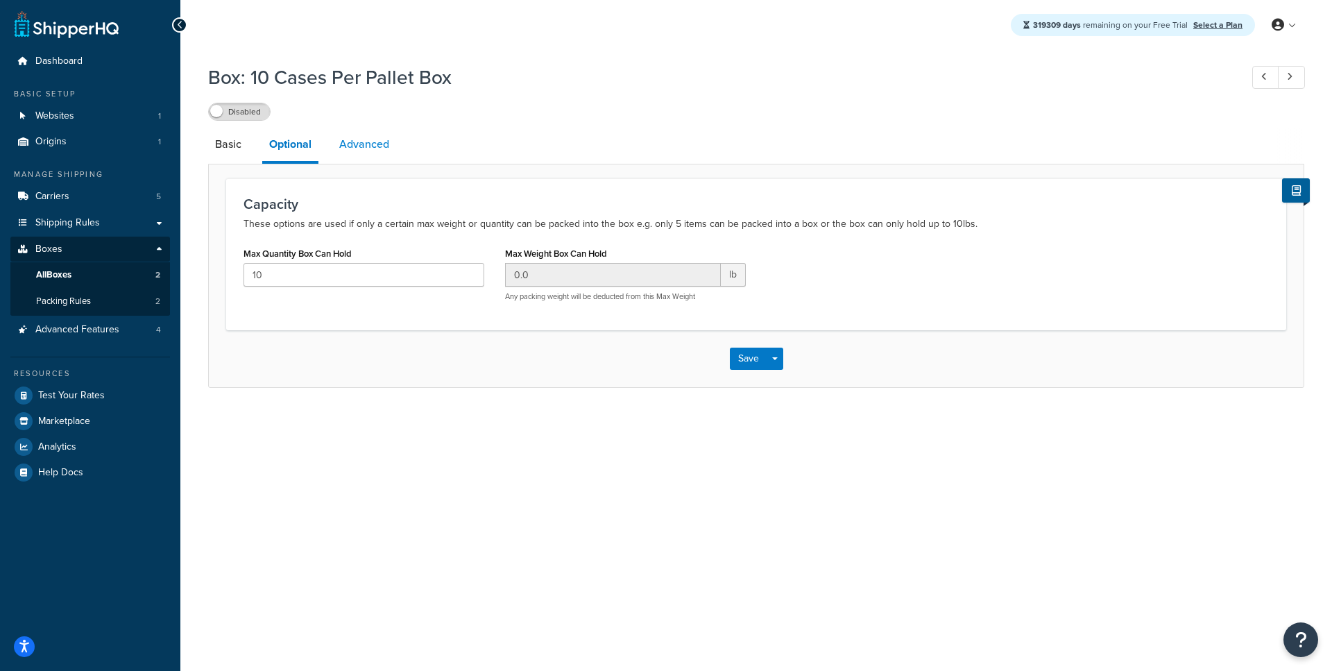
click at [379, 143] on link "Advanced" at bounding box center [364, 144] width 64 height 33
select select "250"
